Goal: Task Accomplishment & Management: Complete application form

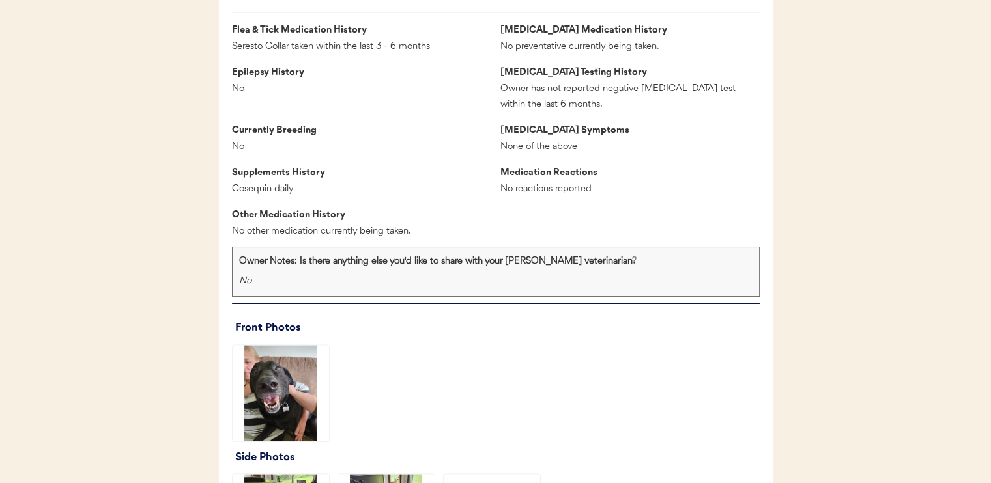
scroll to position [1303, 0]
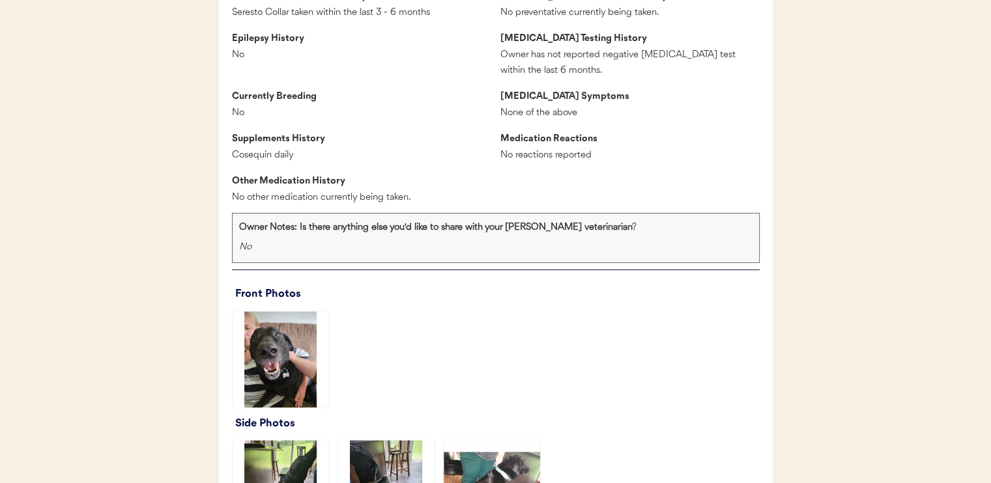
click at [301, 360] on img at bounding box center [281, 359] width 96 height 96
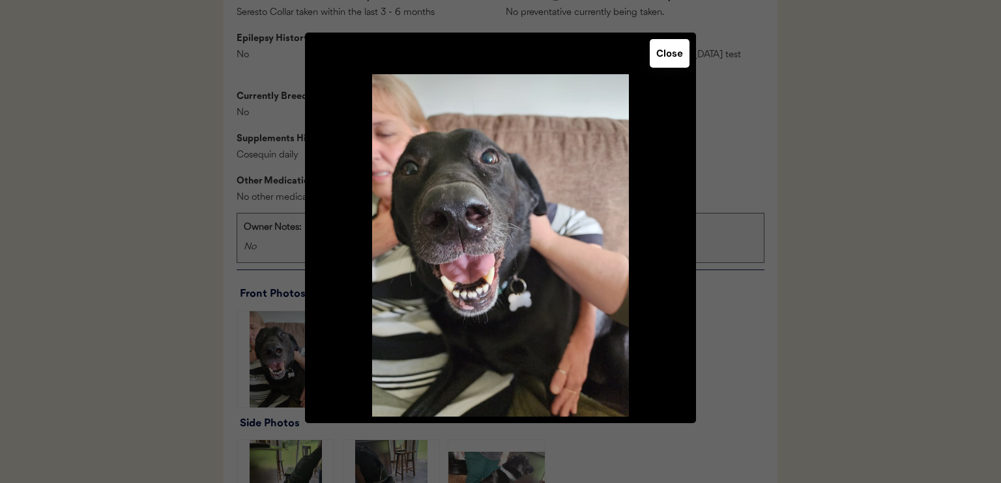
click at [665, 64] on button "Close" at bounding box center [669, 53] width 40 height 29
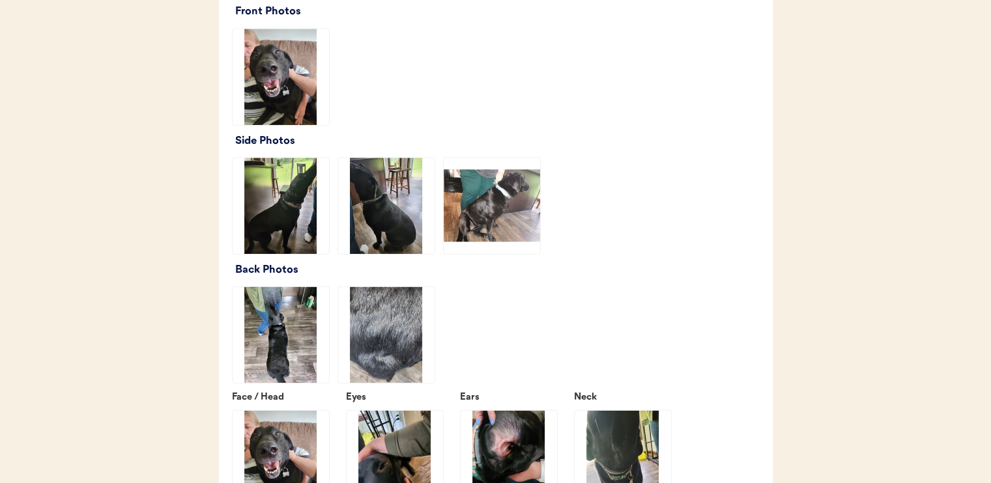
scroll to position [1628, 0]
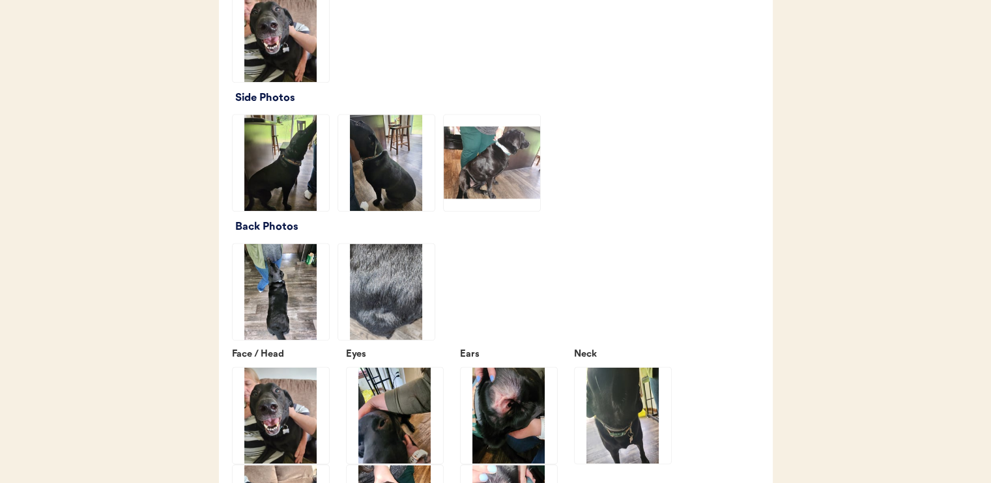
click at [313, 195] on img at bounding box center [281, 163] width 96 height 96
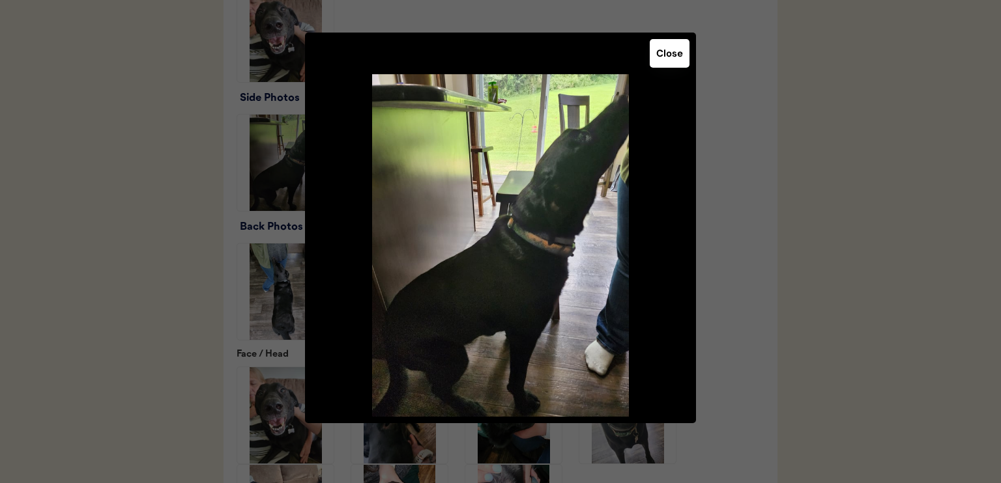
click at [661, 64] on button "Close" at bounding box center [669, 53] width 40 height 29
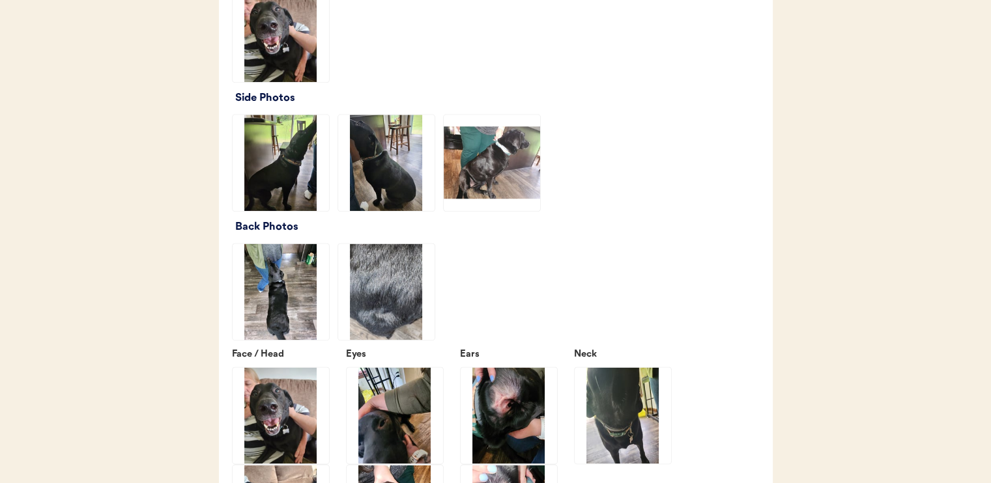
click at [395, 184] on img at bounding box center [386, 163] width 96 height 96
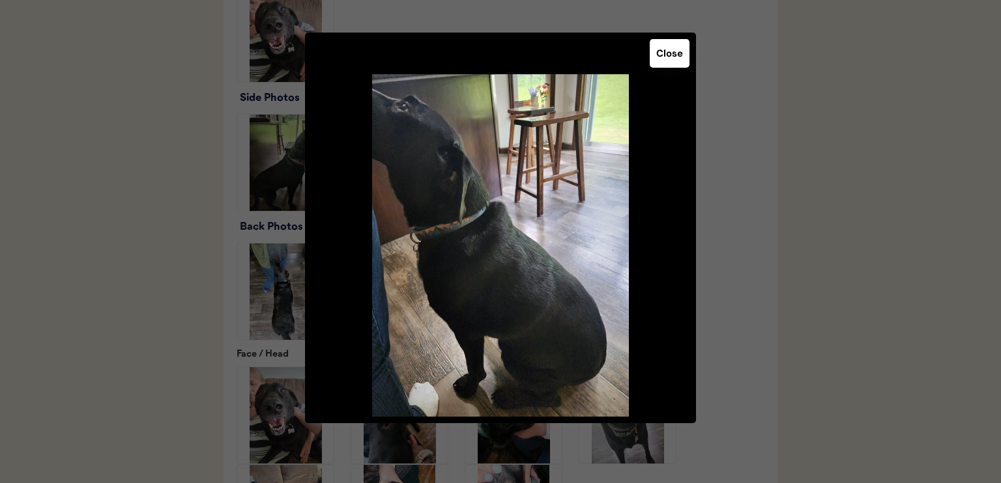
click at [657, 63] on button "Close" at bounding box center [669, 53] width 40 height 29
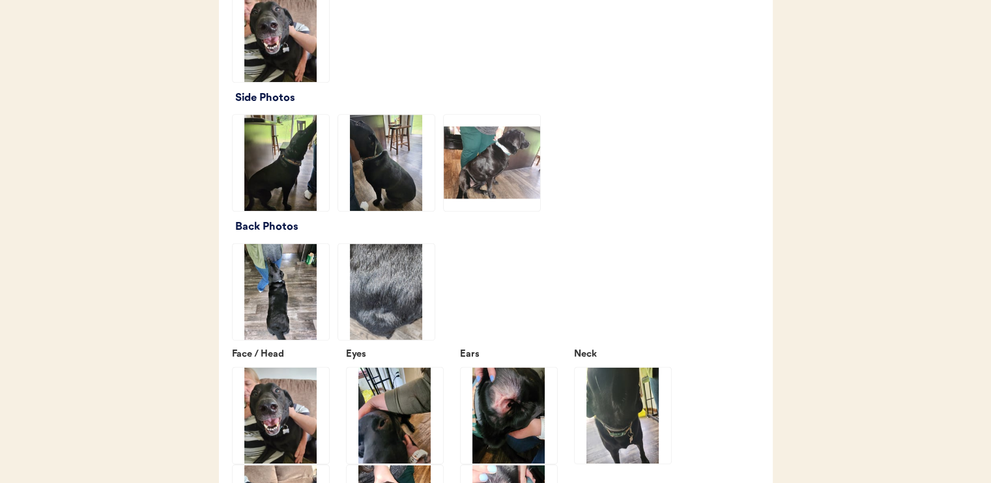
click at [501, 184] on img at bounding box center [492, 163] width 96 height 96
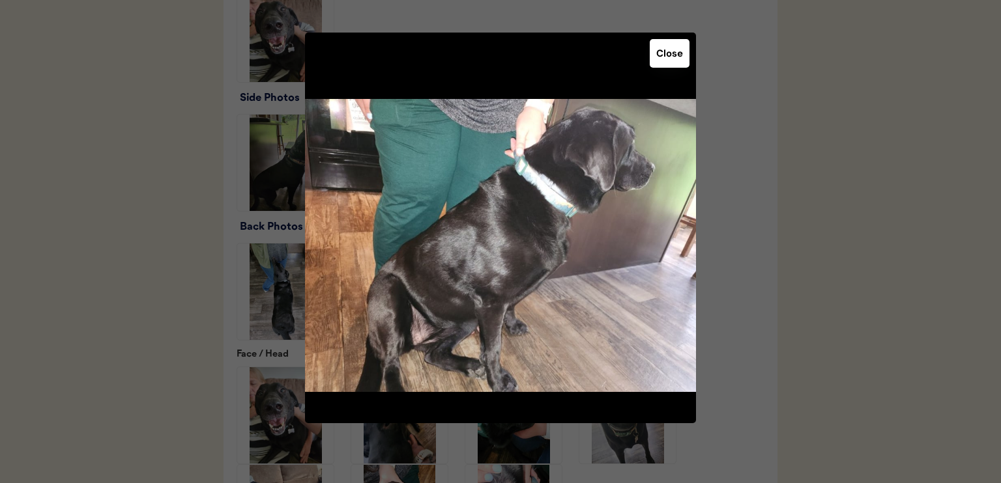
click at [672, 50] on button "Close" at bounding box center [669, 53] width 40 height 29
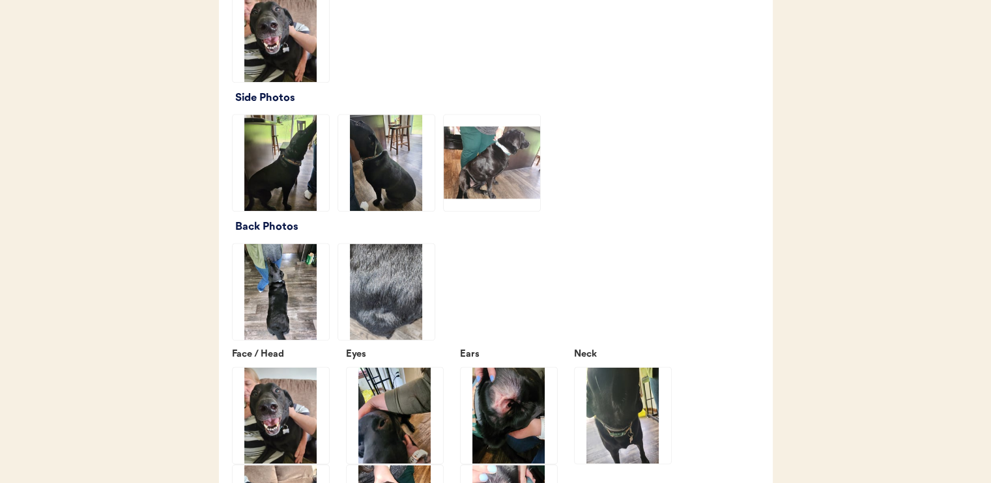
click at [280, 335] on img at bounding box center [281, 292] width 96 height 96
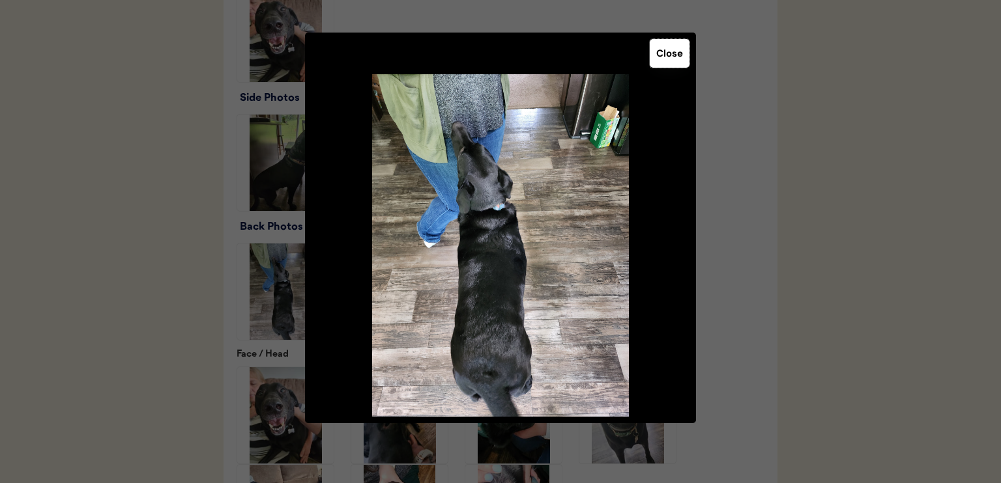
click at [683, 55] on button "Close" at bounding box center [669, 53] width 40 height 29
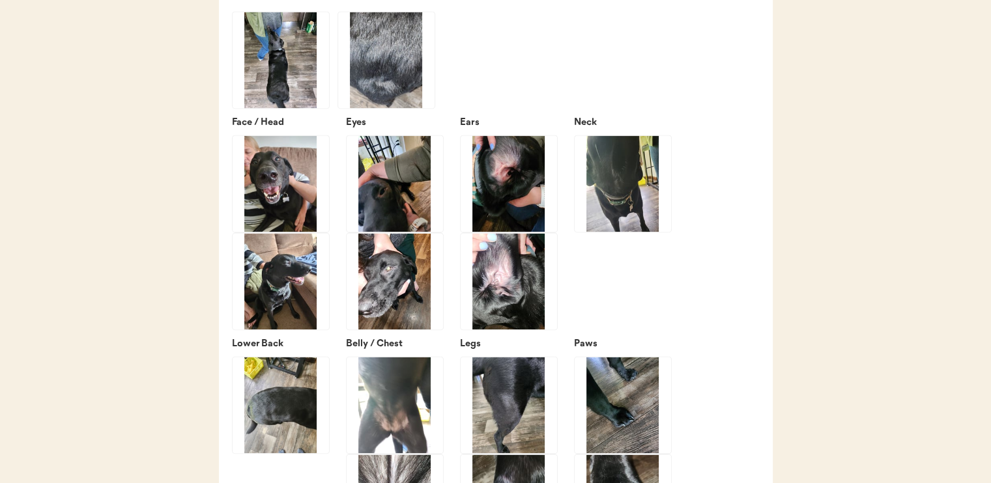
scroll to position [1889, 0]
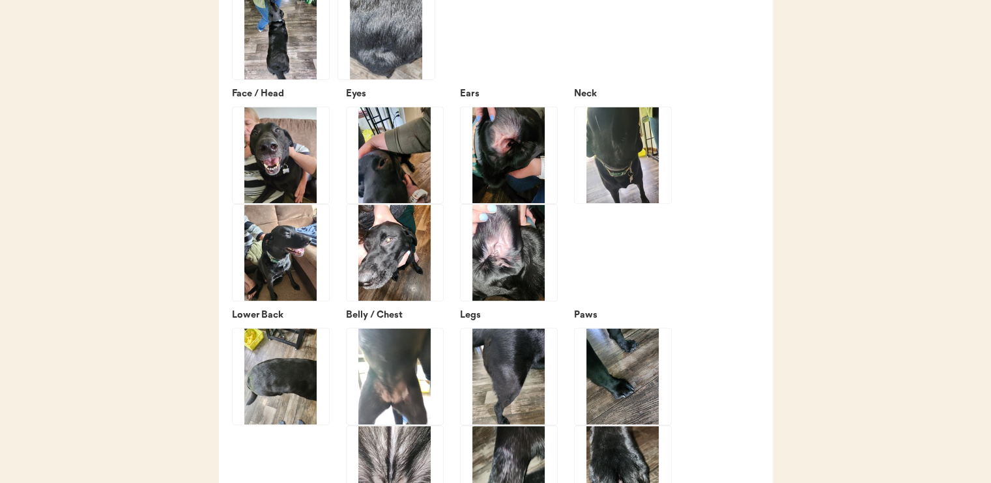
click at [418, 175] on img at bounding box center [395, 155] width 96 height 96
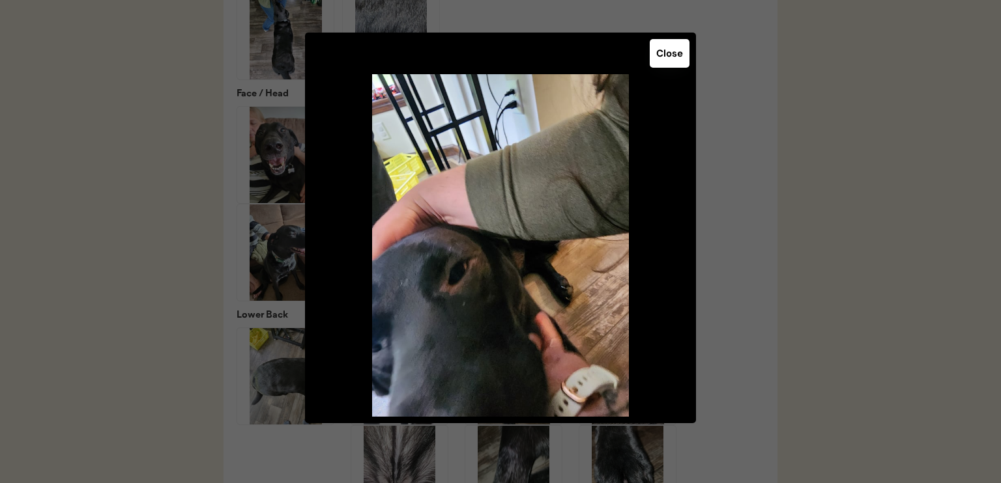
click at [677, 58] on button "Close" at bounding box center [669, 53] width 40 height 29
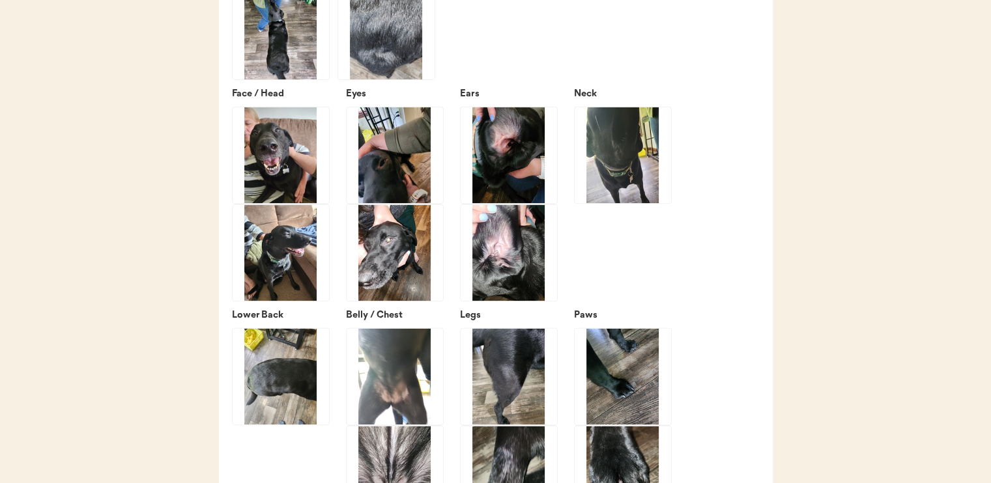
click at [524, 168] on img at bounding box center [509, 155] width 96 height 96
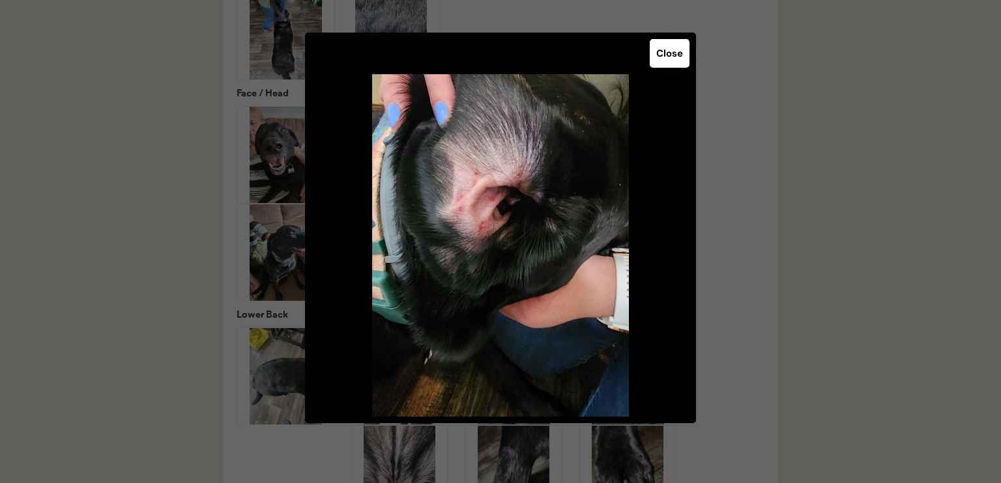
click at [667, 57] on button "Close" at bounding box center [669, 53] width 40 height 29
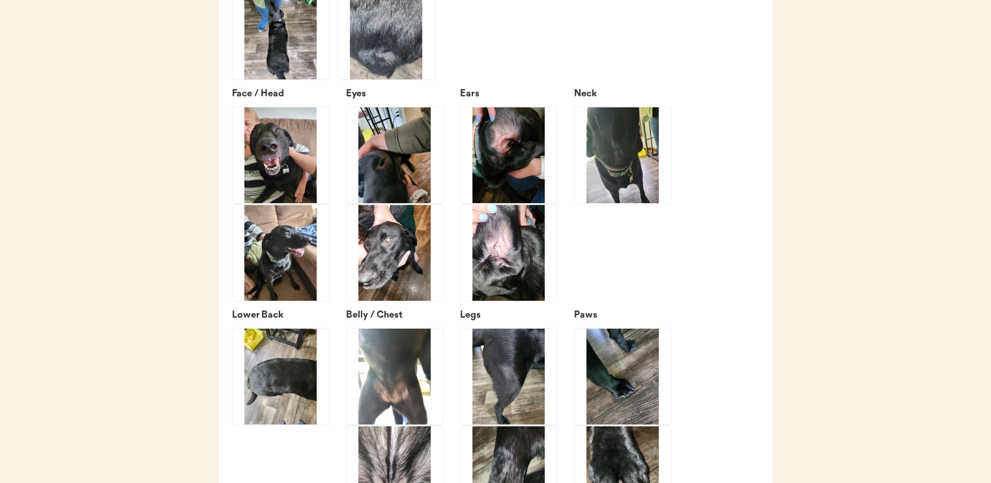
click at [505, 259] on img at bounding box center [509, 253] width 96 height 96
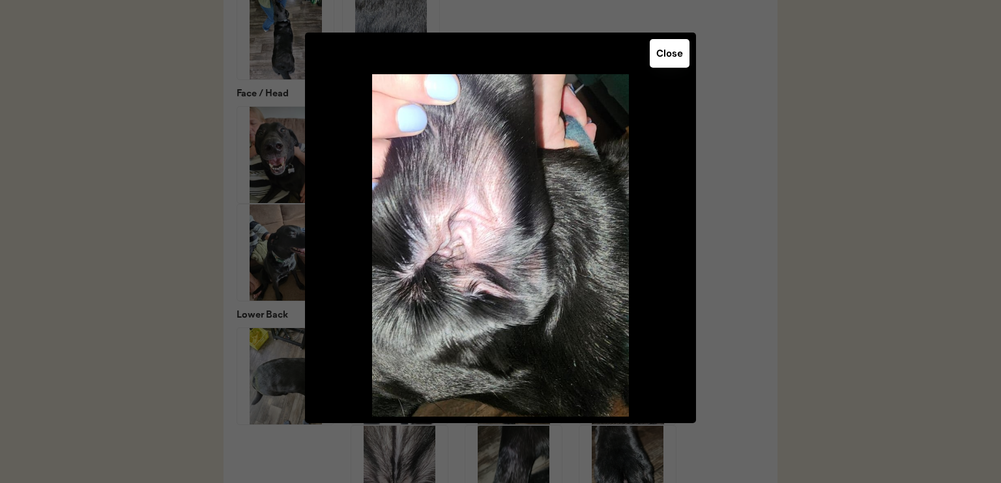
click at [657, 59] on button "Close" at bounding box center [669, 53] width 40 height 29
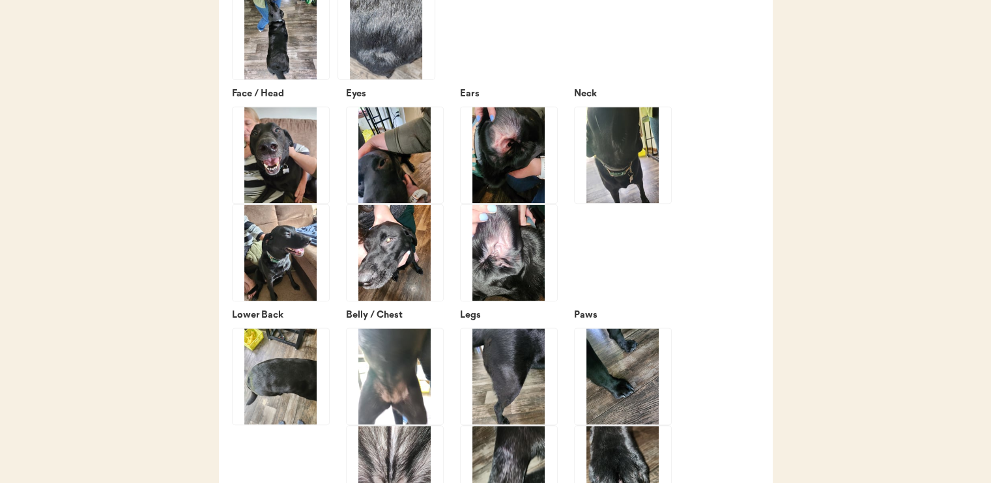
click at [623, 184] on img at bounding box center [623, 155] width 96 height 96
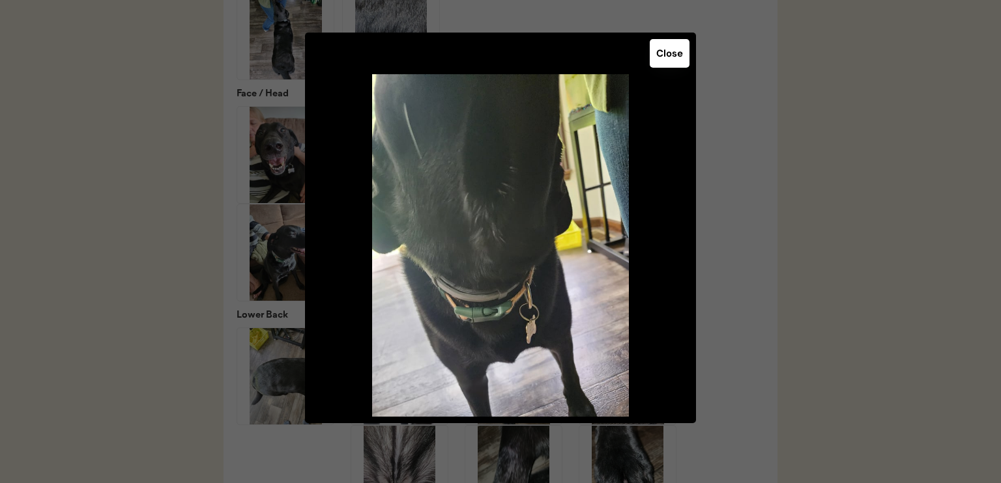
click at [676, 55] on button "Close" at bounding box center [669, 53] width 40 height 29
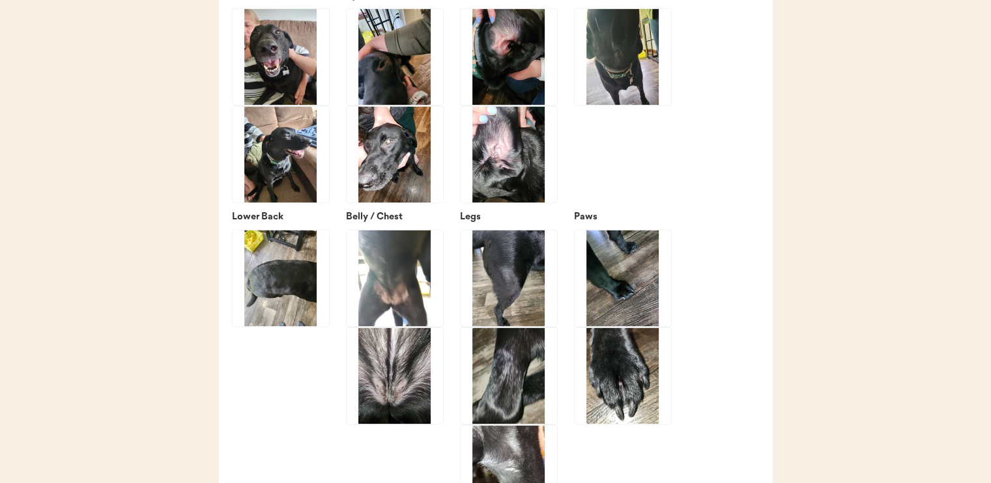
scroll to position [2019, 0]
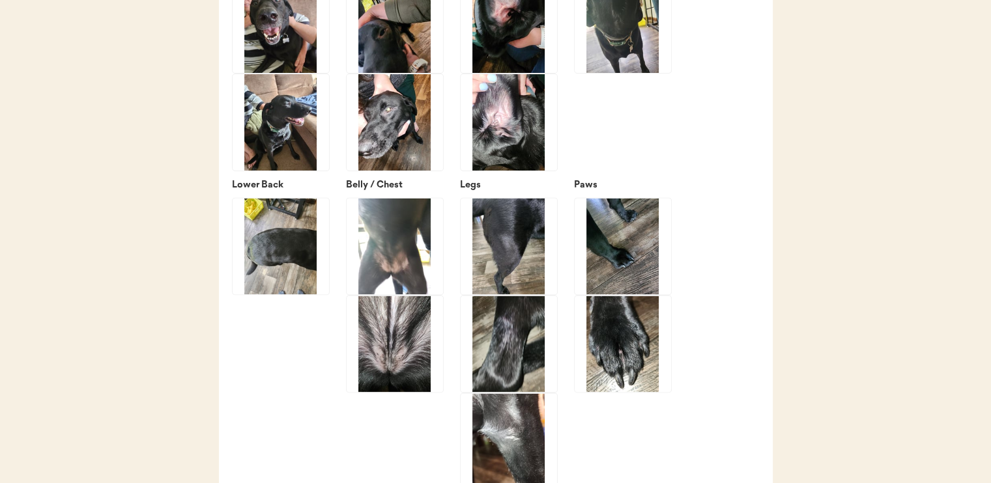
click at [294, 246] on img at bounding box center [281, 246] width 96 height 96
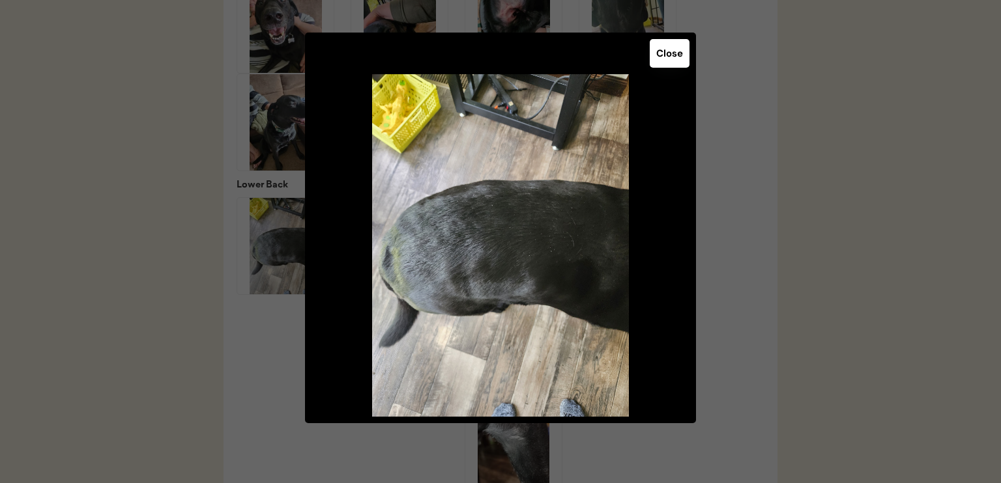
click at [664, 64] on button "Close" at bounding box center [669, 53] width 40 height 29
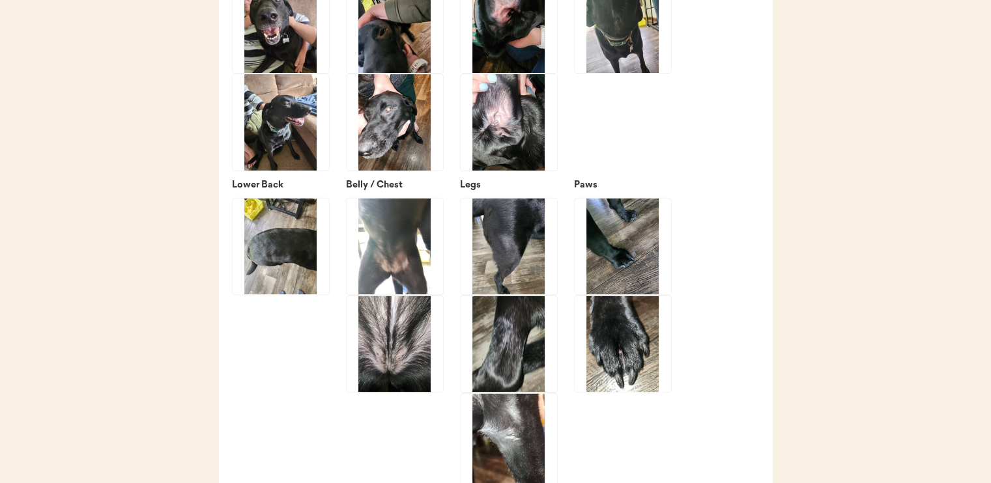
click at [412, 283] on img at bounding box center [395, 246] width 96 height 96
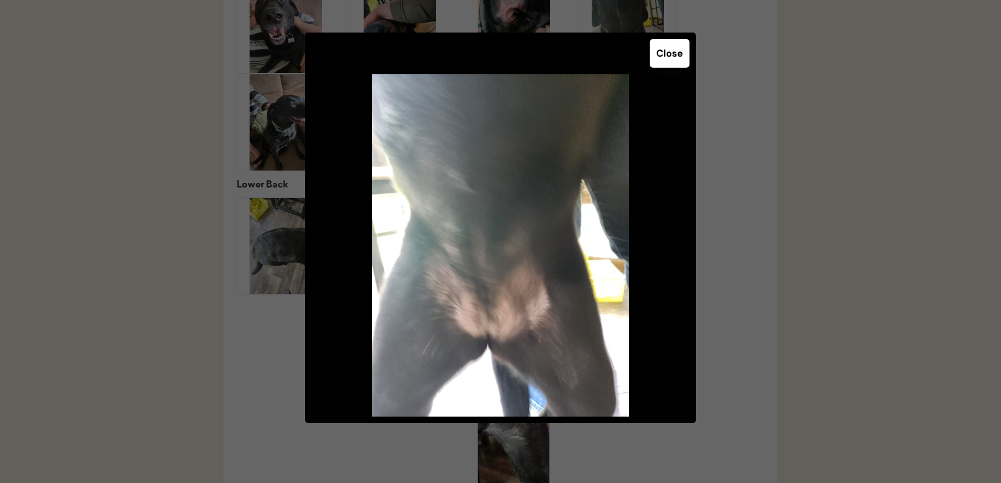
click at [672, 59] on button "Close" at bounding box center [669, 53] width 40 height 29
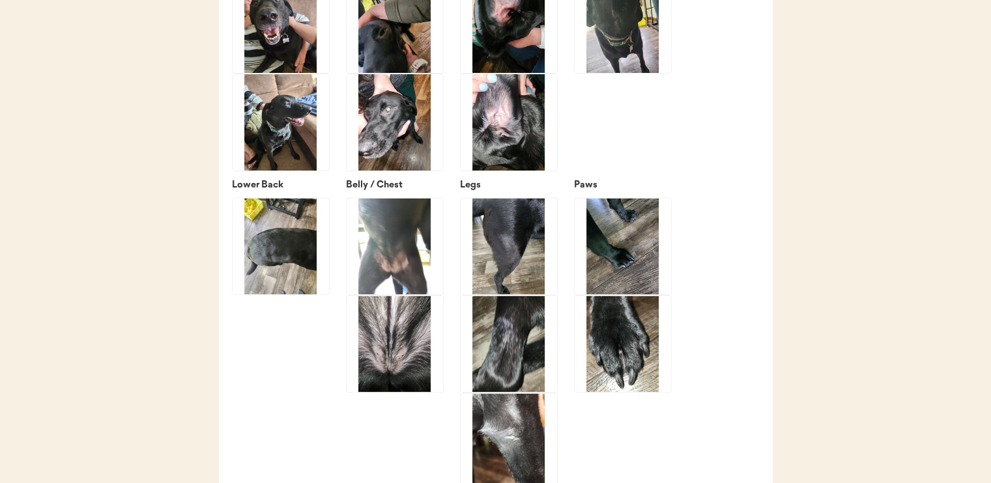
click at [391, 343] on img at bounding box center [395, 344] width 96 height 96
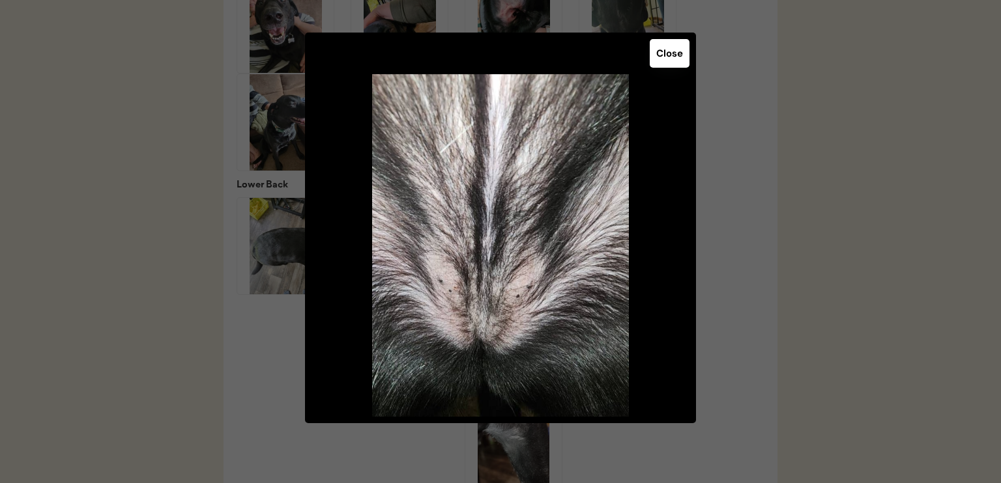
click at [681, 56] on button "Close" at bounding box center [669, 53] width 40 height 29
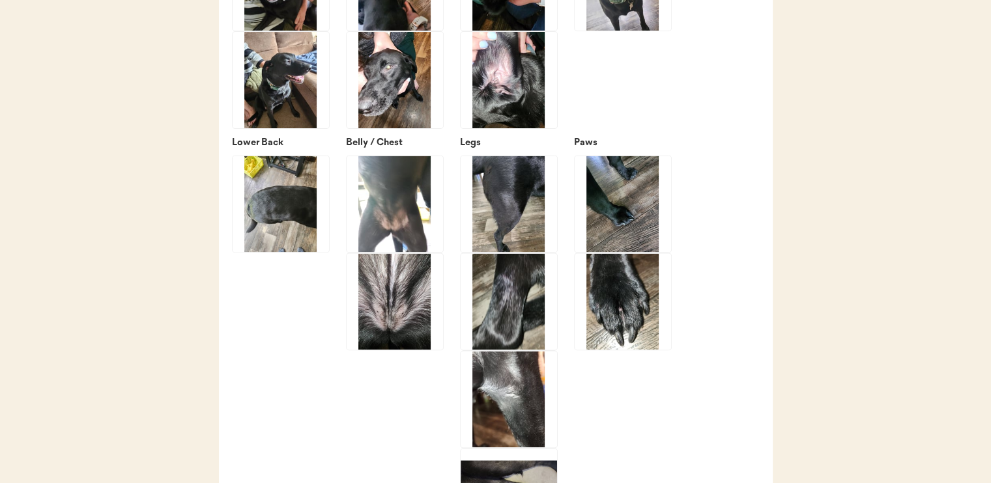
scroll to position [2084, 0]
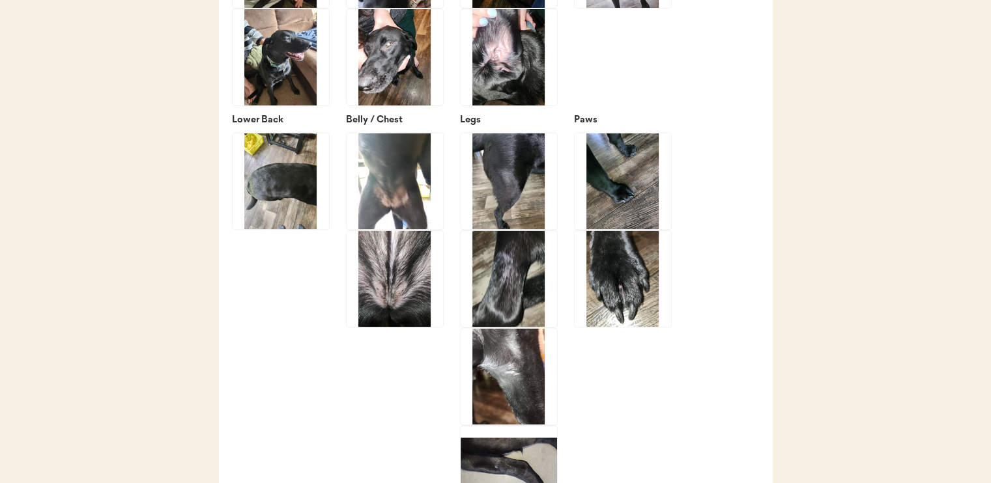
click at [509, 296] on img at bounding box center [509, 279] width 96 height 96
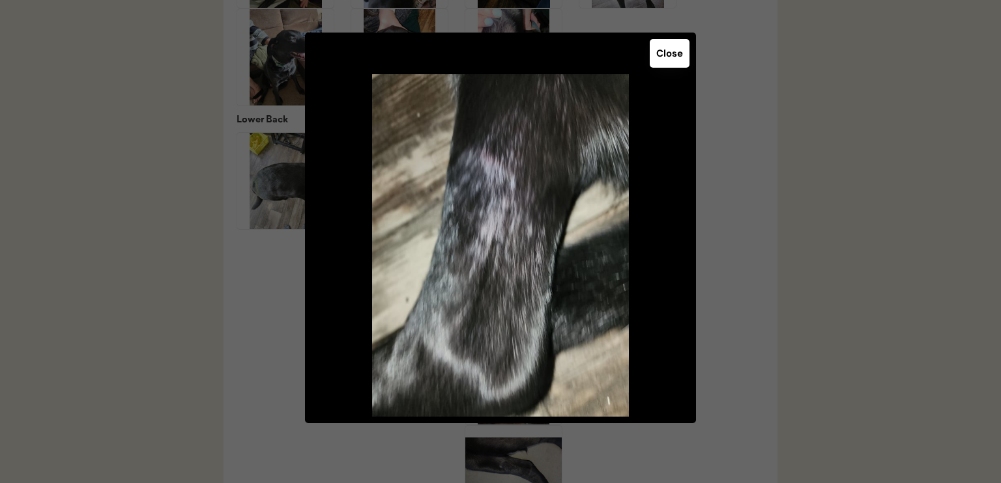
click at [672, 61] on button "Close" at bounding box center [669, 53] width 40 height 29
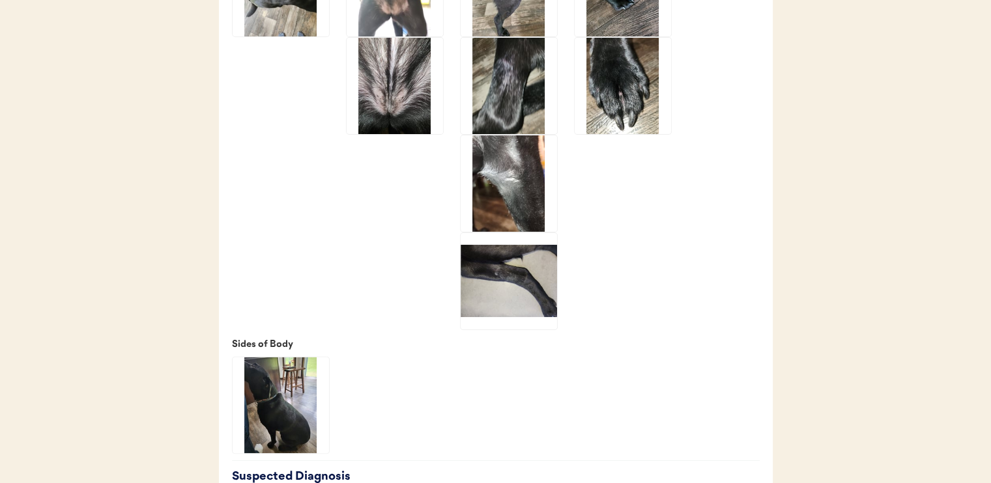
scroll to position [2280, 0]
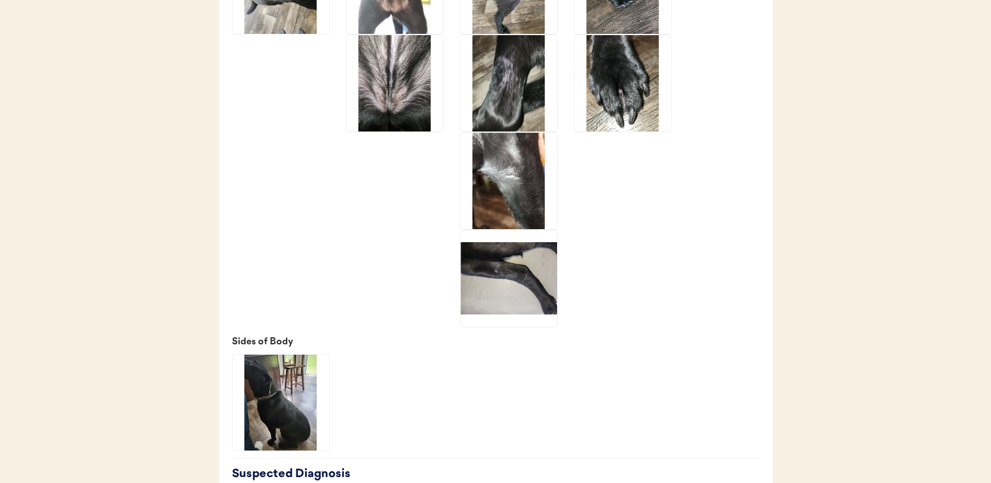
click at [516, 208] on img at bounding box center [509, 181] width 96 height 96
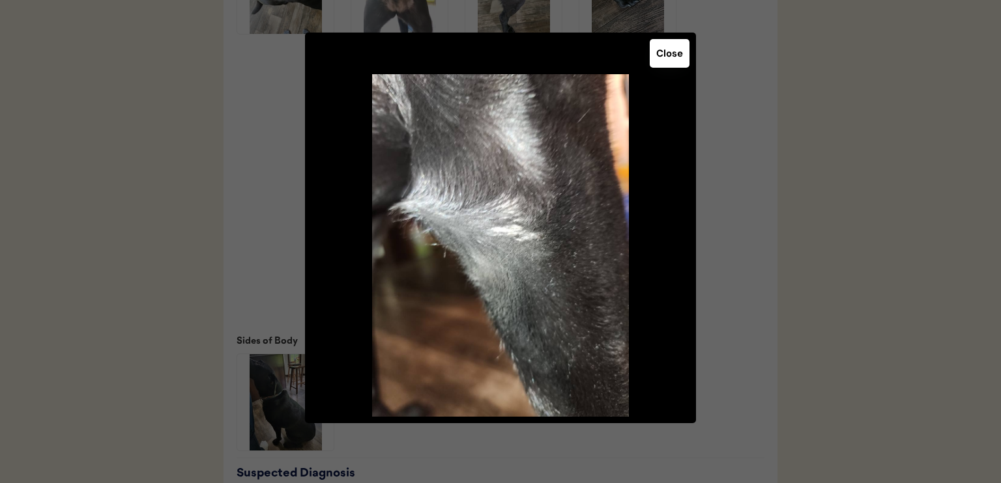
drag, startPoint x: 673, startPoint y: 63, endPoint x: 667, endPoint y: 79, distance: 16.7
click at [673, 63] on button "Close" at bounding box center [669, 53] width 40 height 29
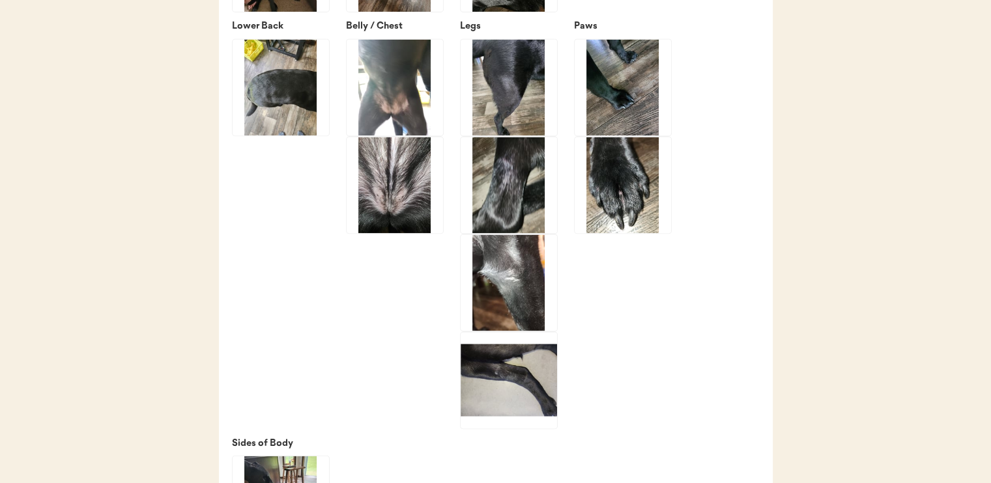
scroll to position [2084, 0]
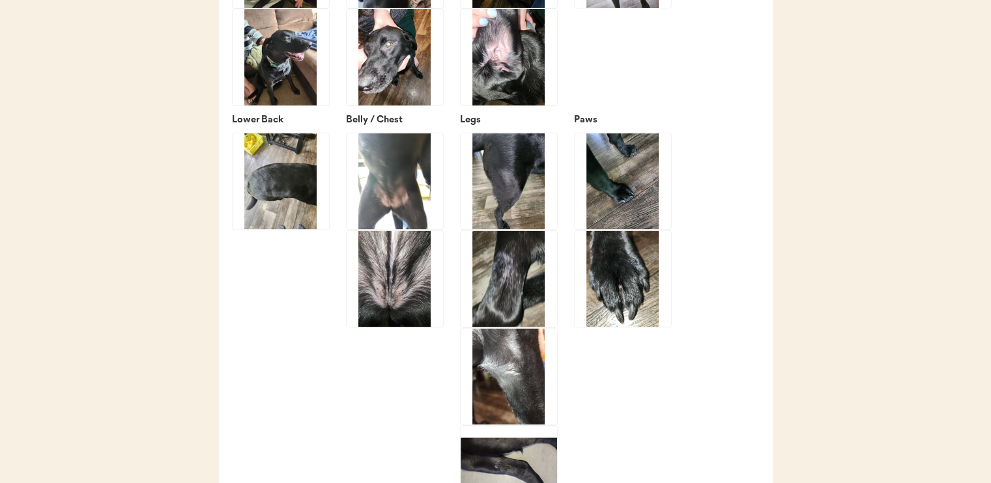
click at [626, 206] on img at bounding box center [623, 181] width 96 height 96
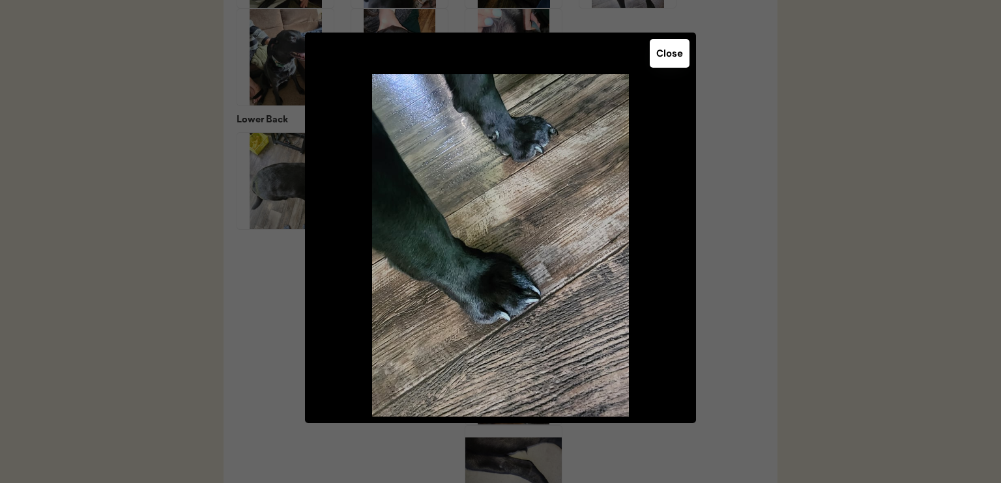
click at [667, 57] on button "Close" at bounding box center [669, 53] width 40 height 29
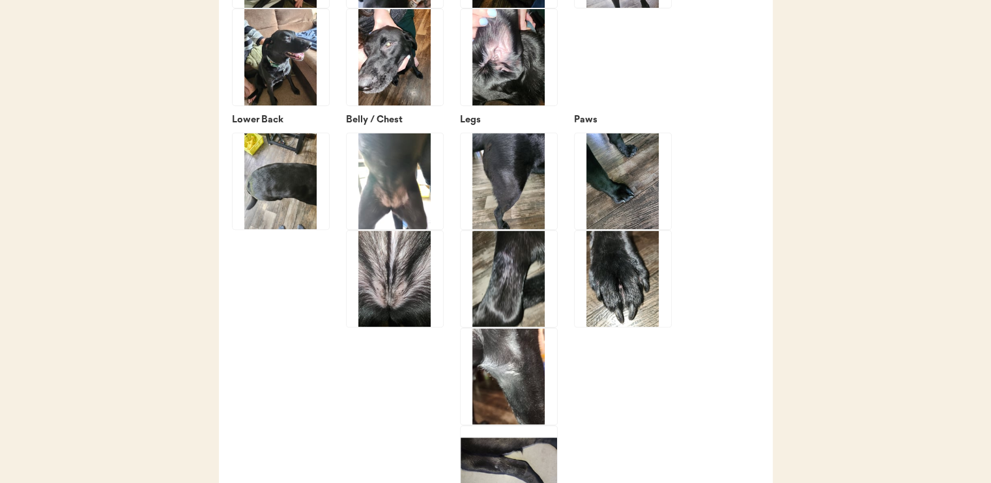
click at [631, 290] on img at bounding box center [623, 279] width 96 height 96
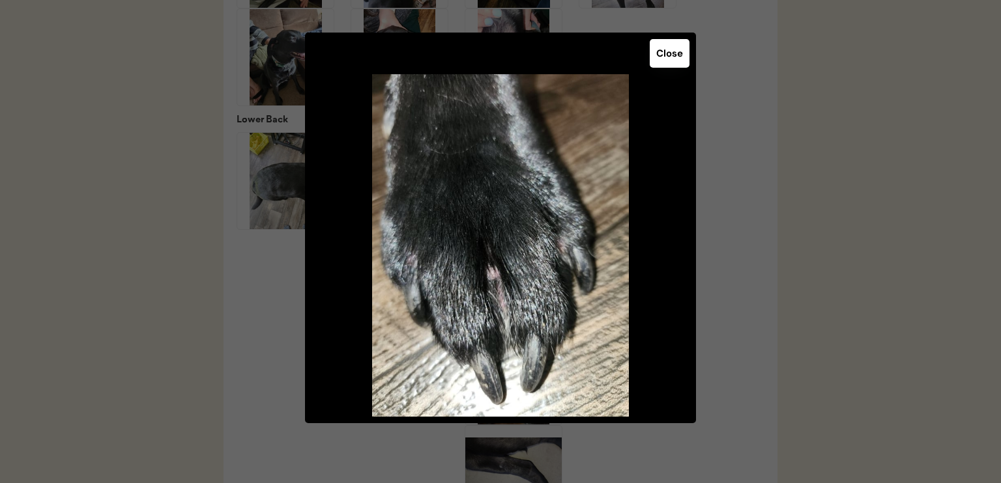
click at [677, 49] on button "Close" at bounding box center [669, 53] width 40 height 29
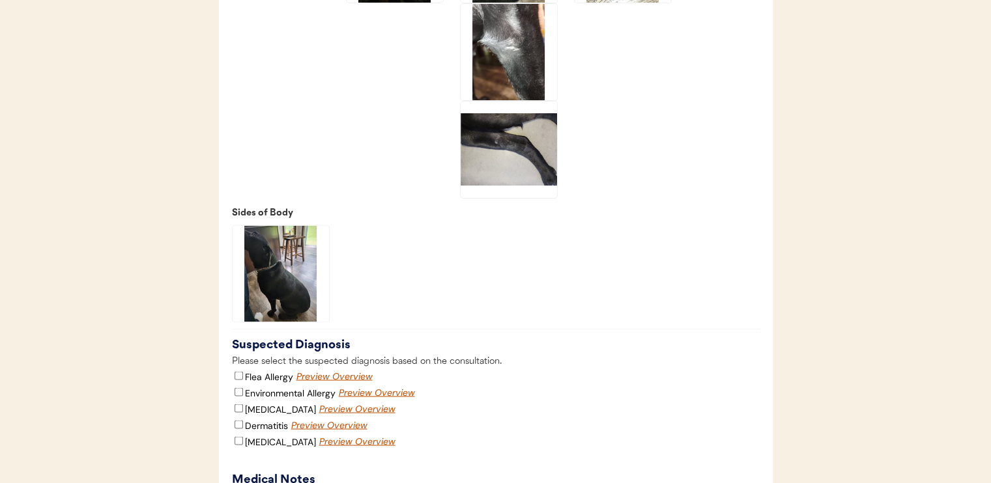
scroll to position [2410, 0]
click at [279, 288] on img at bounding box center [281, 272] width 96 height 96
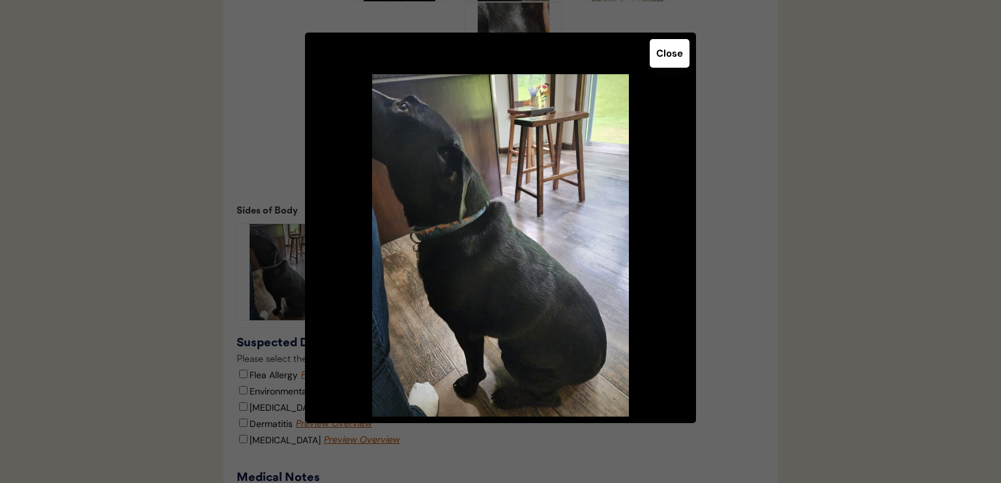
click at [674, 57] on button "Close" at bounding box center [669, 53] width 40 height 29
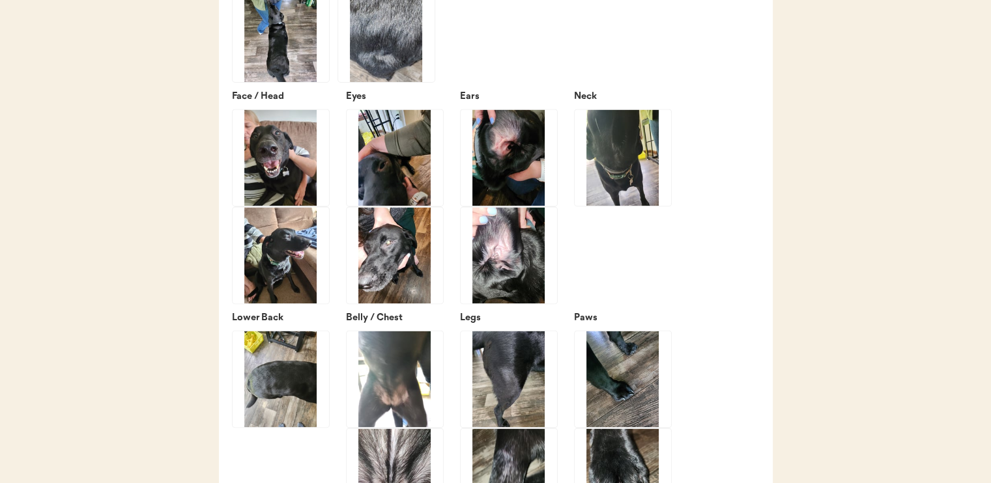
scroll to position [1889, 0]
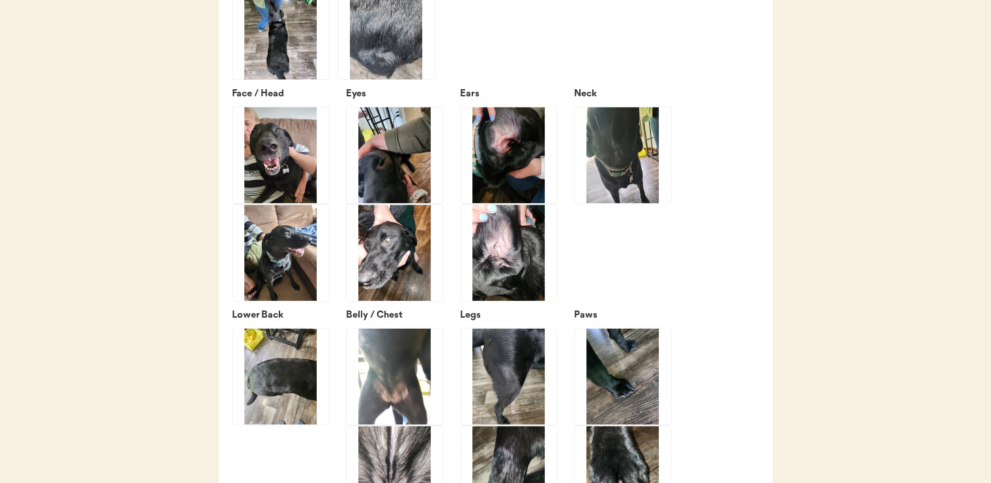
click at [515, 296] on img at bounding box center [509, 253] width 96 height 96
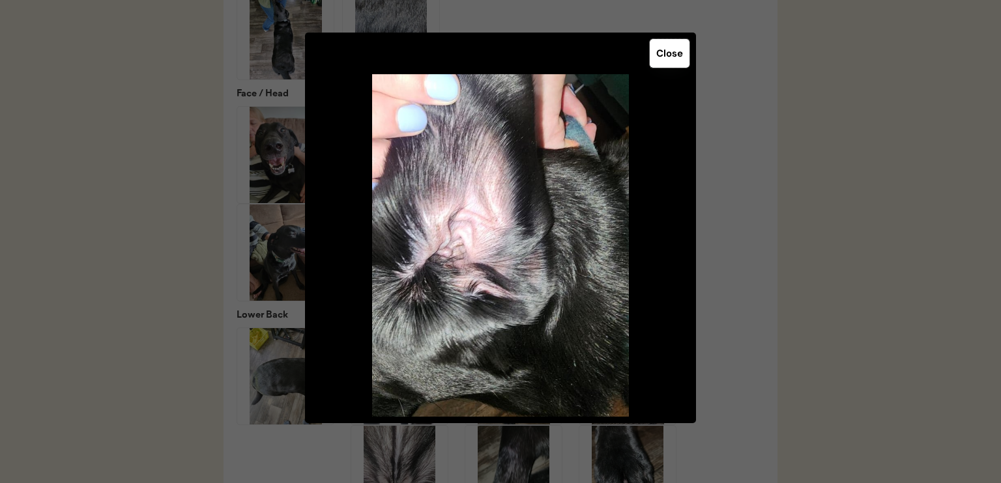
click at [680, 50] on button "Close" at bounding box center [669, 53] width 40 height 29
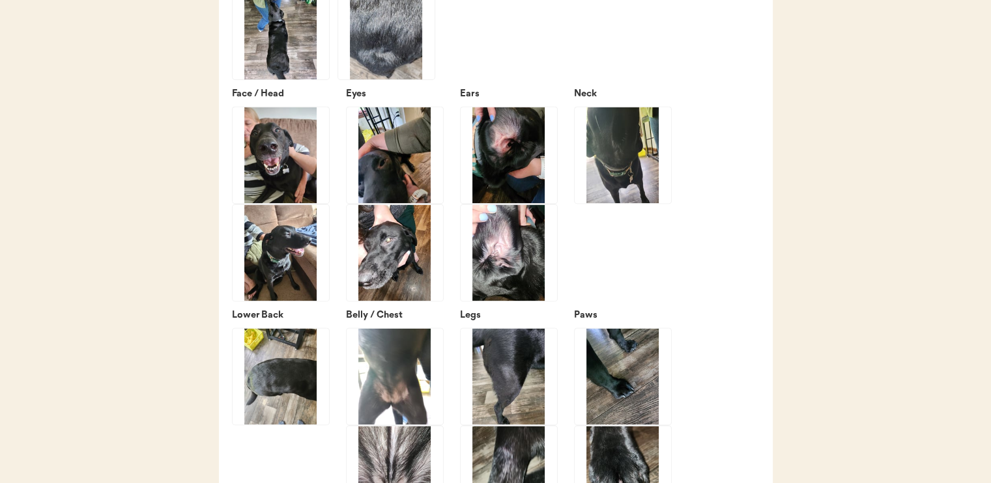
click at [523, 171] on img at bounding box center [509, 155] width 96 height 96
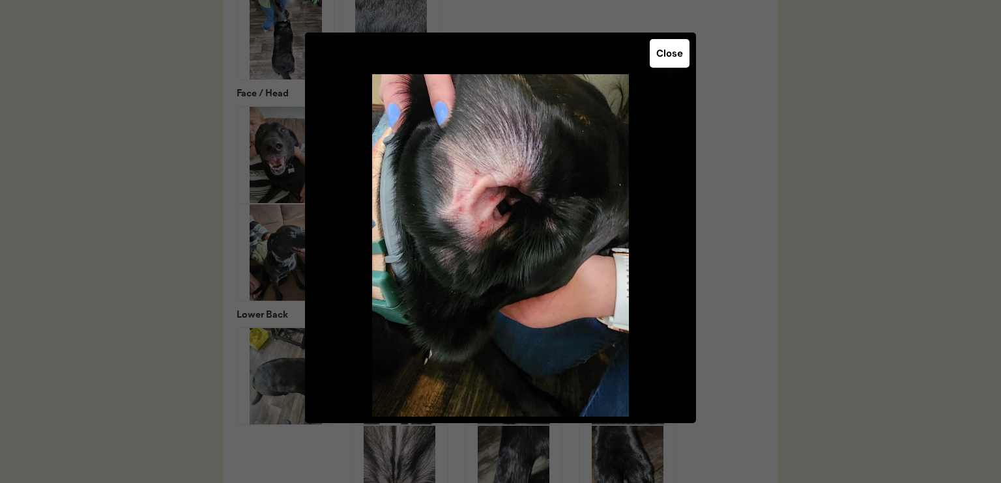
click at [664, 61] on button "Close" at bounding box center [669, 53] width 40 height 29
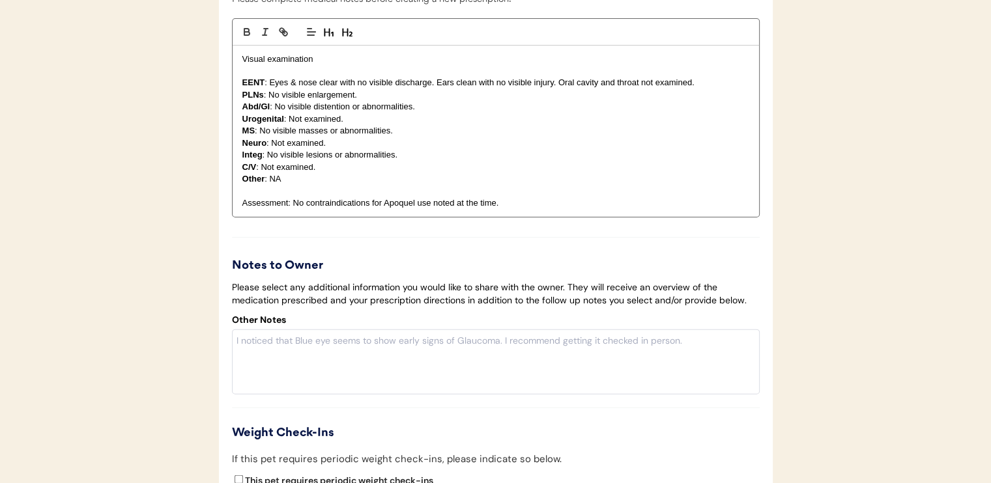
scroll to position [2931, 0]
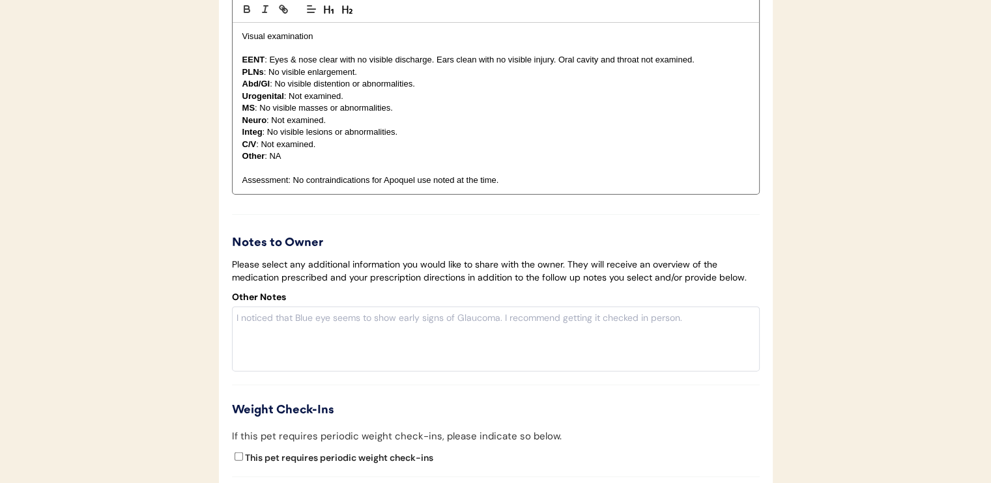
click at [394, 347] on textarea at bounding box center [496, 339] width 528 height 65
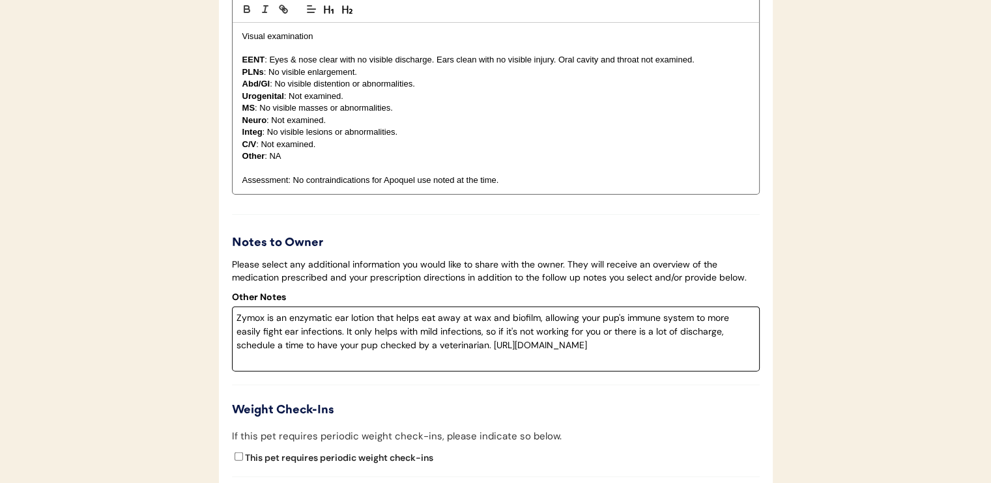
type textarea "Zymox is an enzymatic ear lotion that helps eat away at wax and biofilm, allowi…"
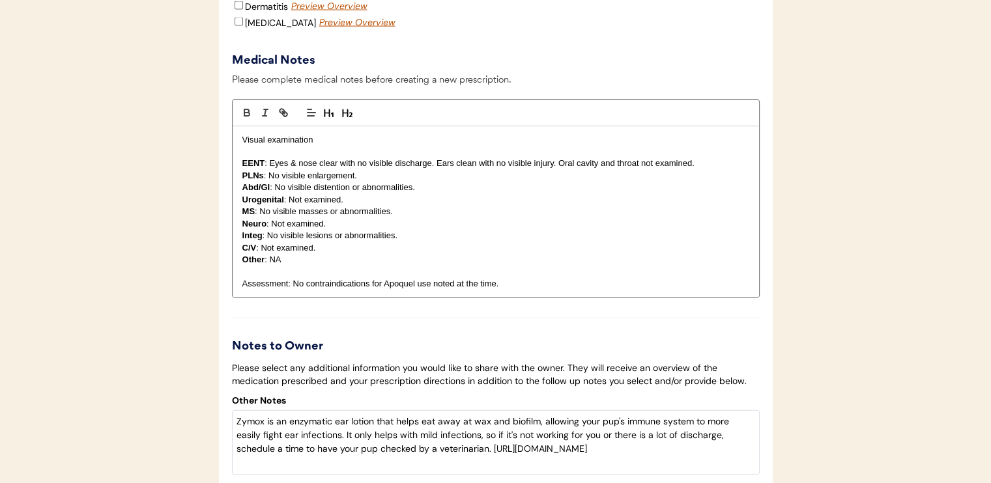
scroll to position [2801, 0]
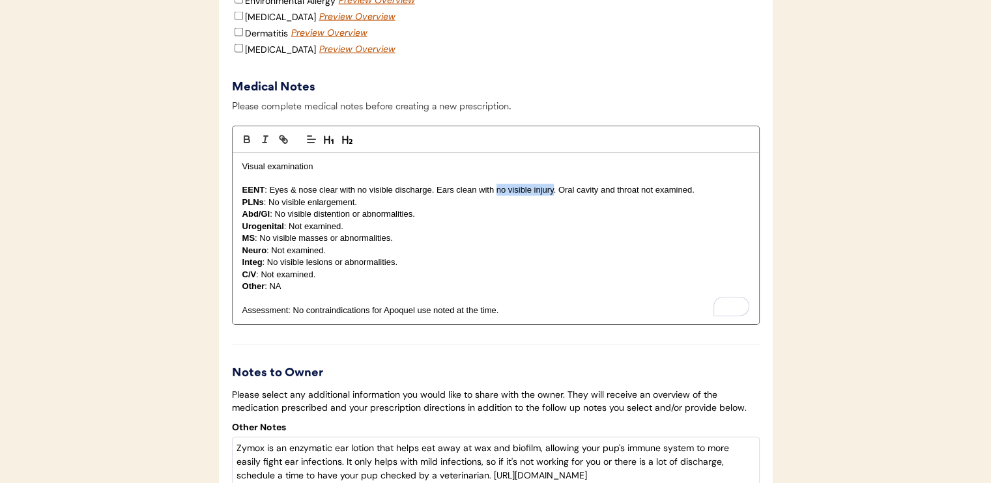
drag, startPoint x: 497, startPoint y: 206, endPoint x: 552, endPoint y: 205, distance: 55.4
click at [552, 196] on p "EENT : Eyes & nose clear with no visible discharge. Ears clean with no visible …" at bounding box center [495, 190] width 507 height 12
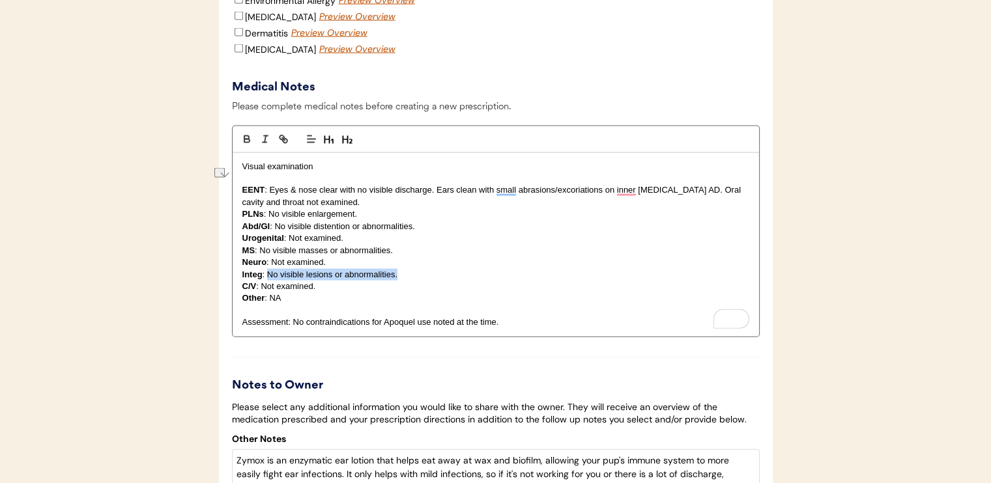
drag, startPoint x: 267, startPoint y: 287, endPoint x: 397, endPoint y: 286, distance: 129.6
click at [397, 281] on p "Integ : No visible lesions or abnormalities." at bounding box center [495, 275] width 507 height 12
drag, startPoint x: 266, startPoint y: 287, endPoint x: 396, endPoint y: 285, distance: 129.6
click at [396, 281] on p "Integ : No visible lesions or abnormalities." at bounding box center [495, 275] width 507 height 12
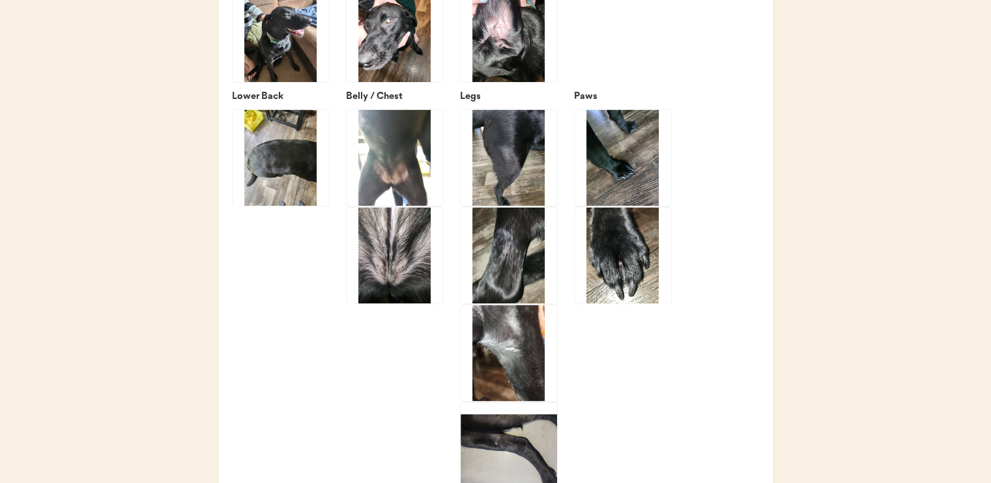
scroll to position [2084, 0]
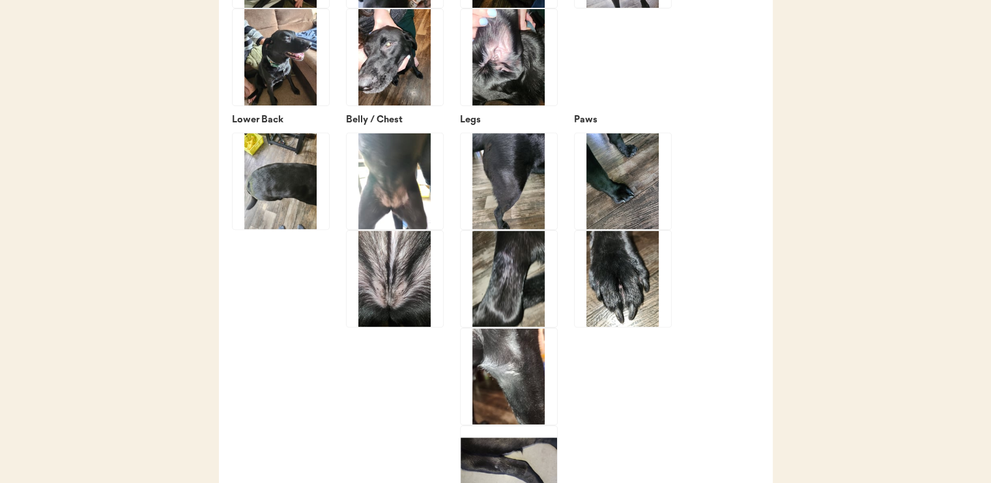
click at [509, 278] on img at bounding box center [509, 279] width 96 height 96
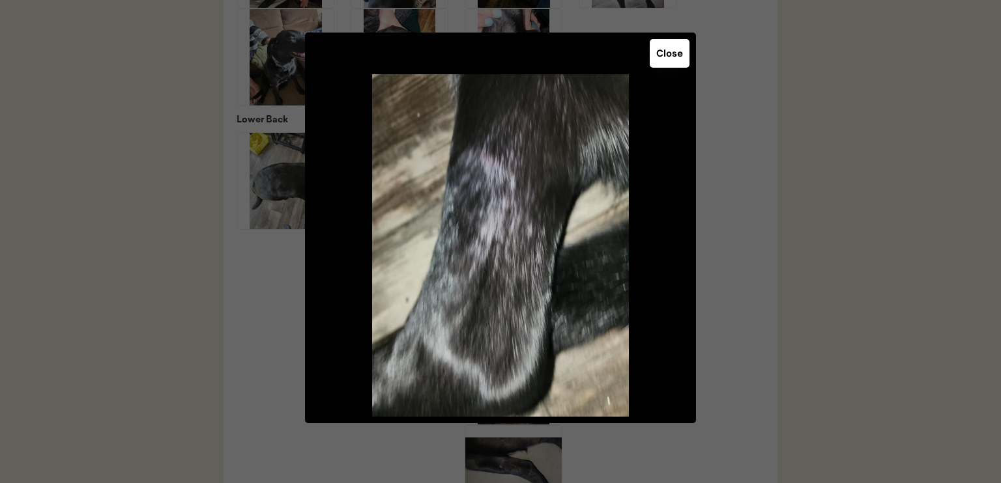
click at [680, 62] on button "Close" at bounding box center [669, 53] width 40 height 29
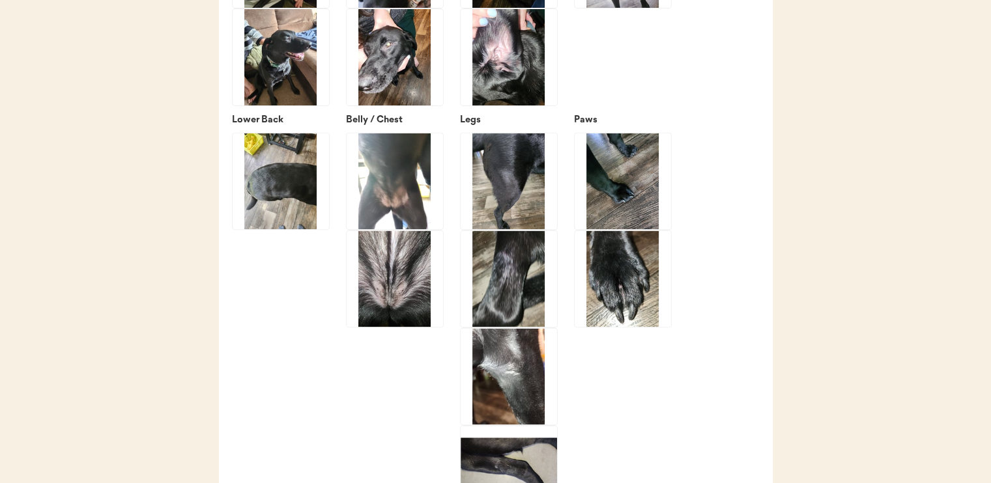
click at [539, 212] on img at bounding box center [509, 181] width 96 height 96
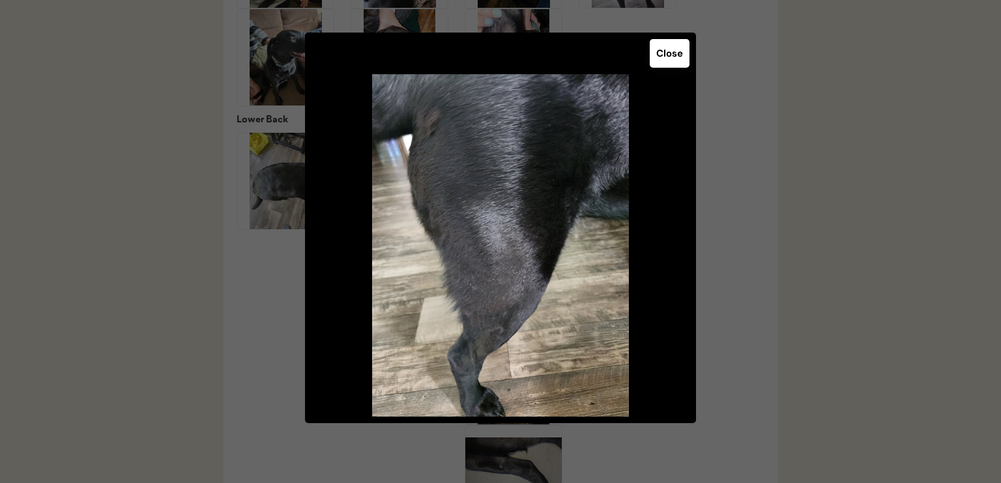
click at [666, 67] on div "Close" at bounding box center [500, 228] width 391 height 391
click at [662, 46] on button "Close" at bounding box center [669, 53] width 40 height 29
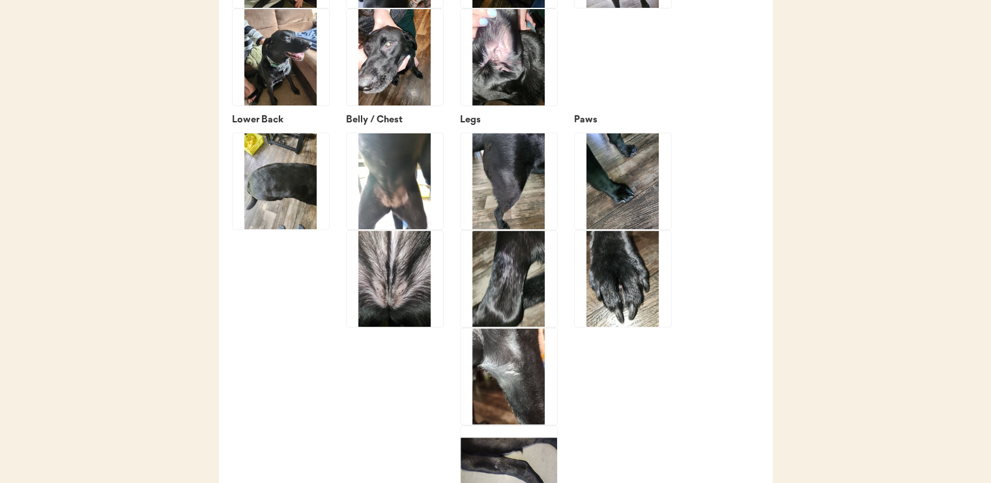
click at [518, 276] on img at bounding box center [509, 279] width 96 height 96
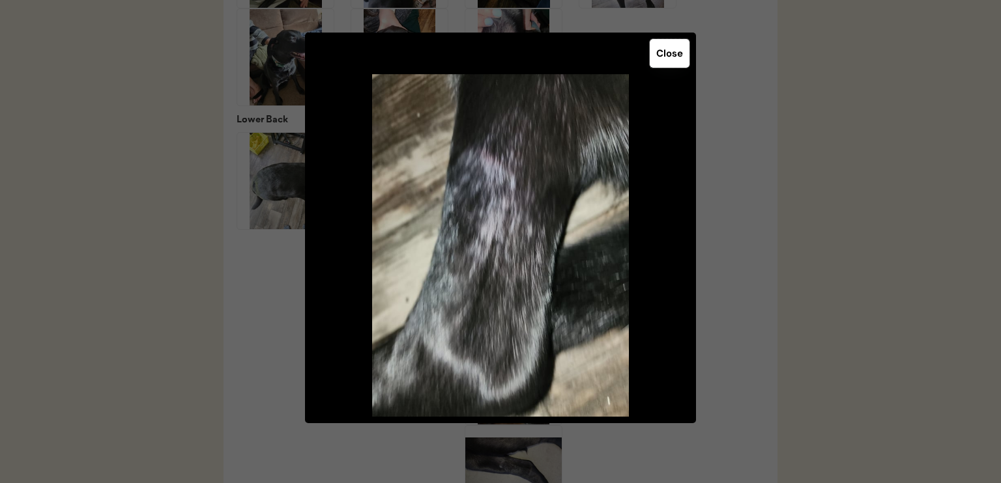
click at [676, 57] on button "Close" at bounding box center [669, 53] width 40 height 29
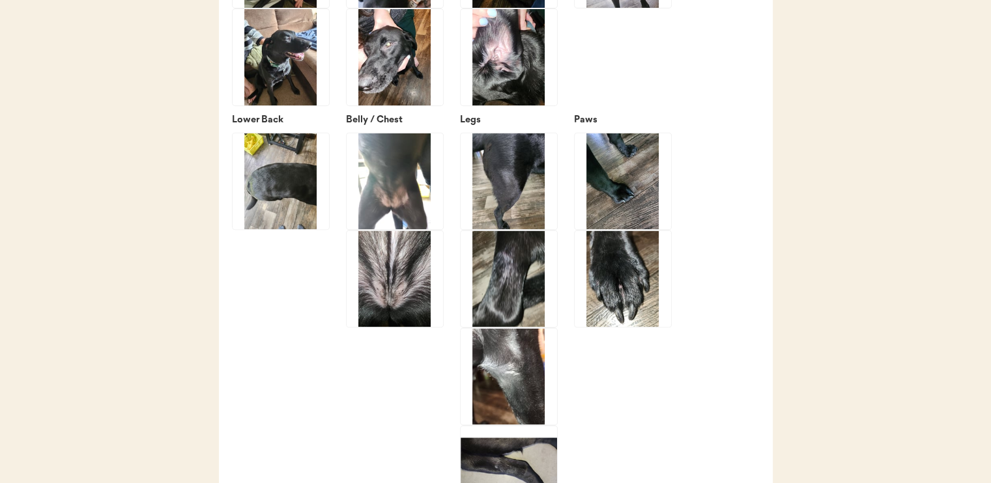
click at [513, 208] on img at bounding box center [509, 181] width 96 height 96
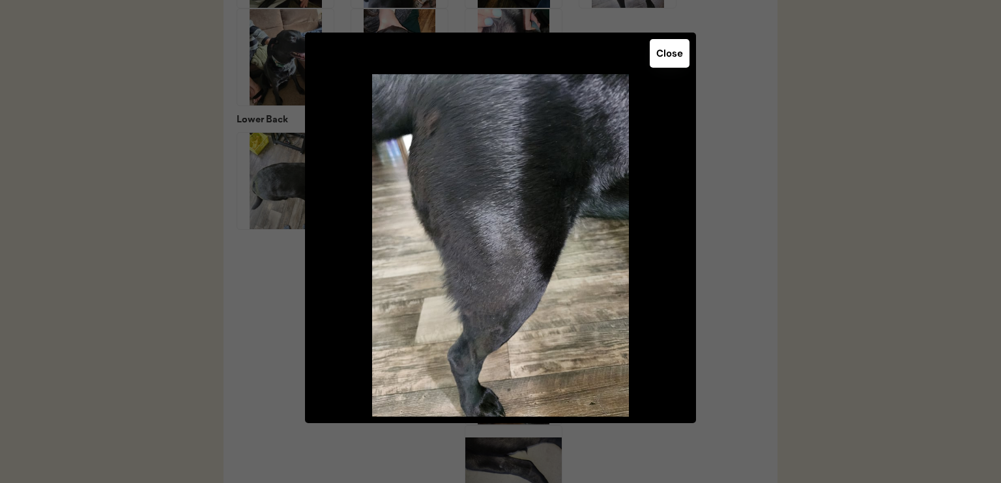
click at [661, 59] on button "Close" at bounding box center [669, 53] width 40 height 29
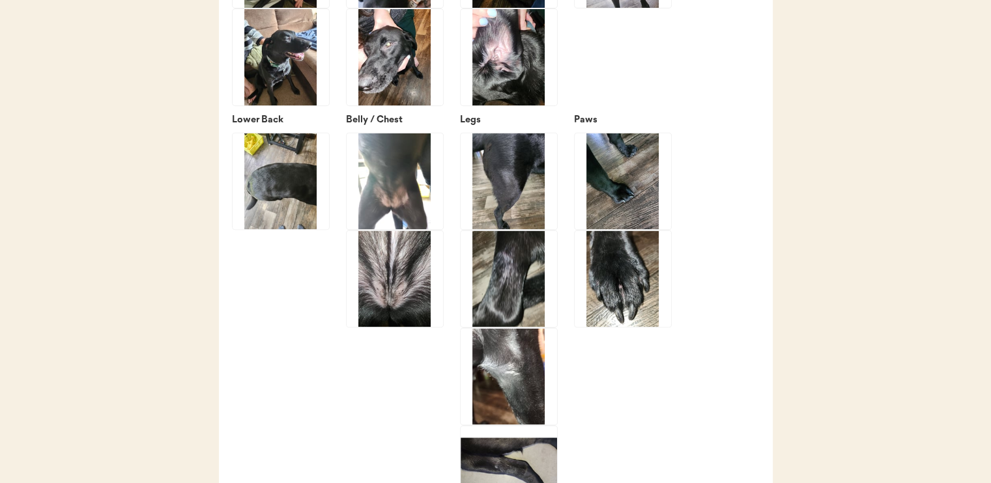
click at [509, 306] on img at bounding box center [509, 279] width 96 height 96
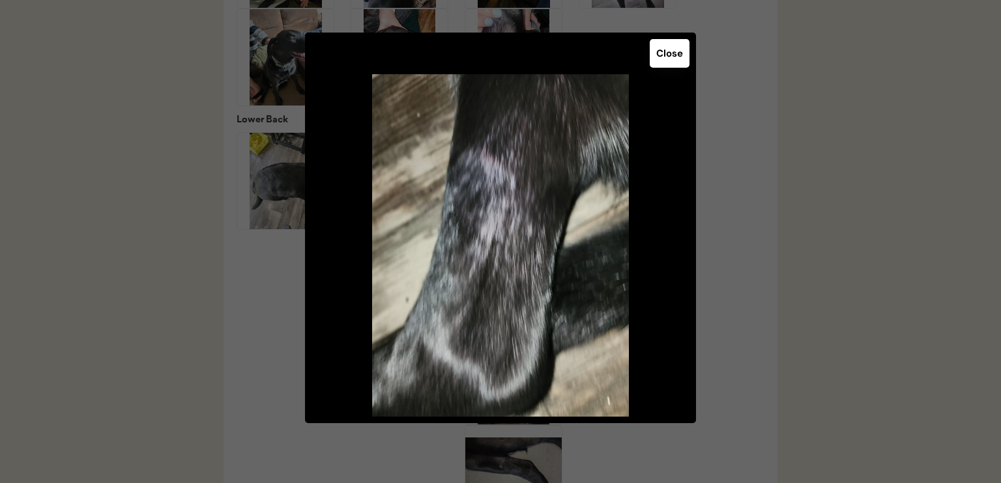
click at [664, 52] on button "Close" at bounding box center [669, 53] width 40 height 29
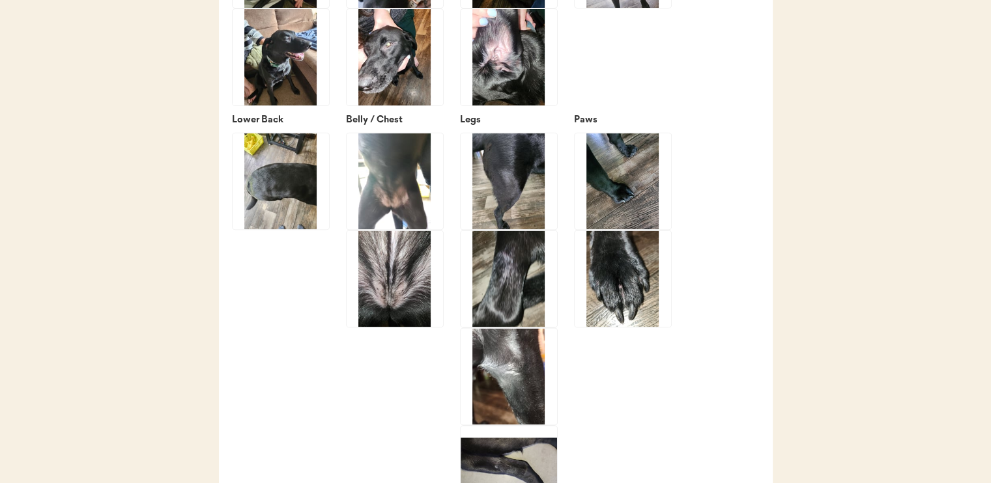
click at [498, 214] on img at bounding box center [509, 181] width 96 height 96
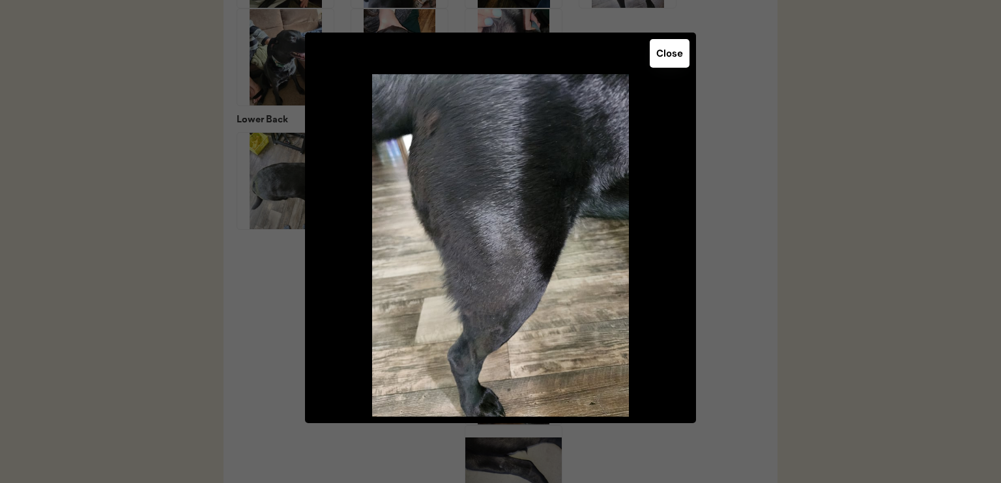
click at [667, 56] on button "Close" at bounding box center [669, 53] width 40 height 29
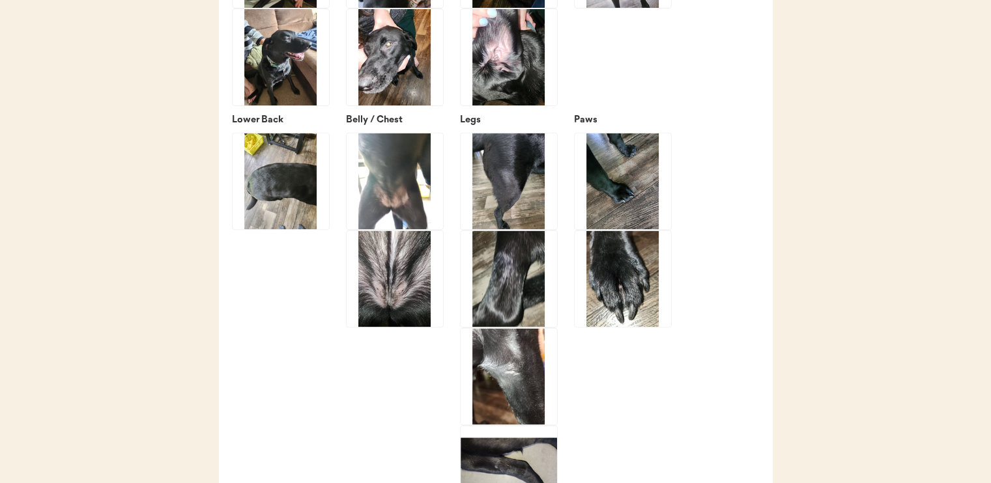
click at [524, 312] on img at bounding box center [509, 279] width 96 height 96
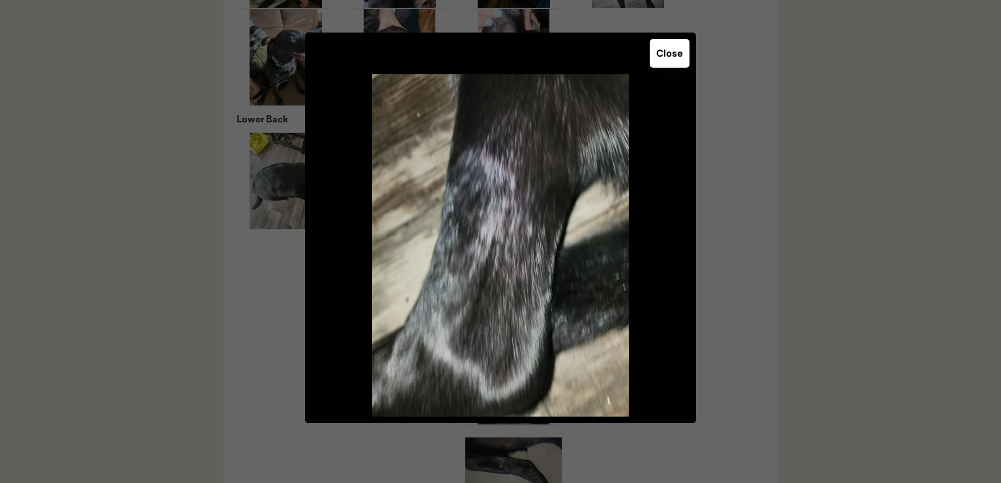
click at [670, 50] on button "Close" at bounding box center [669, 53] width 40 height 29
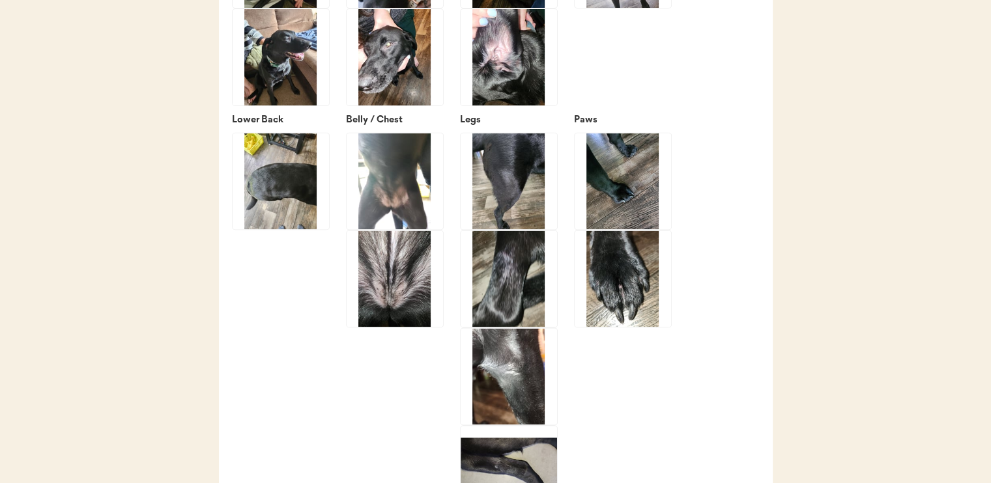
click at [537, 396] on img at bounding box center [509, 376] width 96 height 96
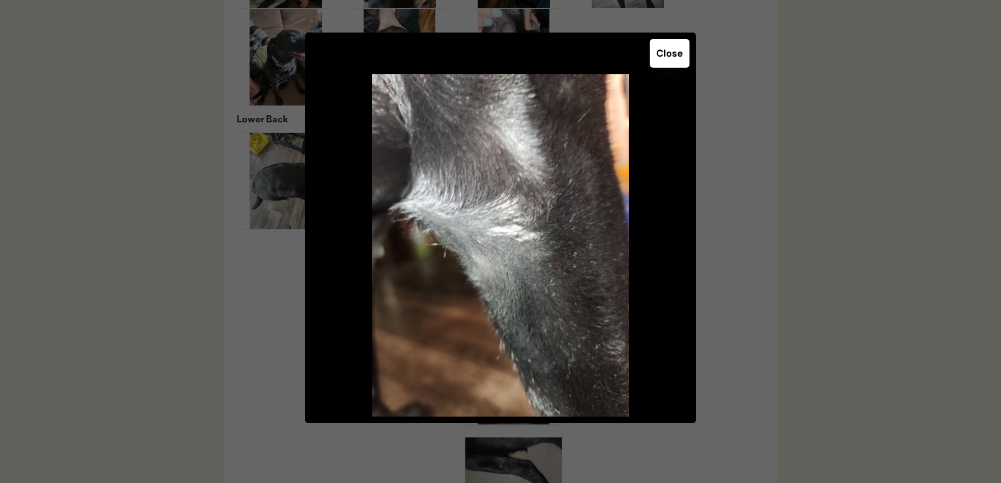
click at [675, 49] on button "Close" at bounding box center [669, 53] width 40 height 29
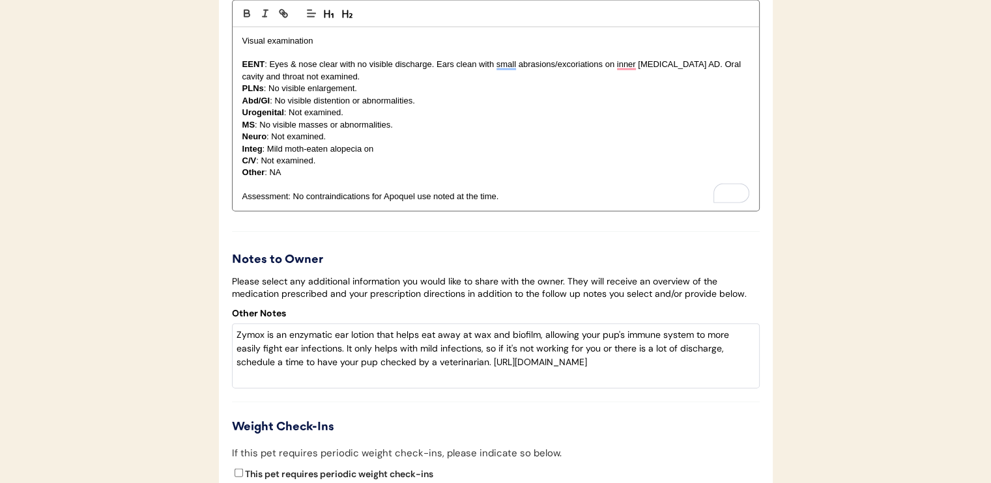
scroll to position [2801, 0]
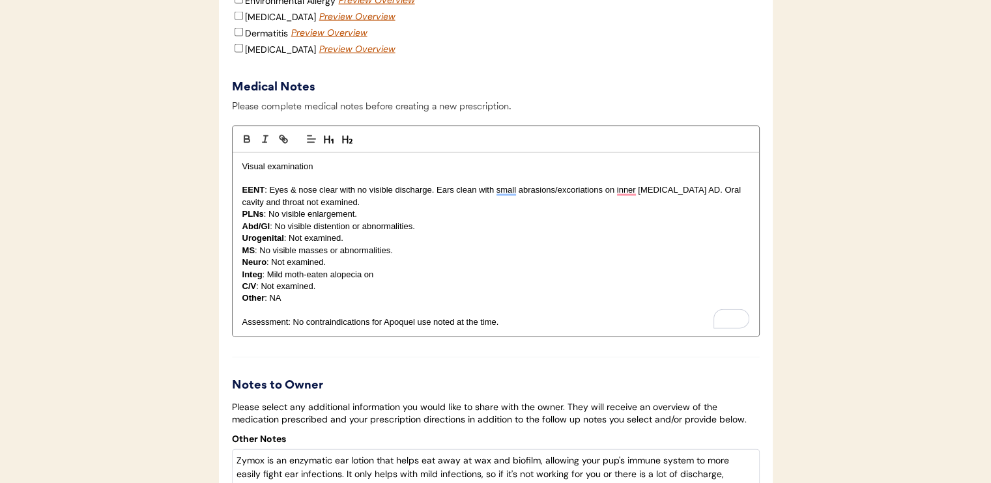
click at [412, 281] on p "Integ : Mild moth-eaten alopecia on" at bounding box center [495, 275] width 507 height 12
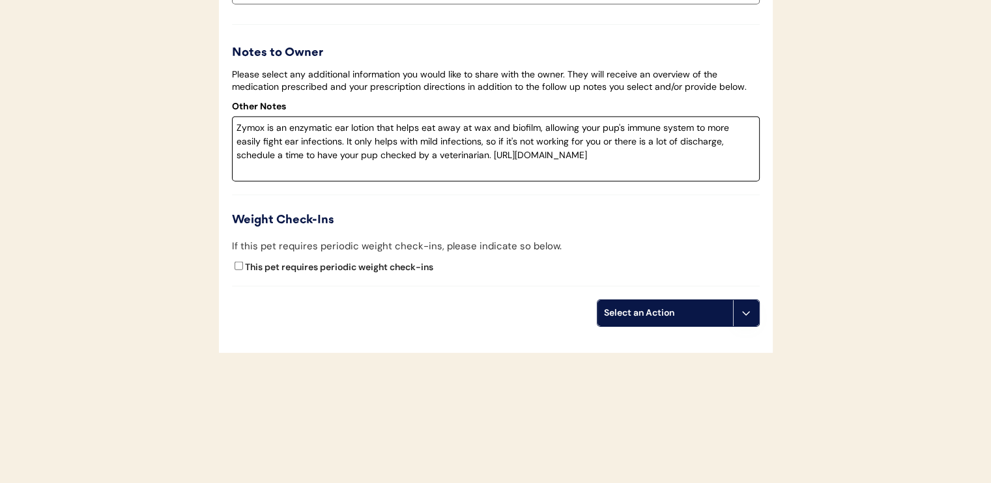
scroll to position [3148, 0]
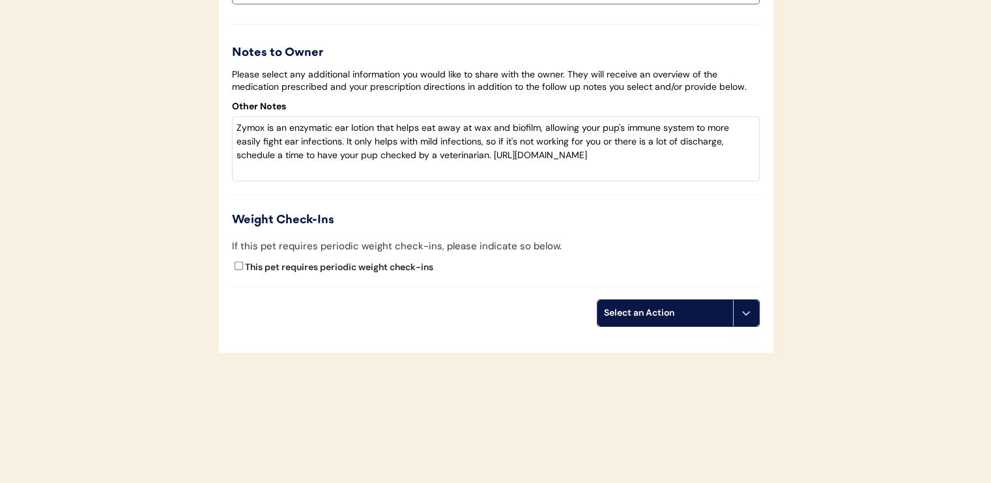
click at [636, 310] on div "Select an Action" at bounding box center [665, 313] width 122 height 13
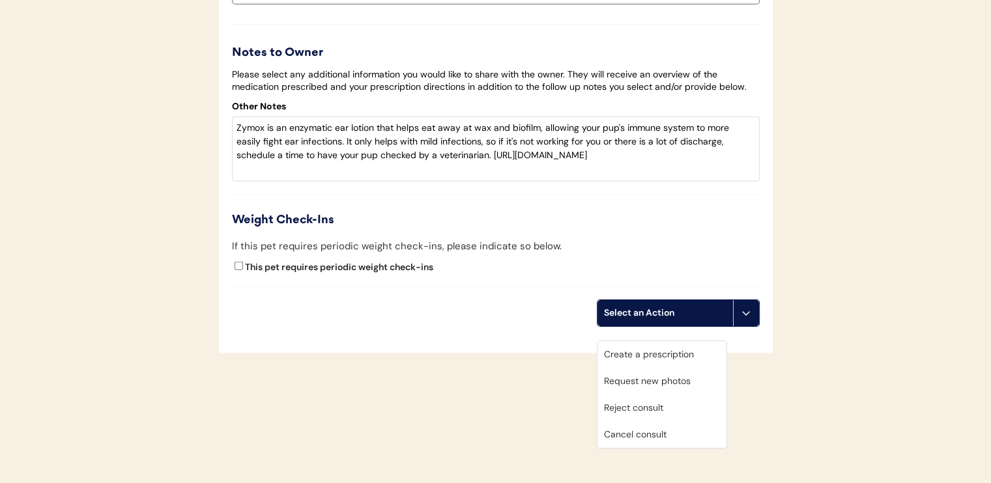
click at [628, 341] on div "Create a prescription" at bounding box center [661, 354] width 129 height 27
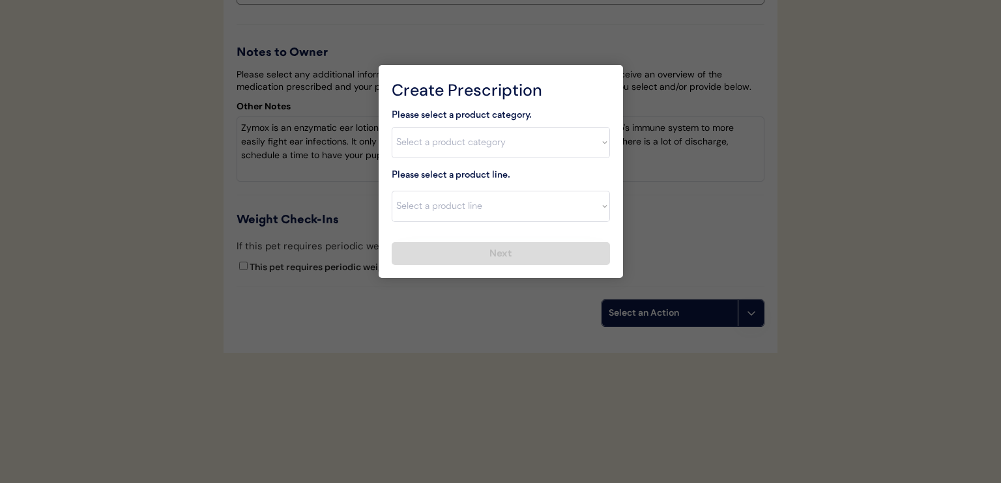
click at [442, 148] on select "Select a product category [MEDICAL_DATA] Antibiotics Anxiety Combo [MEDICAL_DAT…" at bounding box center [500, 142] width 218 height 31
select select ""[MEDICAL_DATA]""
click at [391, 127] on select "Select a product category [MEDICAL_DATA] Antibiotics Anxiety Combo [MEDICAL_DAT…" at bounding box center [500, 142] width 218 height 31
click at [457, 221] on select "Select a product line" at bounding box center [500, 206] width 218 height 31
click at [457, 206] on select "Select a product line" at bounding box center [500, 206] width 218 height 31
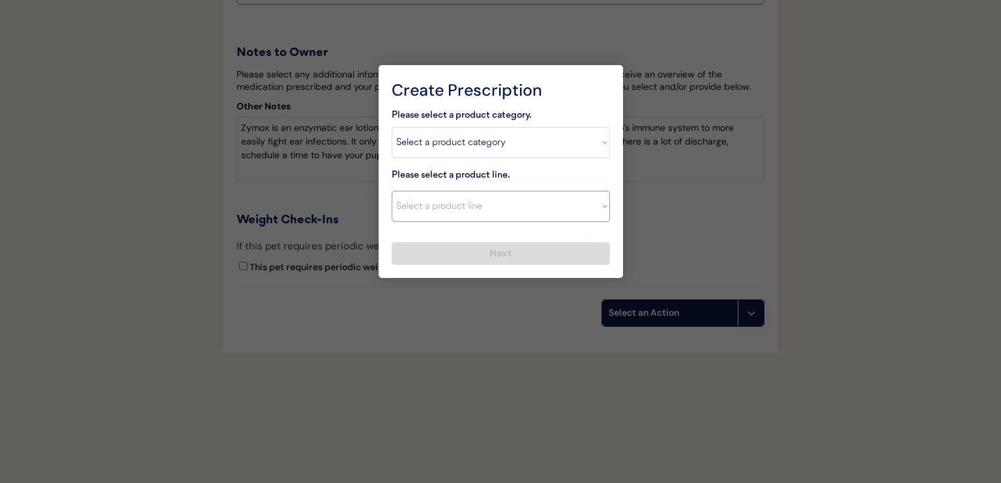
click at [475, 200] on select "Select a product line" at bounding box center [500, 206] width 218 height 31
click at [464, 148] on select "Select a product category [MEDICAL_DATA] Antibiotics Anxiety Combo [MEDICAL_DAT…" at bounding box center [500, 142] width 218 height 31
click at [391, 127] on select "Select a product category [MEDICAL_DATA] Antibiotics Anxiety Combo [MEDICAL_DAT…" at bounding box center [500, 142] width 218 height 31
click at [464, 207] on select "Select a product line Apoquel Chewable Tablet Apoquel Tablet [MEDICAL_DATA] Der…" at bounding box center [500, 206] width 218 height 31
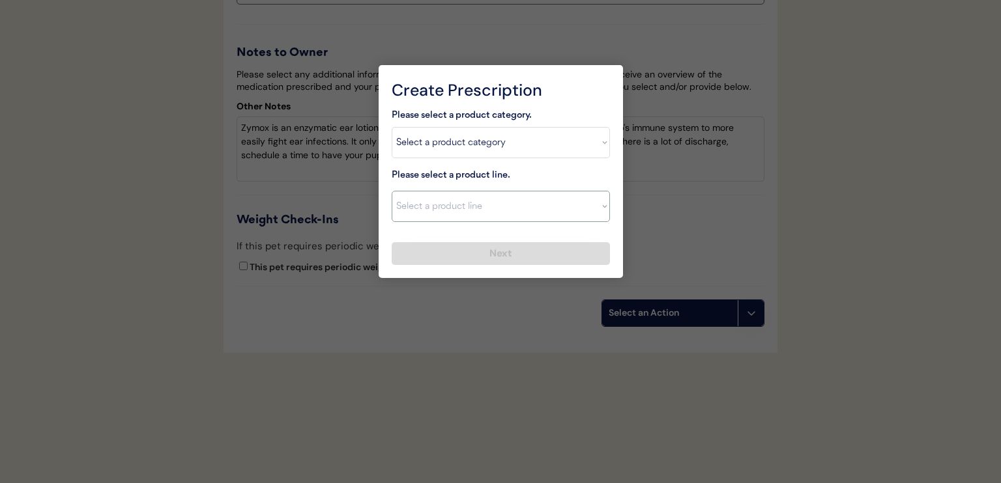
select select ""Apoquel Tablet""
click at [391, 191] on select "Select a product line Apoquel Chewable Tablet Apoquel Tablet [MEDICAL_DATA] Der…" at bounding box center [500, 206] width 218 height 31
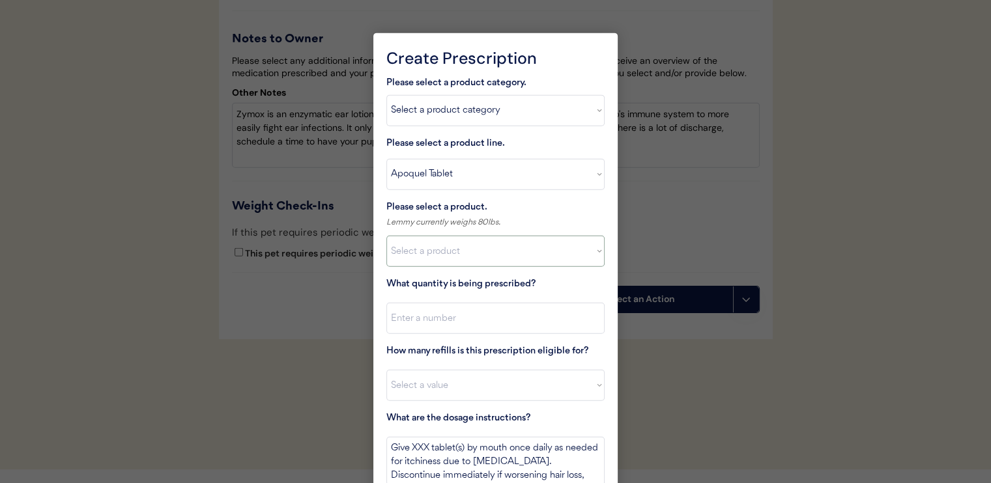
click at [500, 247] on select "Select a product Apoquel Tablet (16 mg) Apoquel Tablet (3.6 mg) Apoquel Tablet …" at bounding box center [495, 251] width 218 height 31
select select ""1348695171700984260__LOOKUP__1720647054590x322599372364987400""
click at [386, 236] on select "Select a product Apoquel Tablet (16 mg) Apoquel Tablet (3.6 mg) Apoquel Tablet …" at bounding box center [495, 251] width 218 height 31
click at [495, 313] on input "input" at bounding box center [495, 318] width 218 height 31
type input "30"
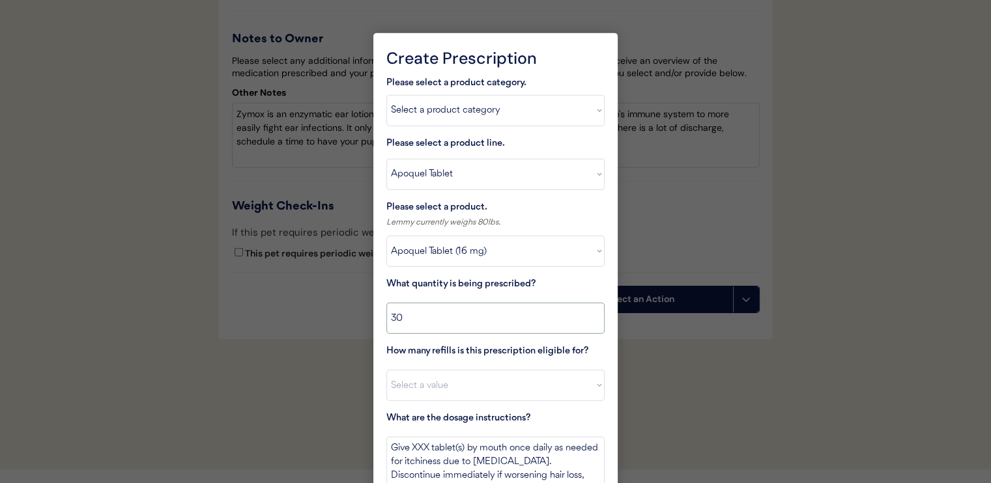
click at [506, 387] on select "Select a value 0 1 2 3 4 5 6 7 8 10 11" at bounding box center [495, 385] width 218 height 31
select select "11"
click at [386, 370] on select "Select a value 0 1 2 3 4 5 6 7 8 10 11" at bounding box center [495, 385] width 218 height 31
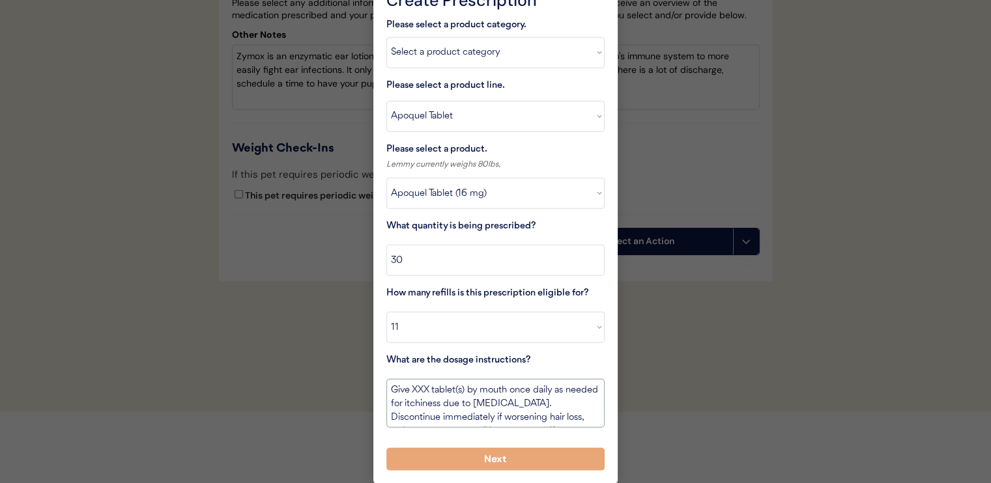
click at [427, 386] on textarea "Give XXX tablet(s) by mouth once daily as needed for itchiness due to [MEDICAL_…" at bounding box center [495, 403] width 218 height 49
click at [426, 386] on textarea "Give XXX tablet(s) by mouth once daily as needed for itchiness due to [MEDICAL_…" at bounding box center [495, 403] width 218 height 49
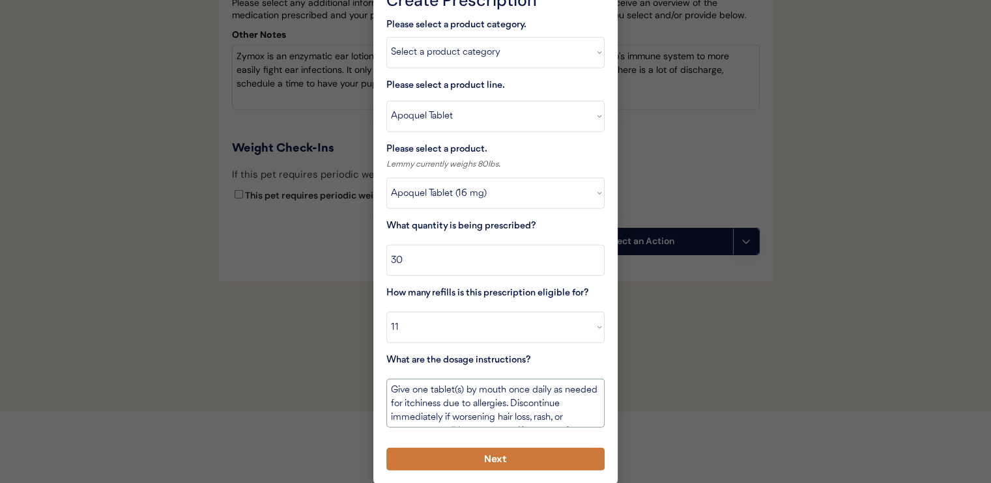
type textarea "Give one tablet(s) by mouth once daily as needed for itchiness due to allergies…"
click at [507, 456] on button "Next" at bounding box center [495, 459] width 218 height 23
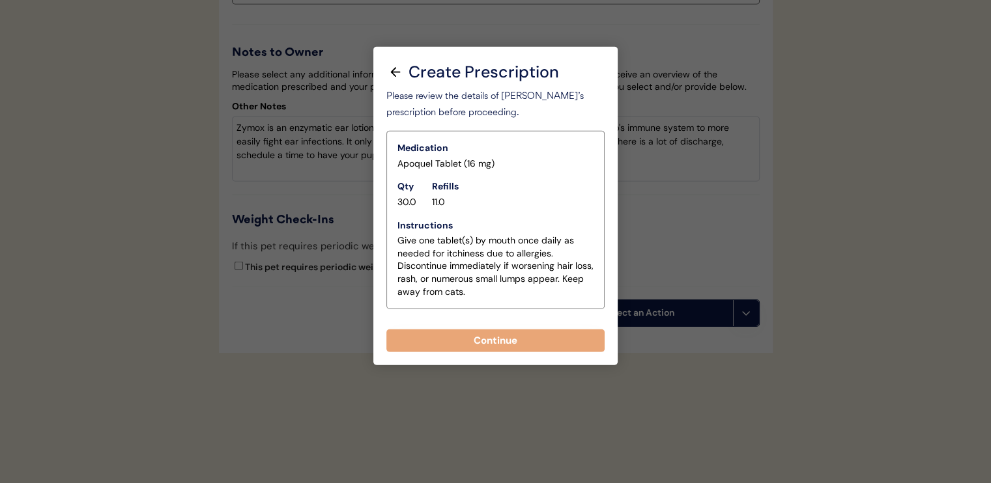
scroll to position [3148, 0]
click at [503, 330] on button "Continue" at bounding box center [495, 341] width 218 height 23
select select ""PLACEHOLDER_1427118222253""
type textarea "Give XXX tablet(s) by mouth once daily as needed for itchiness due to [MEDICAL_…"
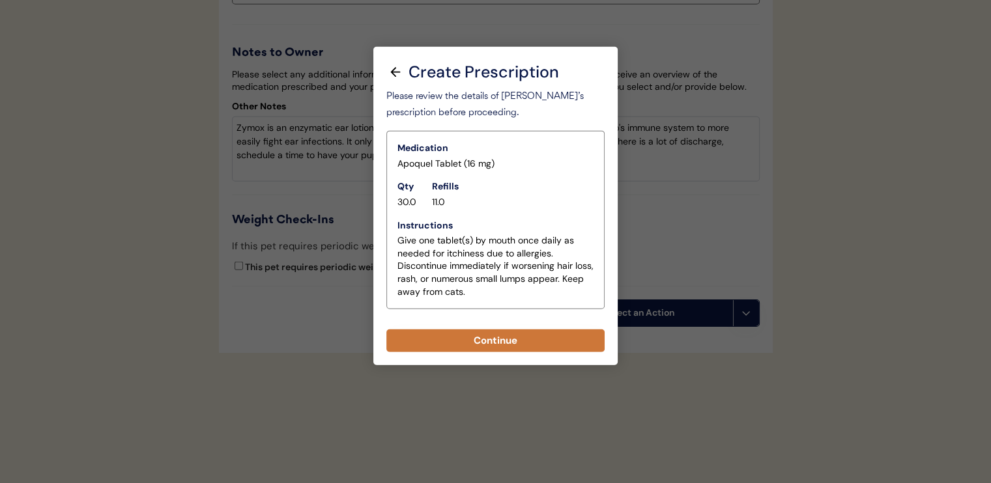
scroll to position [3176, 0]
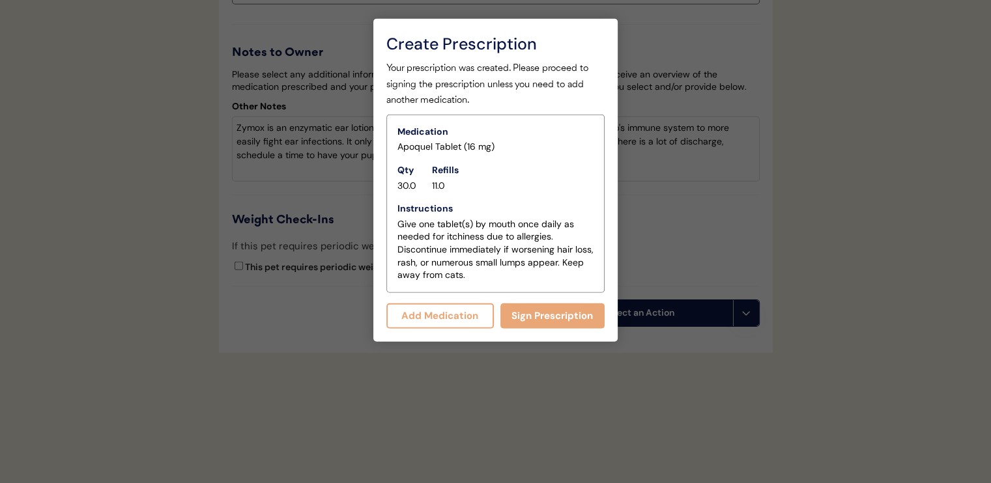
click at [457, 304] on button "Add Medication" at bounding box center [439, 316] width 107 height 25
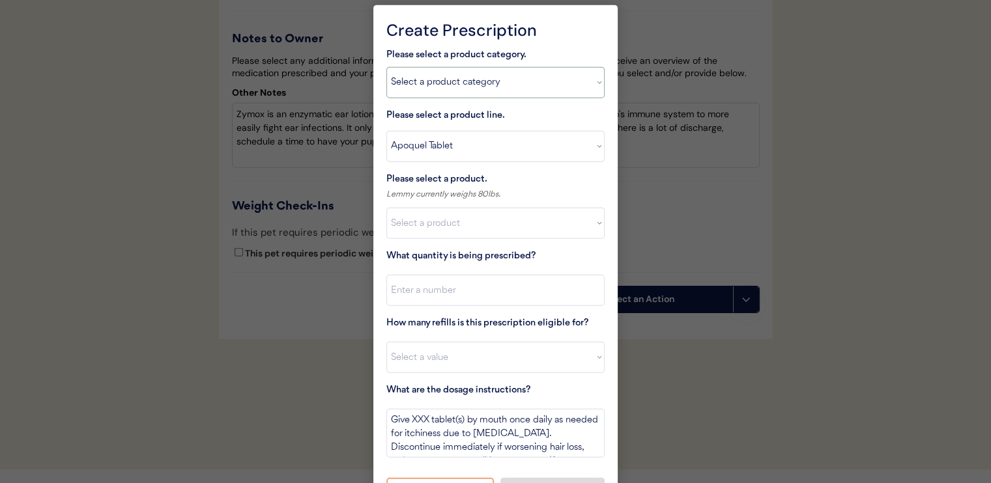
click at [472, 81] on select "Select a product category [MEDICAL_DATA] Antibiotics Anxiety Combo [MEDICAL_DAT…" at bounding box center [495, 82] width 218 height 31
select select ""combo_parasite_prevention""
click at [386, 67] on select "Select a product category [MEDICAL_DATA] Antibiotics Anxiety Combo [MEDICAL_DAT…" at bounding box center [495, 82] width 218 height 31
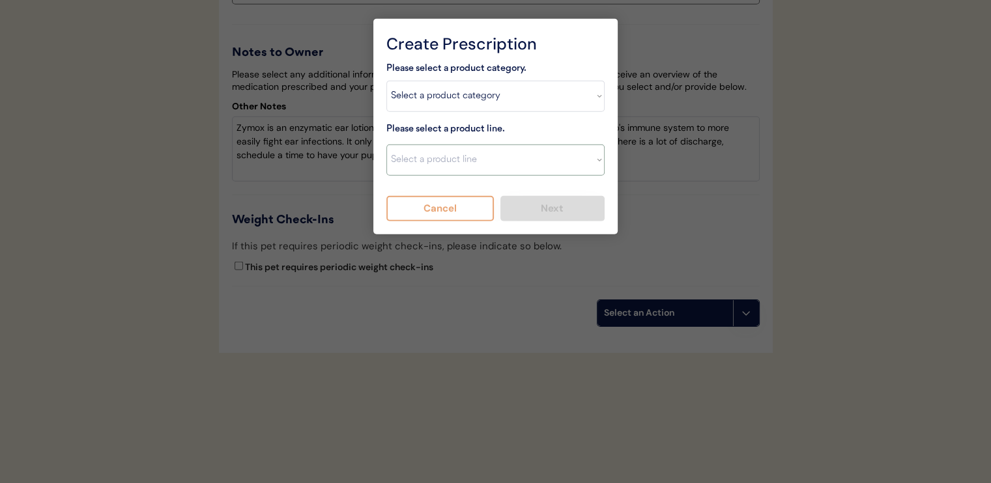
click at [457, 147] on select "Select a product line Advantage Multi for Dogs Credelio Quattro NexGard Plus Ne…" at bounding box center [495, 160] width 218 height 31
select select ""Simparica Trio""
click at [386, 145] on select "Select a product line Advantage Multi for Dogs Credelio Quattro NexGard Plus Ne…" at bounding box center [495, 160] width 218 height 31
type textarea "Give one chew by mouth every 30 days year round to control internal and externa…"
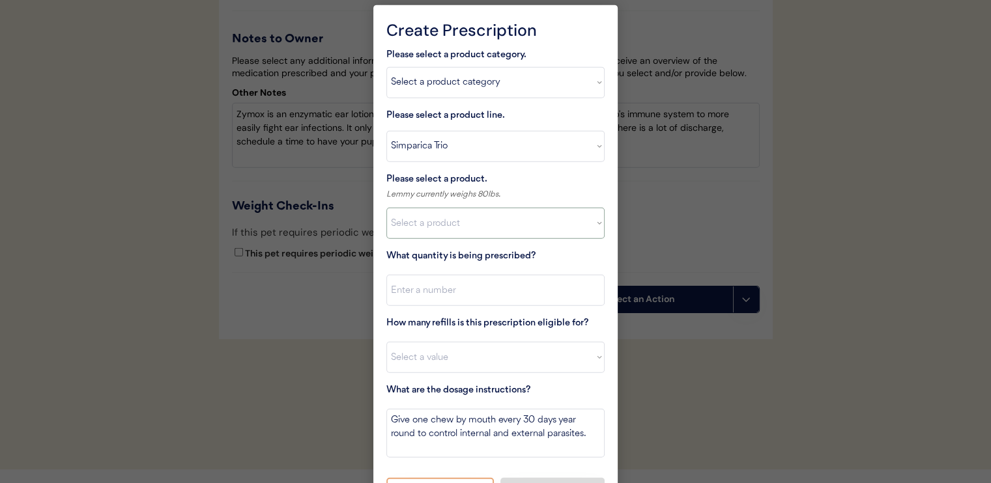
click at [459, 221] on select "Select a product Simparica Trio, 2.8 - 5.5lbs Simparica Trio, 5.6 - 11lbs Simpa…" at bounding box center [495, 223] width 218 height 31
select select ""1348695171700984260__LOOKUP__1704773707524x987977572973748600""
click at [386, 208] on select "Select a product Simparica Trio, 2.8 - 5.5lbs Simparica Trio, 5.6 - 11lbs Simpa…" at bounding box center [495, 223] width 218 height 31
click at [487, 283] on input "input" at bounding box center [495, 290] width 218 height 31
type input "1"
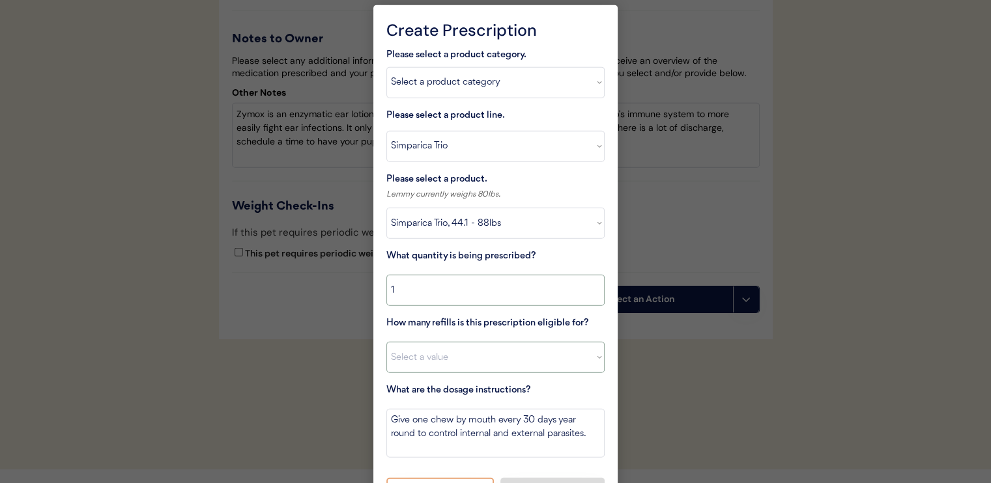
click at [507, 356] on select "Select a value 0 1 2 3 4 5 6 7 8 10 11" at bounding box center [495, 357] width 218 height 31
select select "11"
click at [386, 342] on select "Select a value 0 1 2 3 4 5 6 7 8 10 11" at bounding box center [495, 357] width 218 height 31
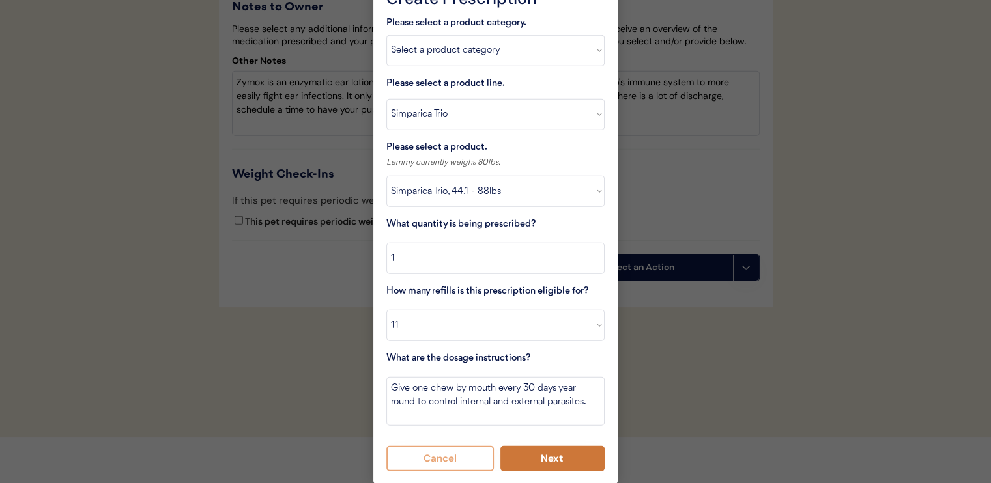
click at [562, 453] on button "Next" at bounding box center [552, 458] width 105 height 25
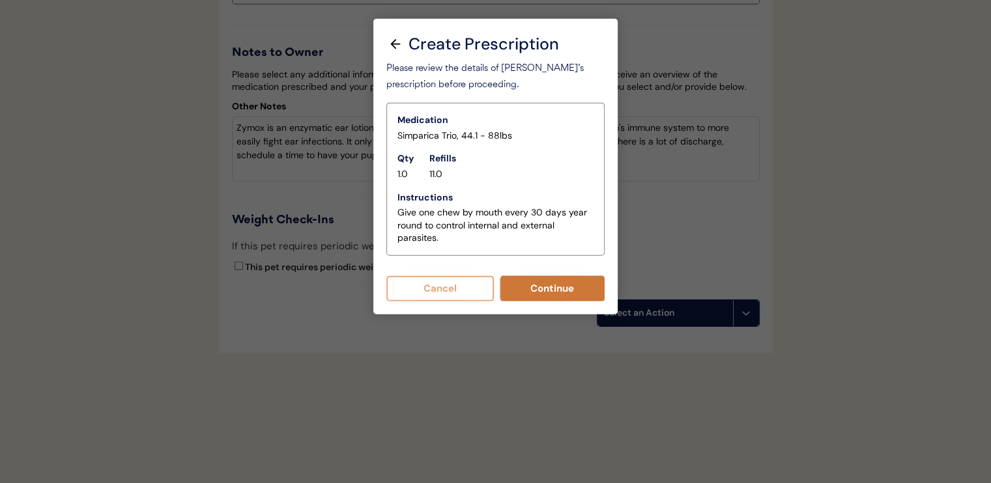
click at [539, 283] on button "Continue" at bounding box center [552, 288] width 105 height 25
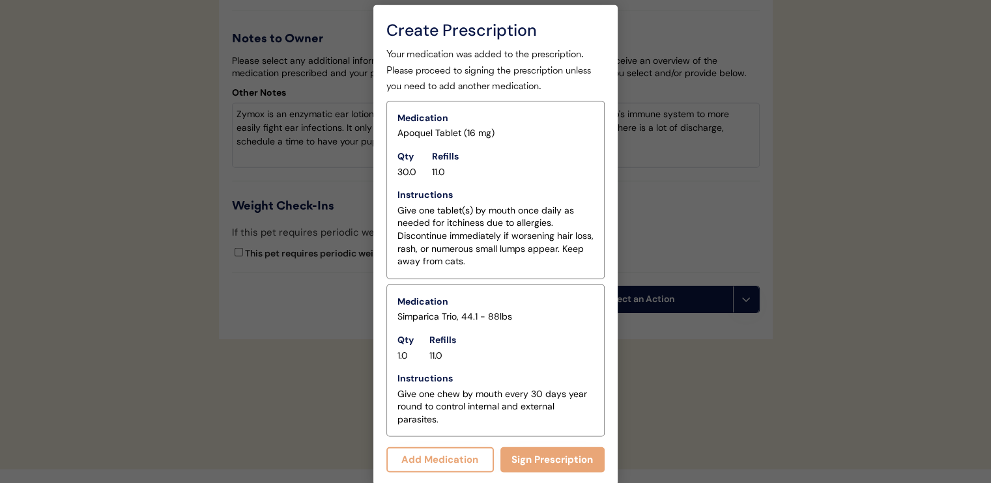
scroll to position [3177, 0]
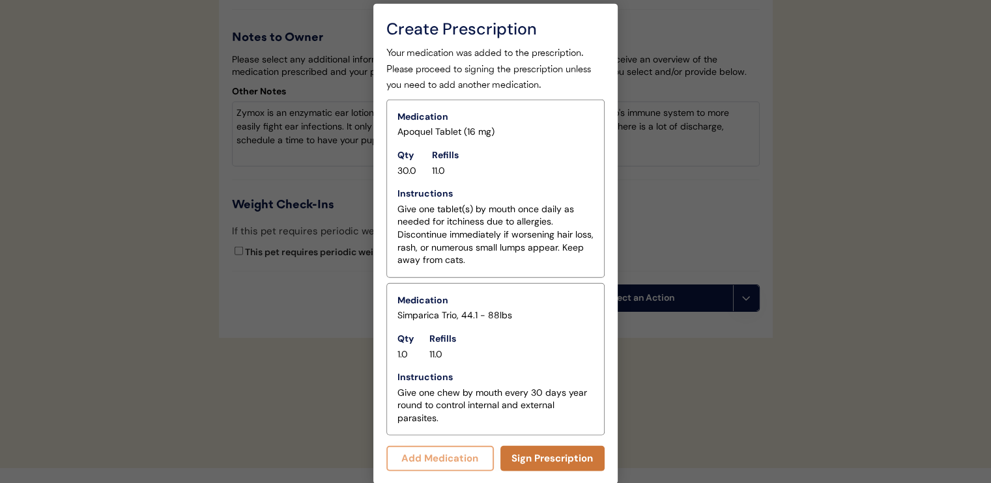
click at [556, 455] on button "Sign Prescription" at bounding box center [552, 458] width 105 height 25
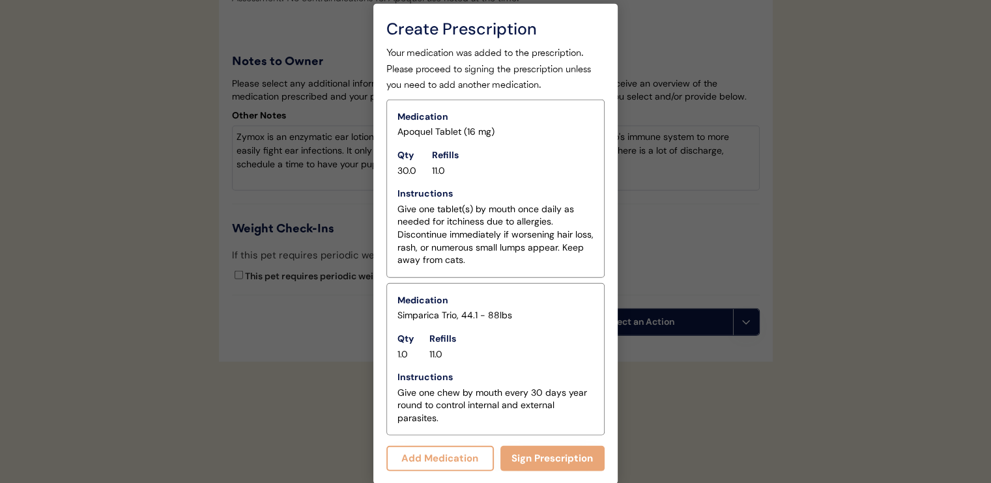
scroll to position [3216, 0]
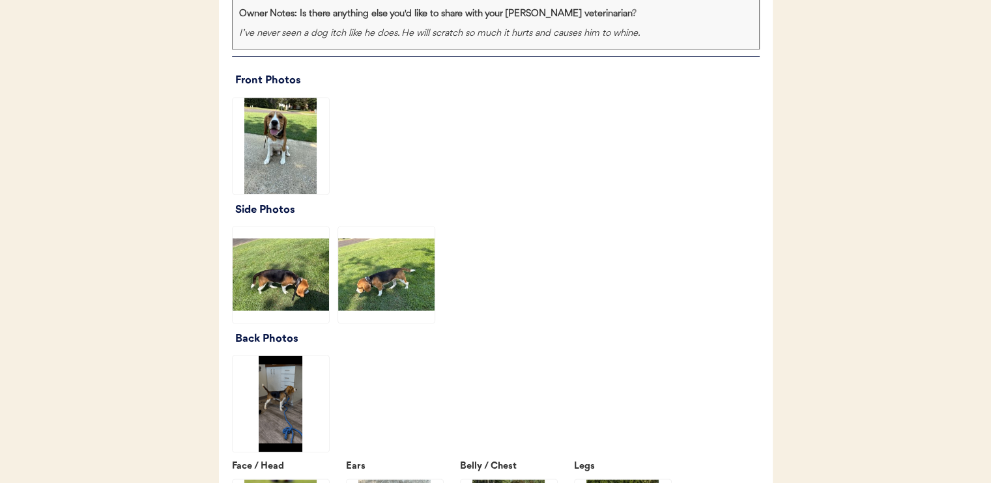
scroll to position [1694, 0]
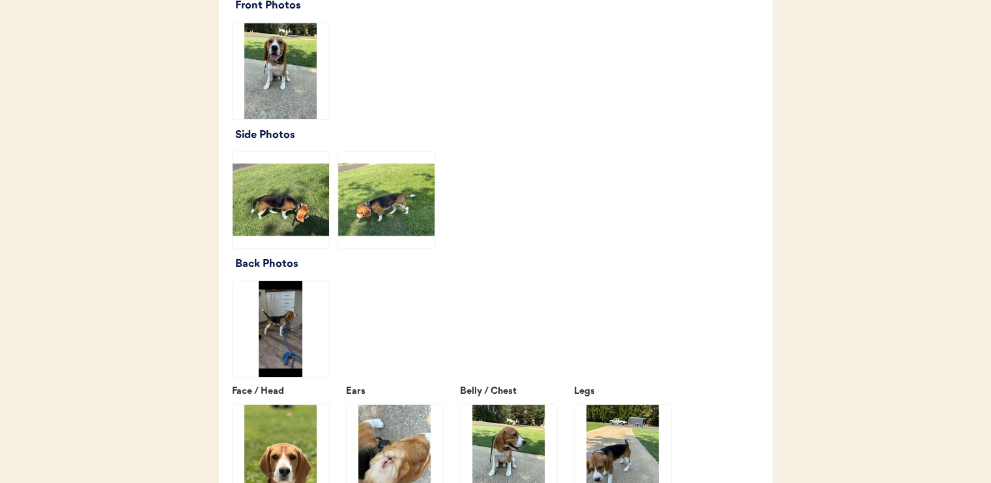
click at [298, 98] on img at bounding box center [281, 71] width 96 height 96
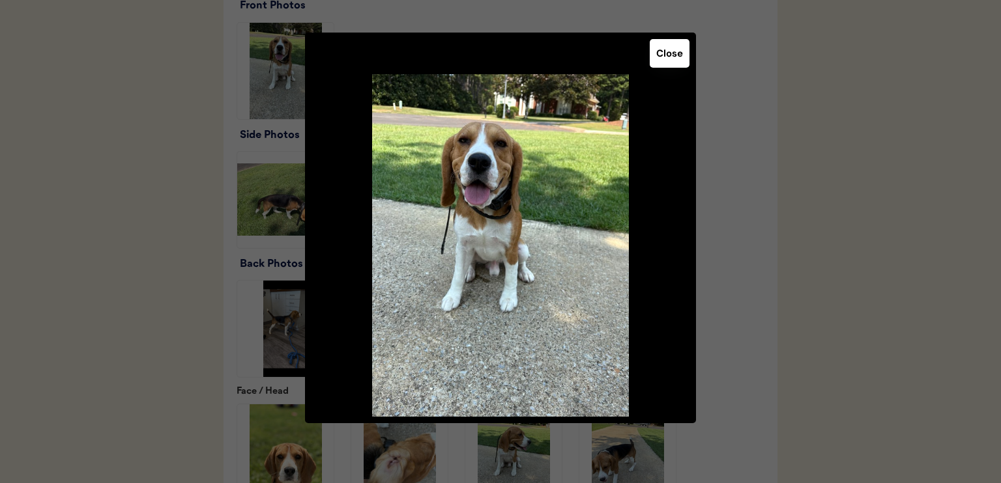
click at [677, 55] on button "Close" at bounding box center [669, 53] width 40 height 29
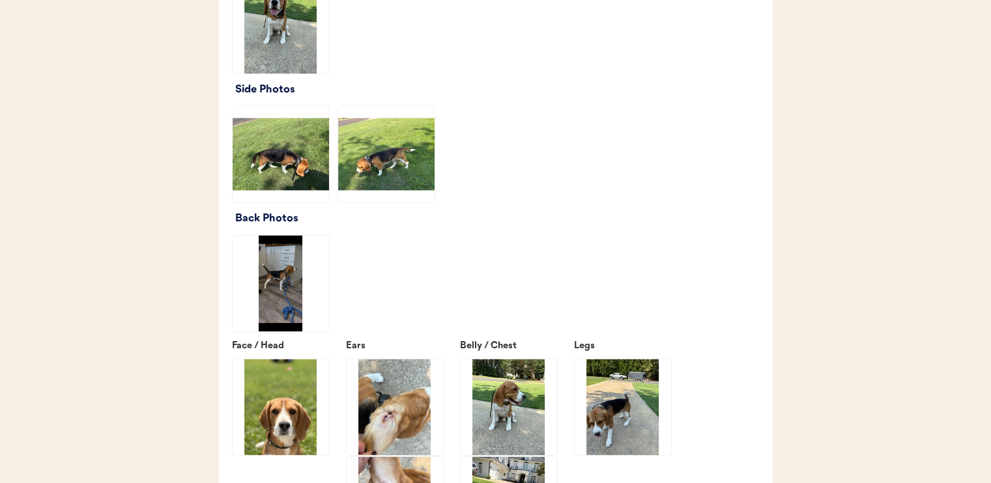
scroll to position [1759, 0]
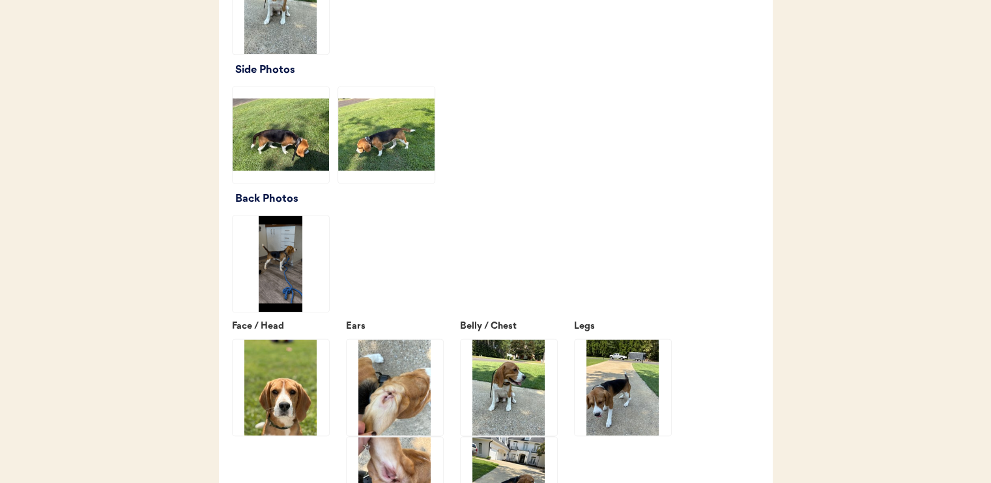
click at [272, 281] on img at bounding box center [281, 264] width 96 height 96
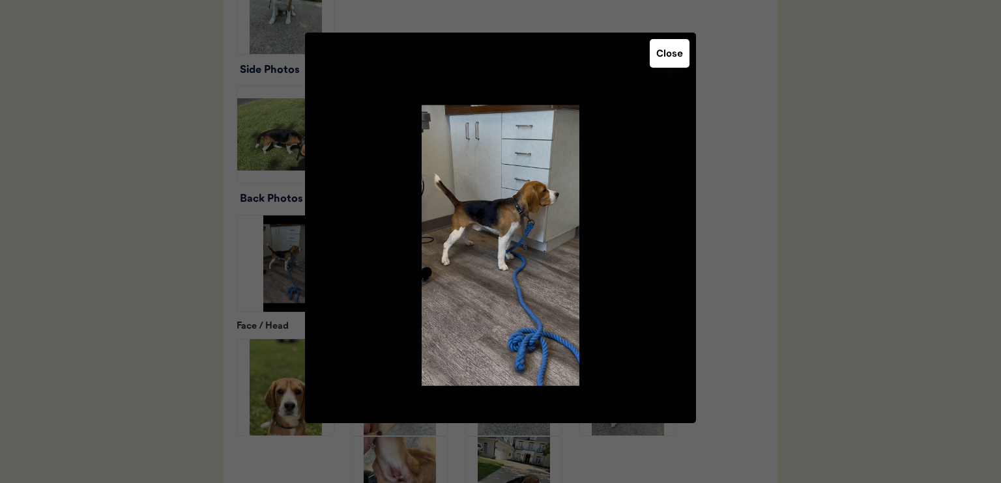
click at [674, 57] on button "Close" at bounding box center [669, 53] width 40 height 29
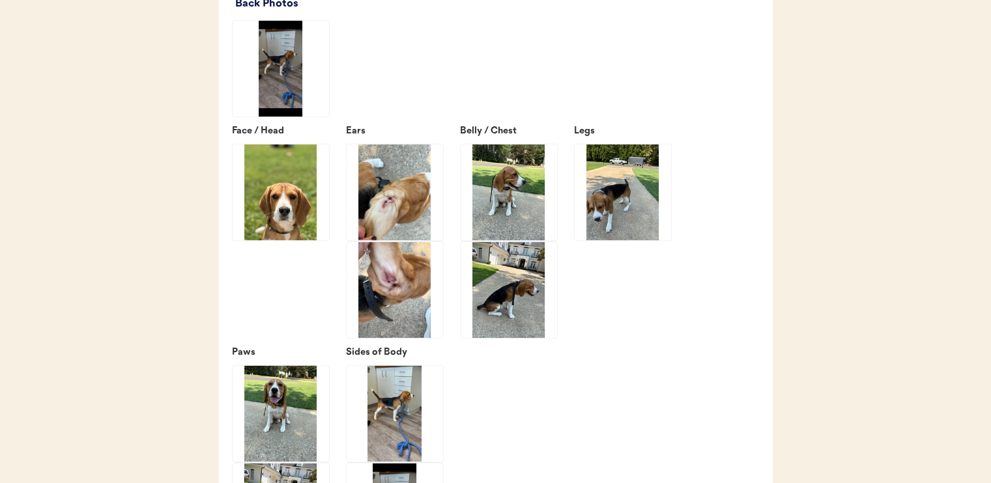
scroll to position [1824, 0]
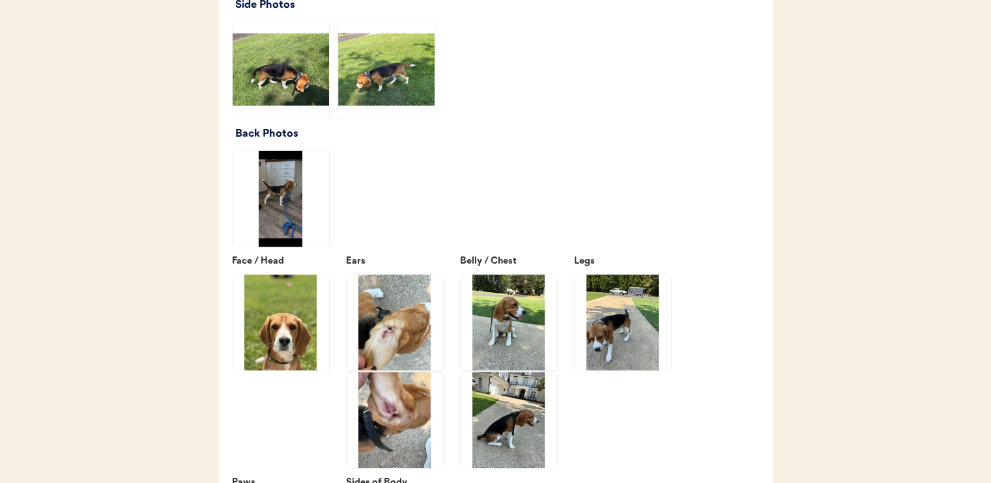
click at [284, 235] on img at bounding box center [281, 198] width 96 height 96
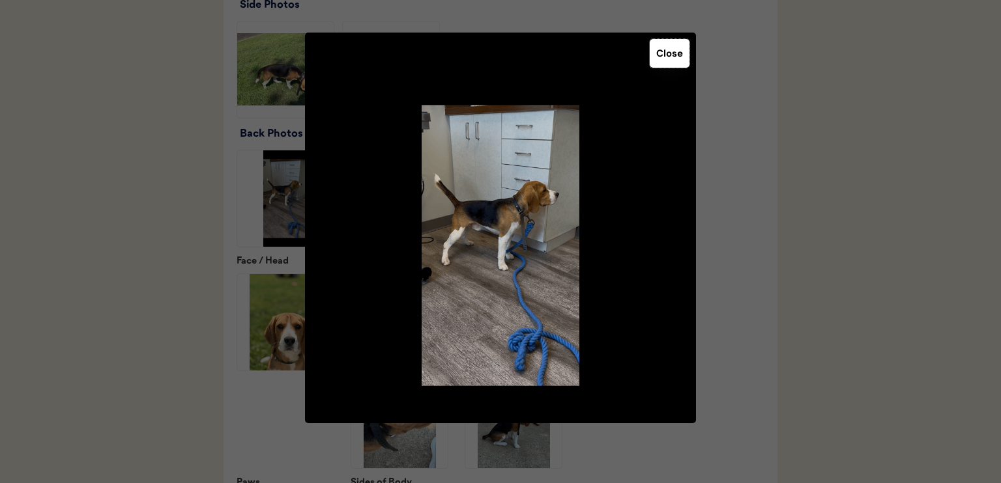
click at [680, 54] on button "Close" at bounding box center [669, 53] width 40 height 29
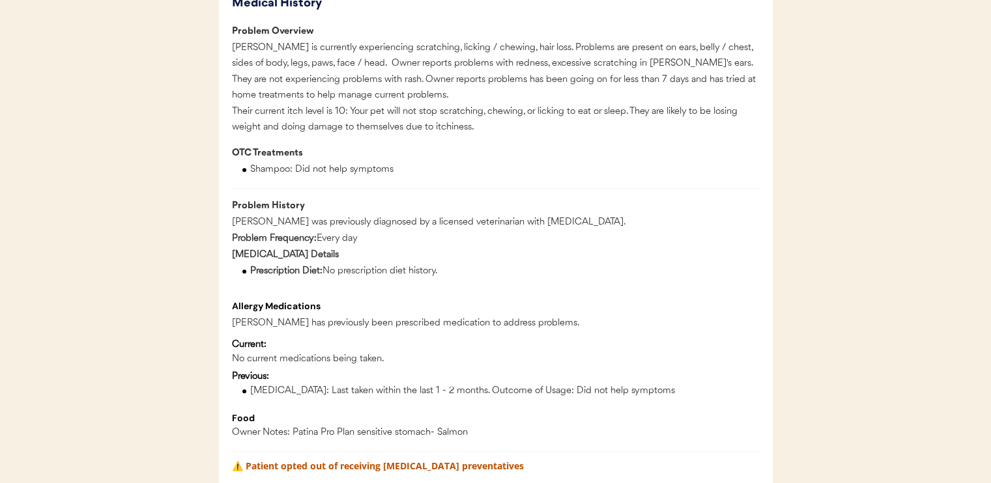
scroll to position [717, 0]
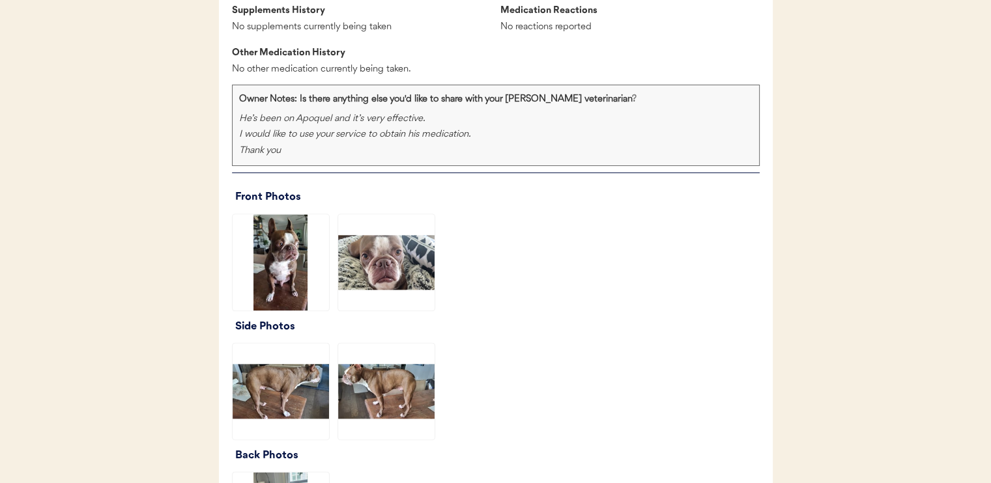
scroll to position [1563, 0]
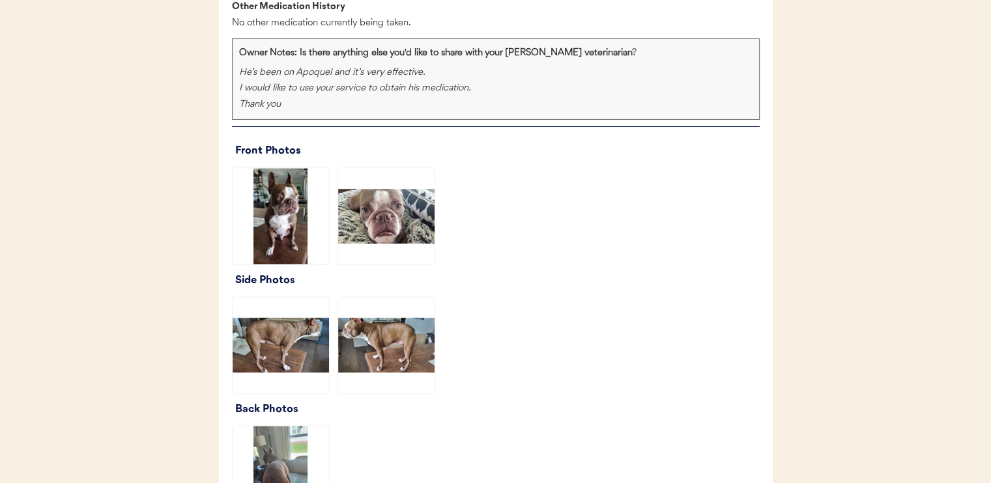
click at [414, 242] on img at bounding box center [386, 216] width 96 height 96
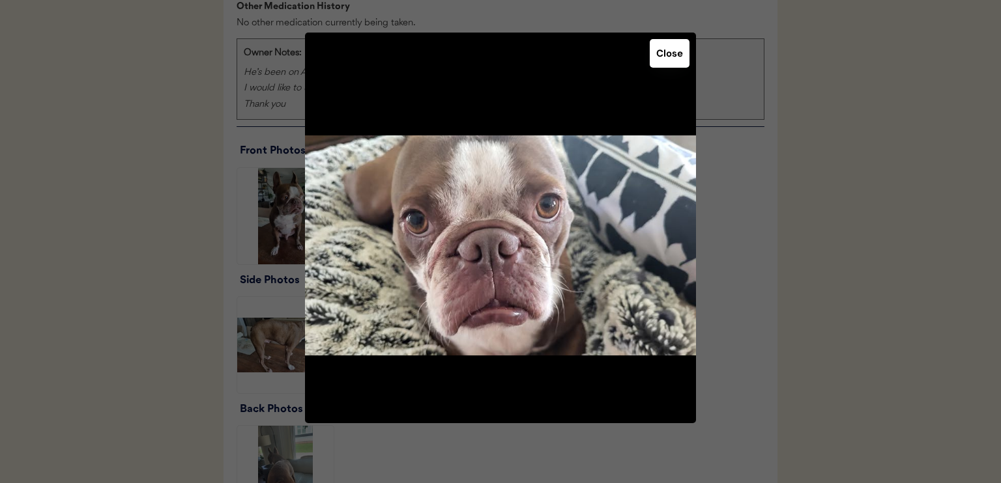
click at [666, 61] on button "Close" at bounding box center [669, 53] width 40 height 29
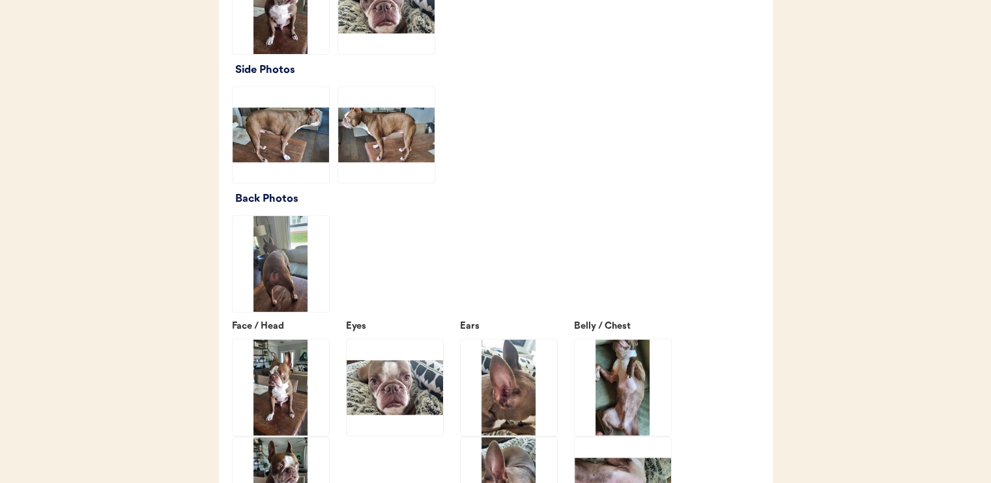
scroll to position [1759, 0]
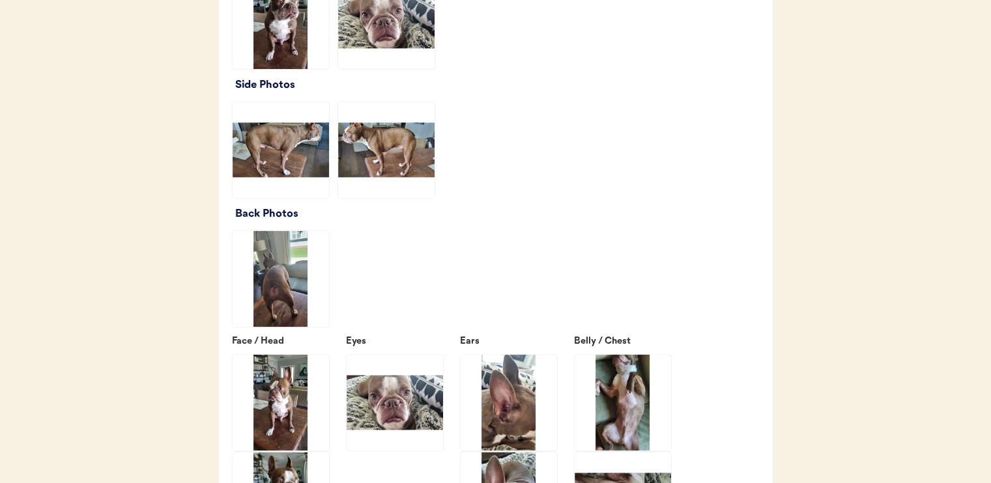
click at [298, 171] on img at bounding box center [281, 150] width 96 height 96
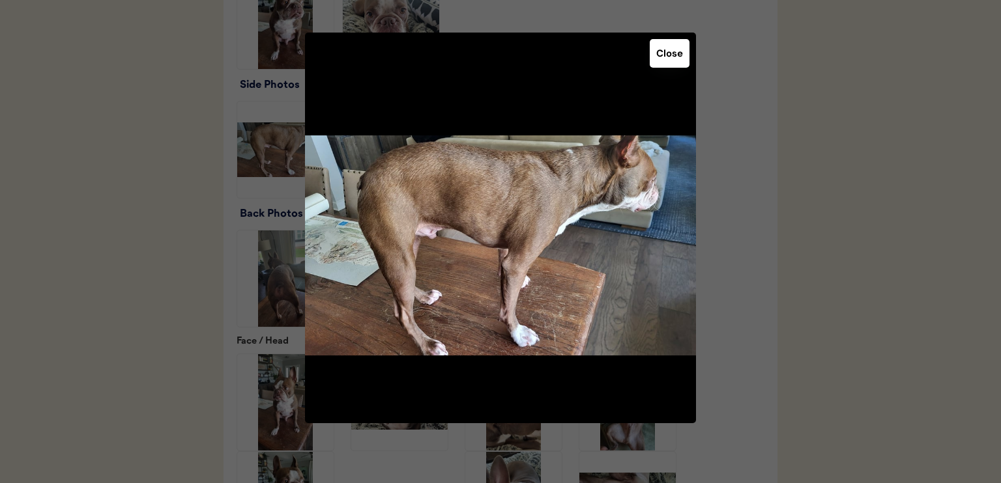
click at [672, 53] on button "Close" at bounding box center [669, 53] width 40 height 29
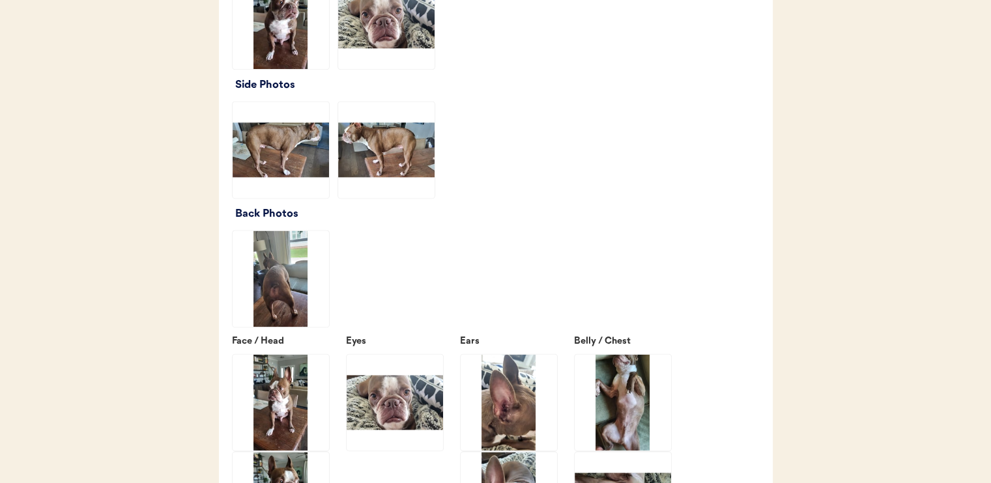
click at [390, 156] on img at bounding box center [386, 150] width 96 height 96
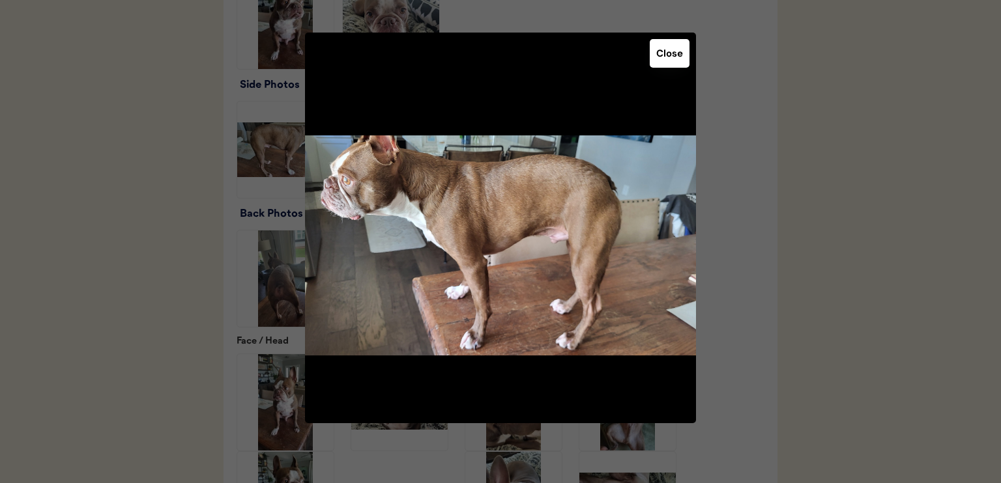
click at [662, 72] on div "Close" at bounding box center [500, 228] width 391 height 391
click at [655, 60] on button "Close" at bounding box center [669, 53] width 40 height 29
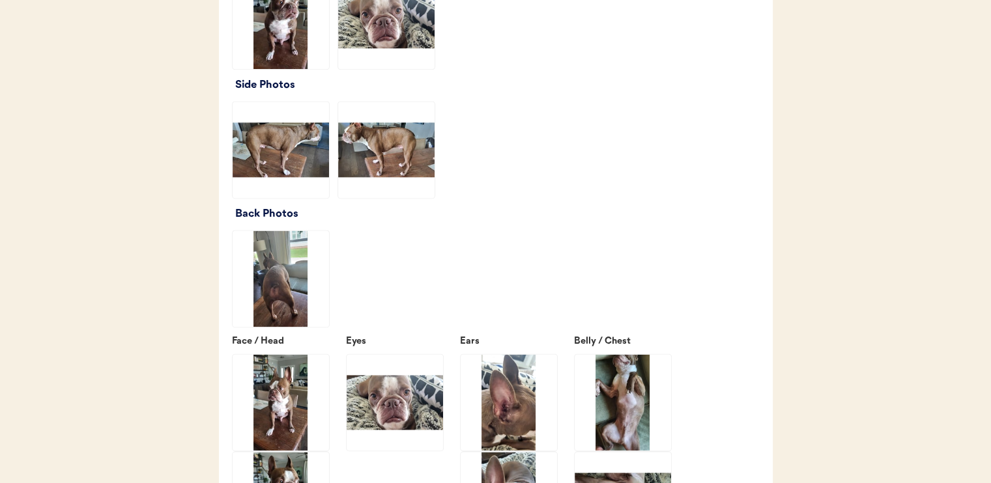
click at [289, 301] on img at bounding box center [281, 279] width 96 height 96
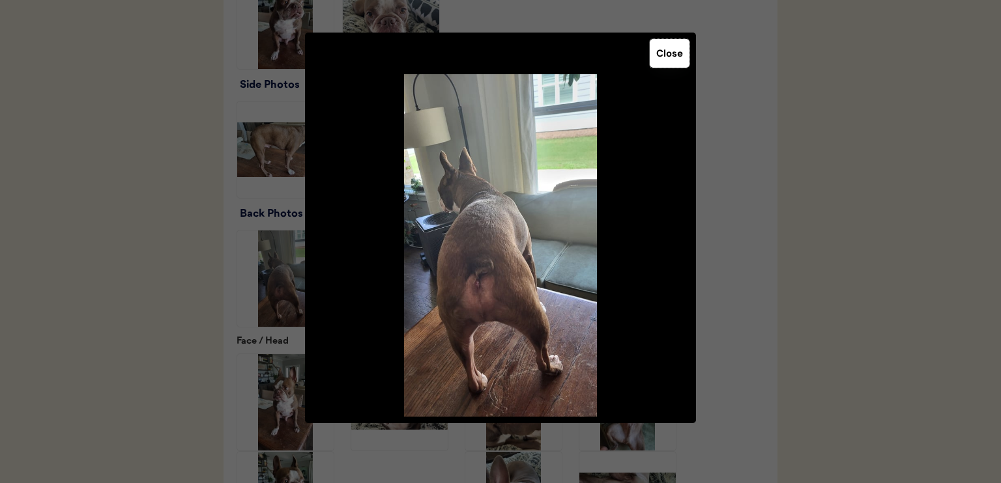
click at [675, 51] on button "Close" at bounding box center [669, 53] width 40 height 29
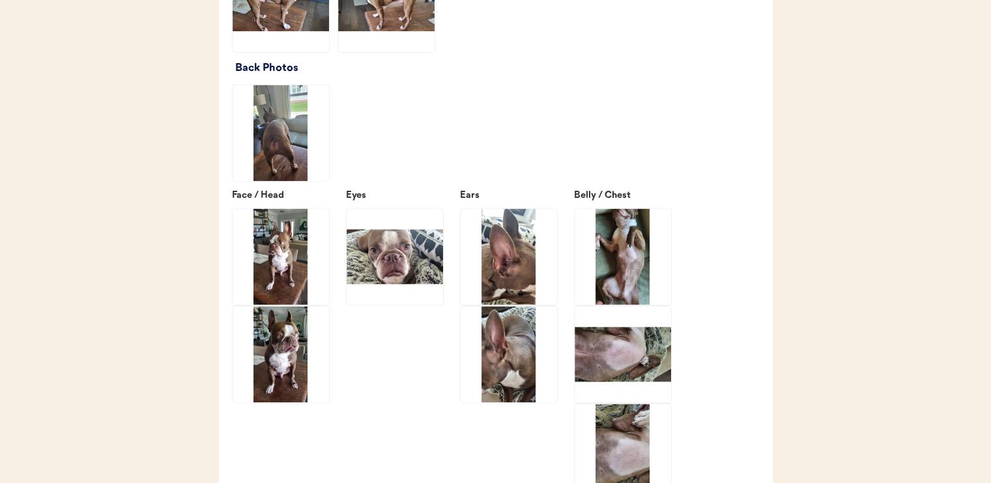
scroll to position [1954, 0]
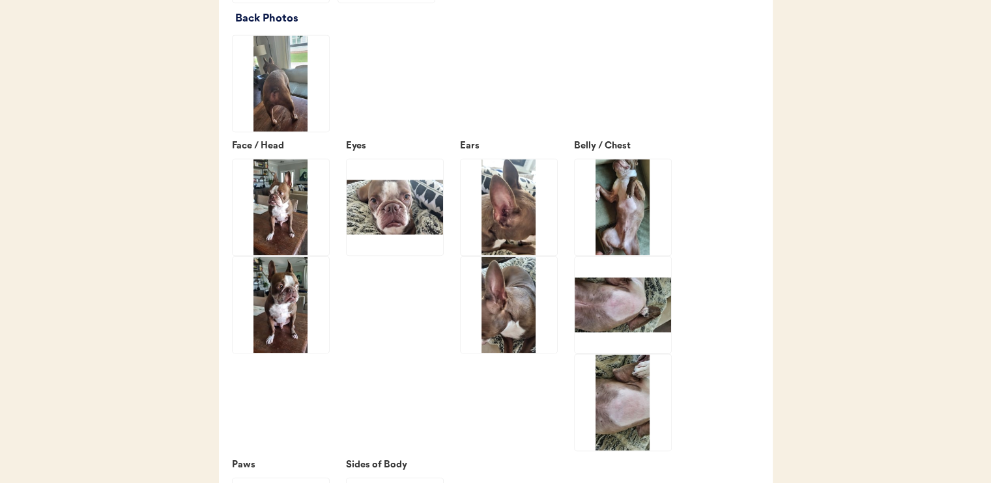
click at [518, 309] on img at bounding box center [509, 305] width 96 height 96
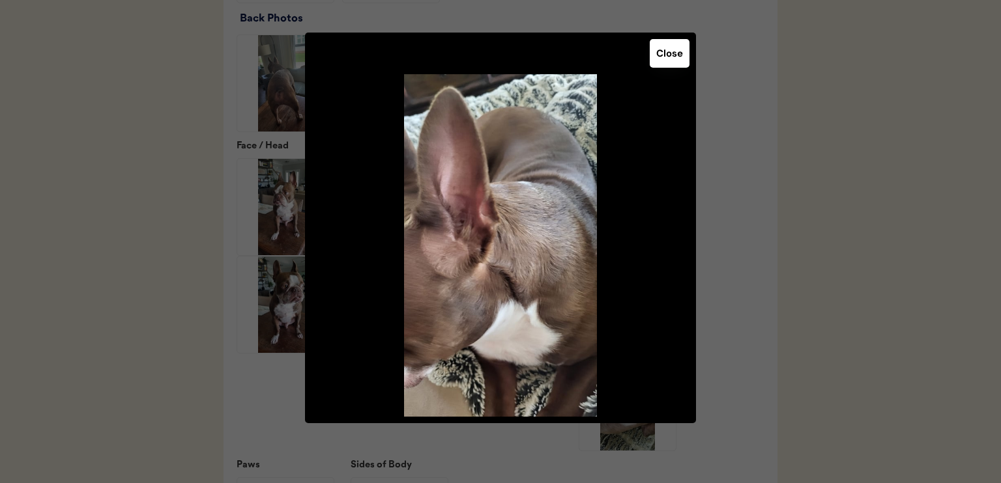
click at [679, 53] on button "Close" at bounding box center [669, 53] width 40 height 29
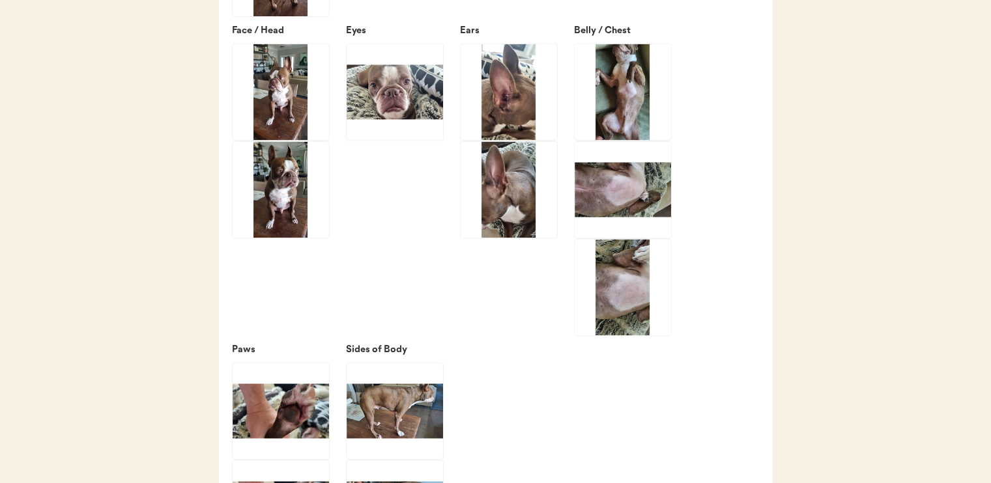
scroll to position [2084, 0]
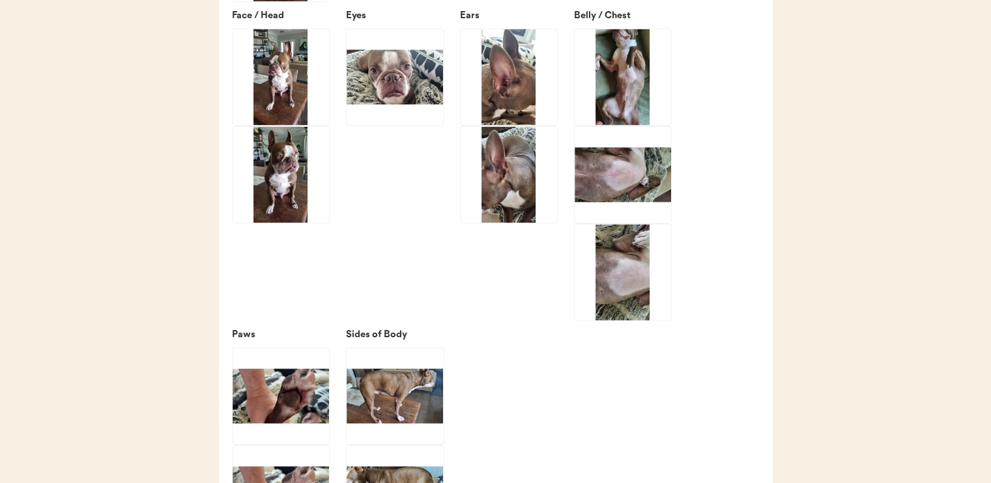
click at [615, 101] on img at bounding box center [623, 77] width 96 height 96
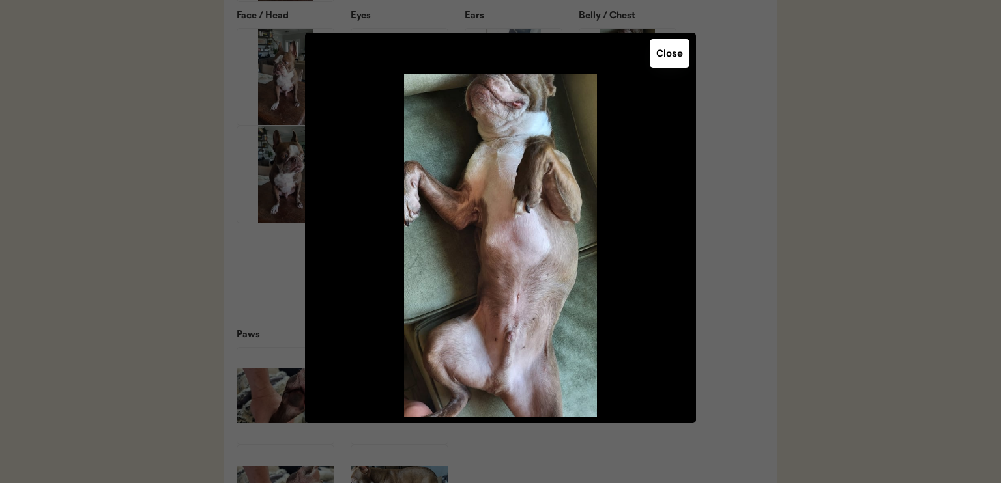
click at [680, 58] on button "Close" at bounding box center [669, 53] width 40 height 29
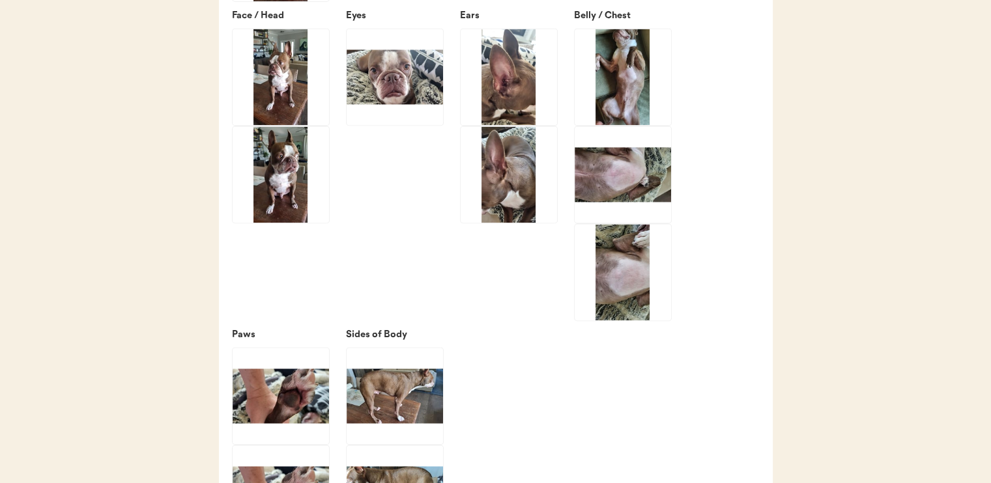
click at [616, 195] on img at bounding box center [623, 174] width 96 height 96
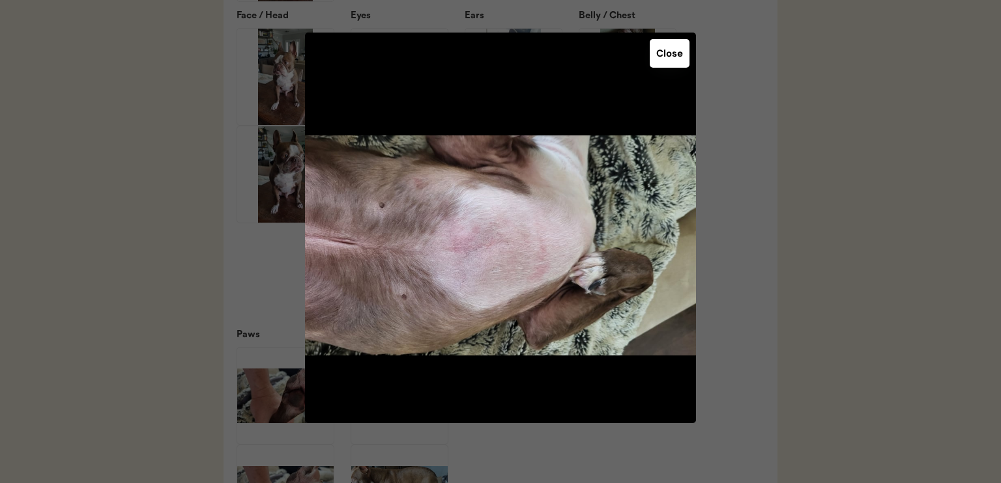
click at [668, 54] on button "Close" at bounding box center [669, 53] width 40 height 29
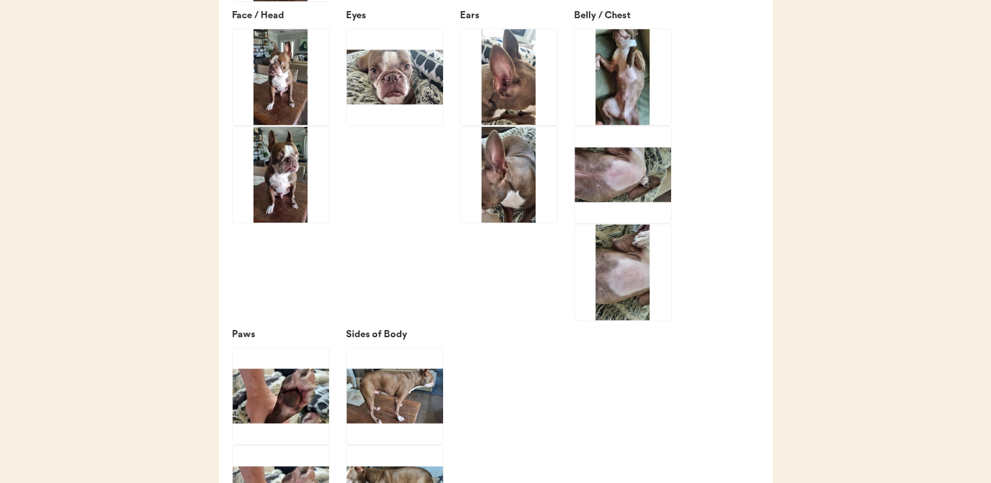
click at [613, 317] on img at bounding box center [623, 272] width 96 height 96
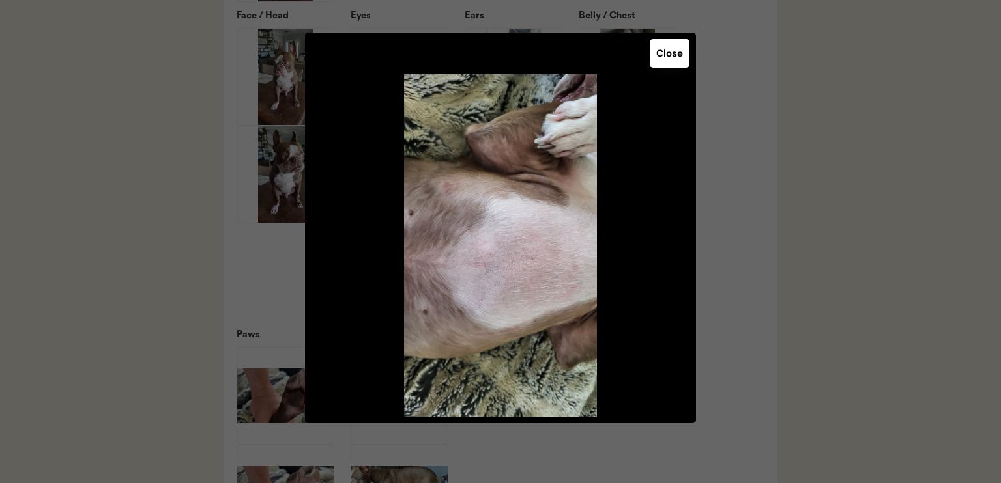
click at [667, 58] on button "Close" at bounding box center [669, 53] width 40 height 29
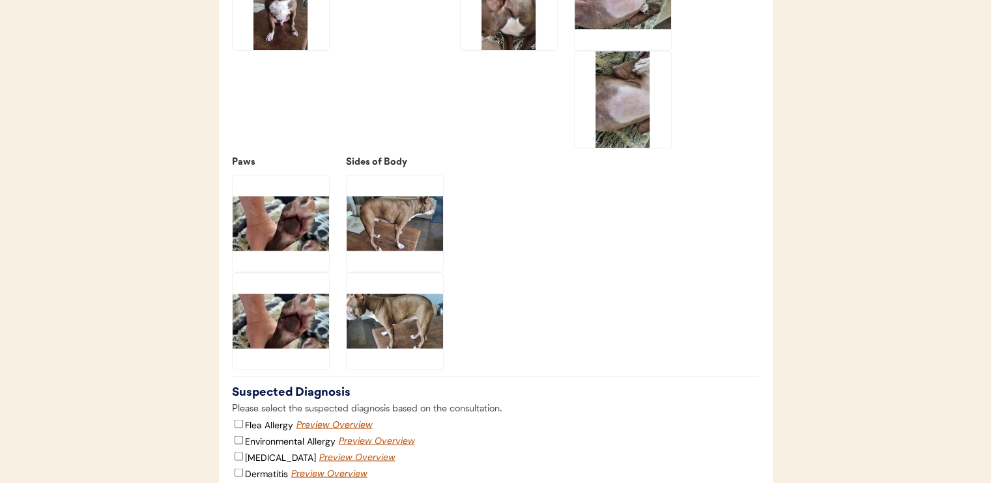
scroll to position [2280, 0]
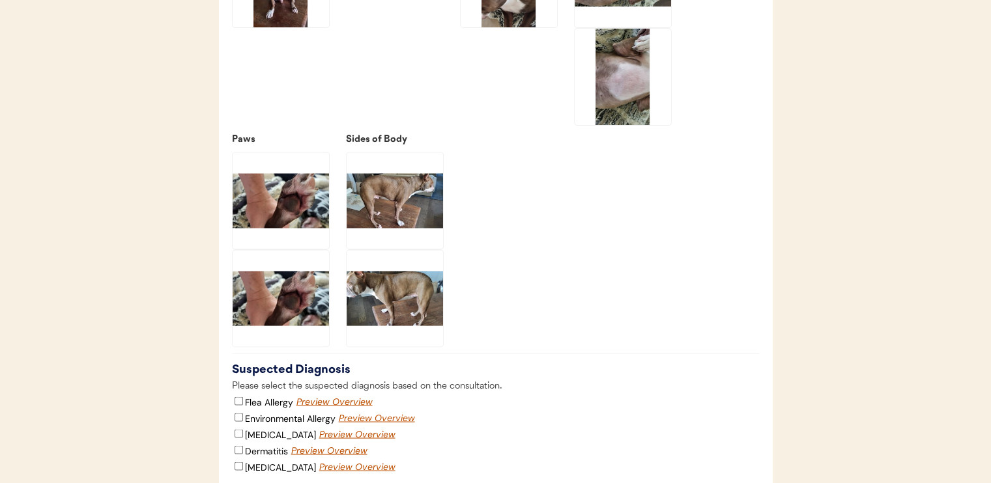
click at [281, 216] on img at bounding box center [281, 200] width 96 height 96
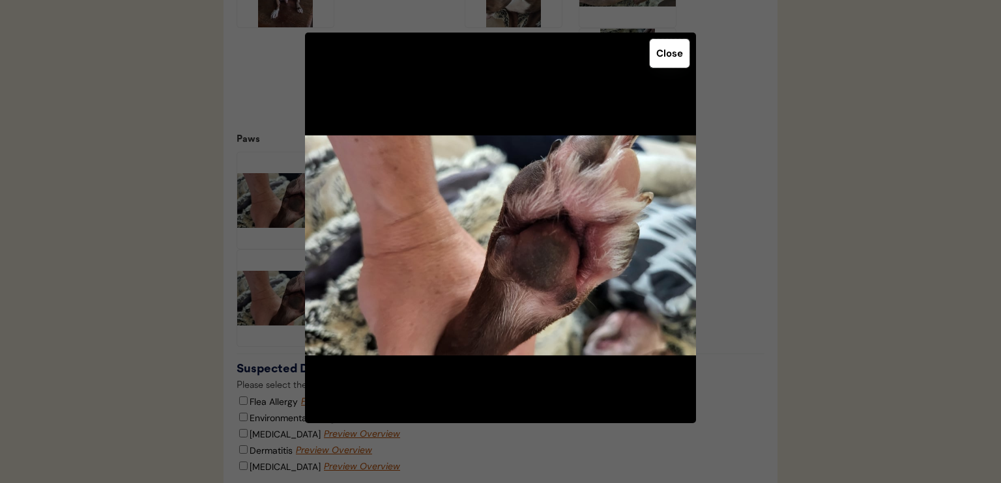
click at [671, 54] on button "Close" at bounding box center [669, 53] width 40 height 29
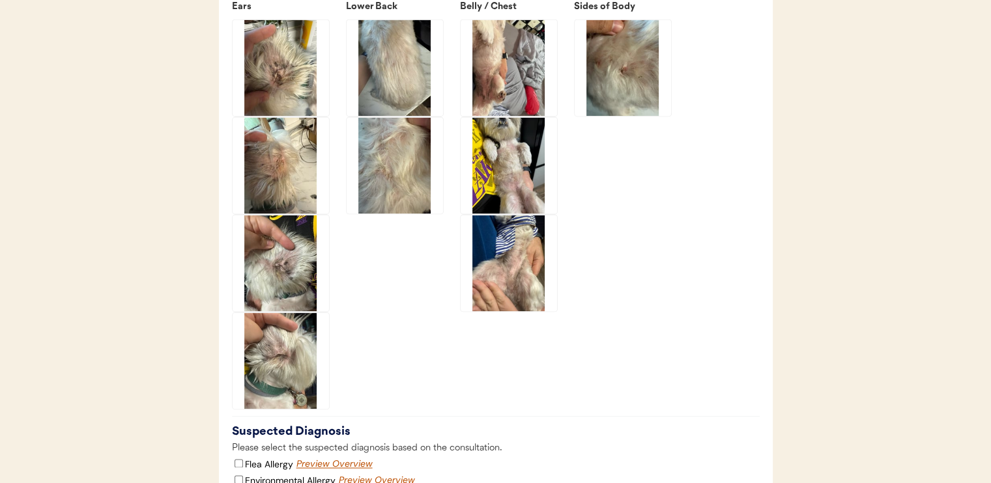
scroll to position [2019, 0]
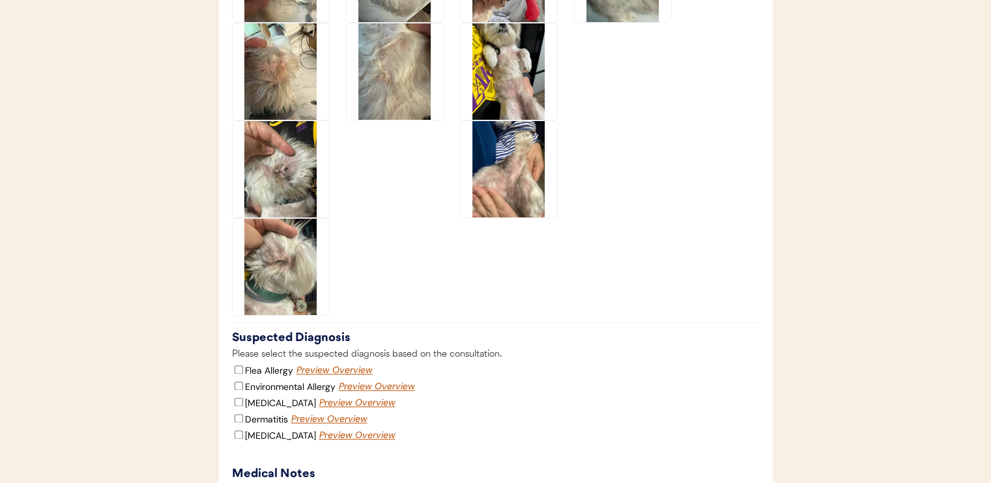
click at [283, 263] on img at bounding box center [281, 267] width 96 height 96
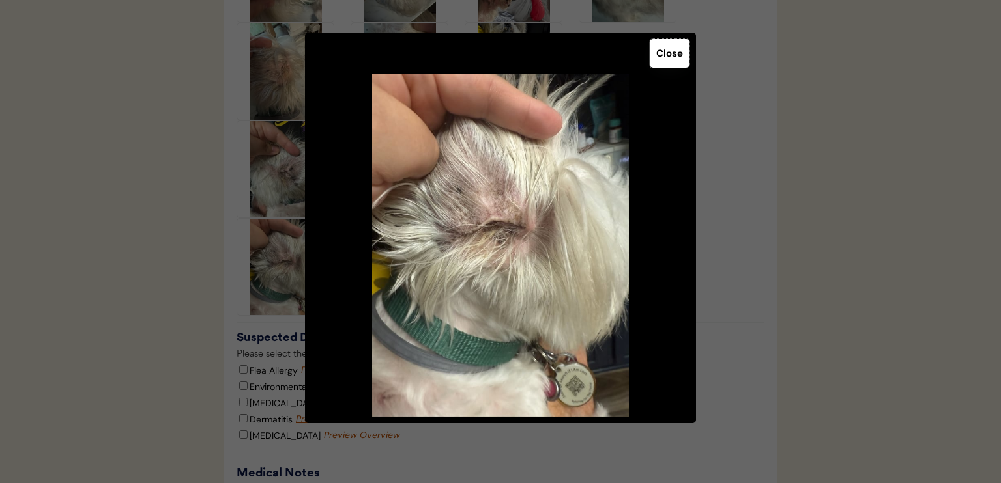
click at [667, 58] on button "Close" at bounding box center [669, 53] width 40 height 29
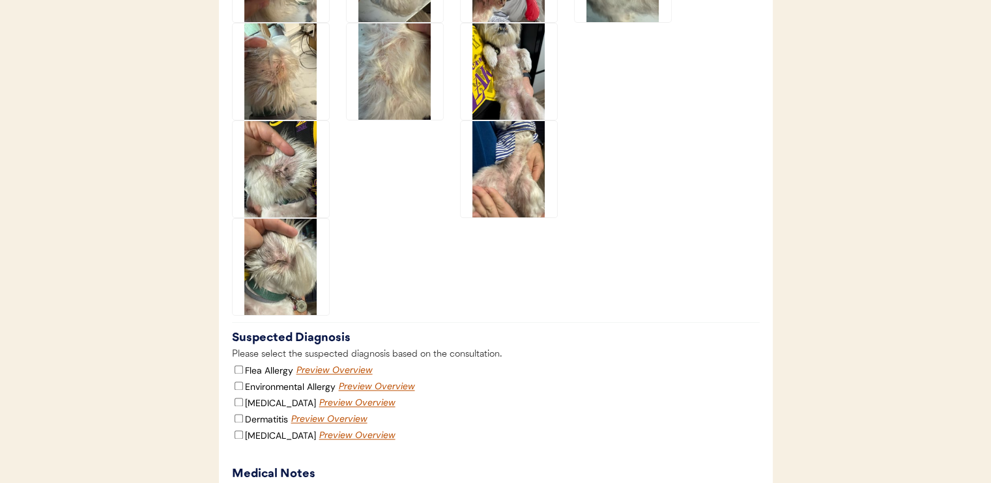
click at [285, 189] on img at bounding box center [281, 169] width 96 height 96
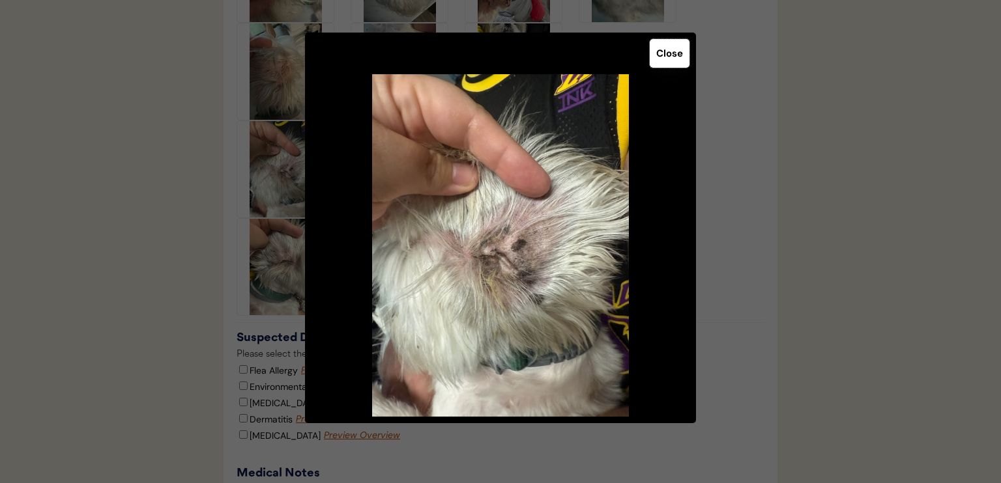
click at [667, 62] on button "Close" at bounding box center [669, 53] width 40 height 29
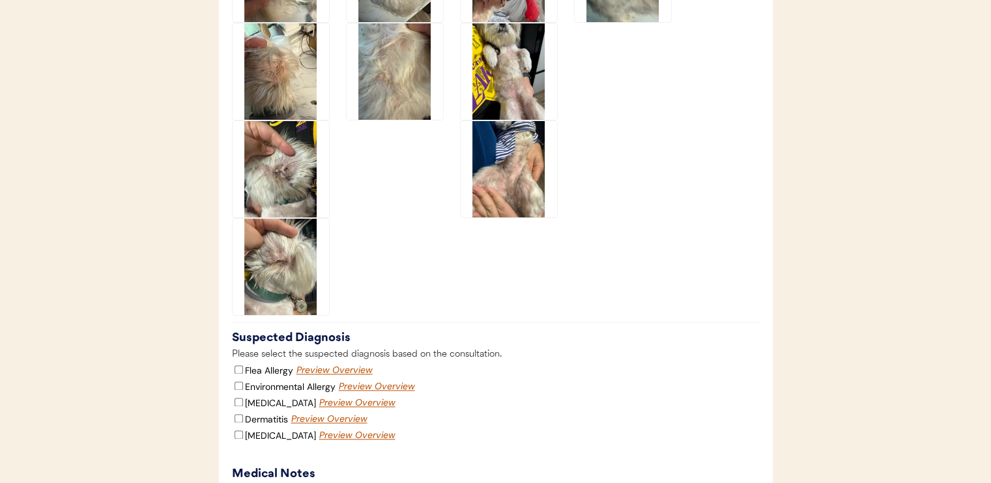
click at [272, 82] on img at bounding box center [281, 71] width 96 height 96
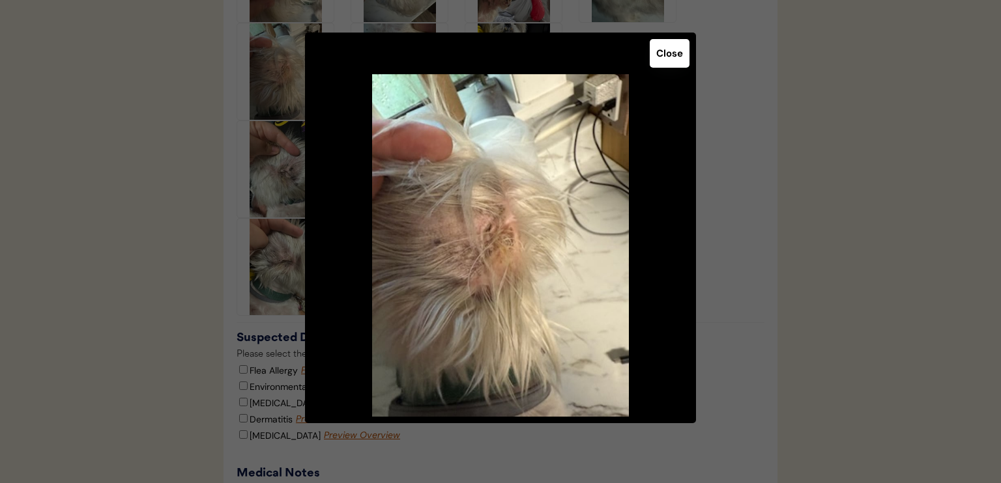
click at [665, 63] on button "Close" at bounding box center [669, 53] width 40 height 29
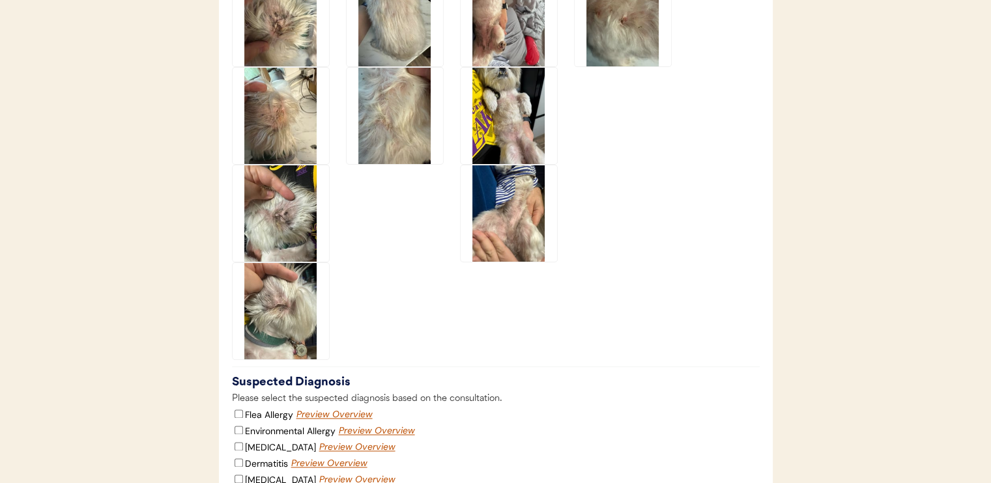
scroll to position [1954, 0]
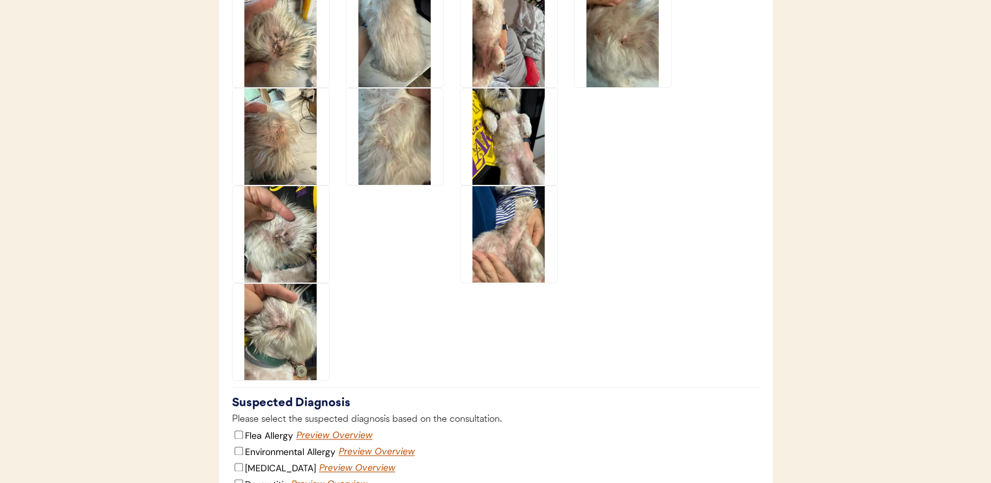
click at [515, 260] on img at bounding box center [509, 234] width 96 height 96
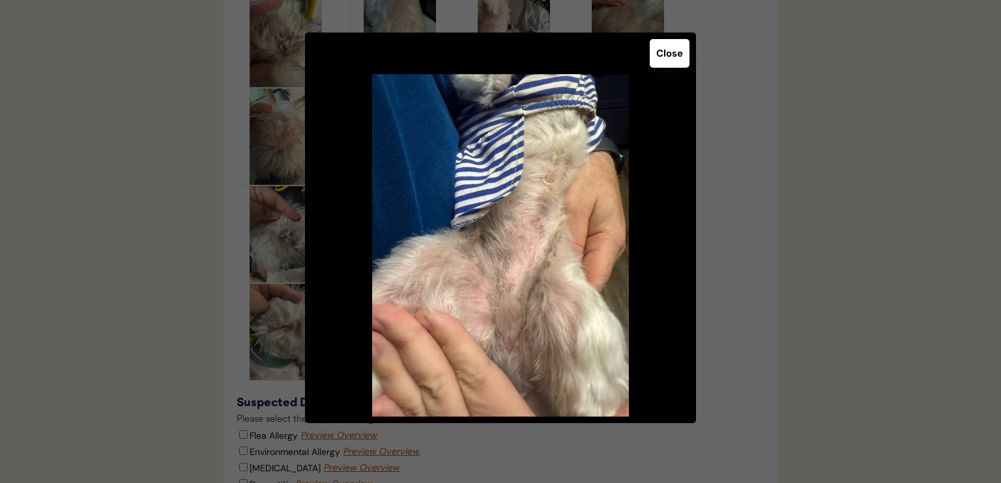
click at [678, 62] on button "Close" at bounding box center [669, 53] width 40 height 29
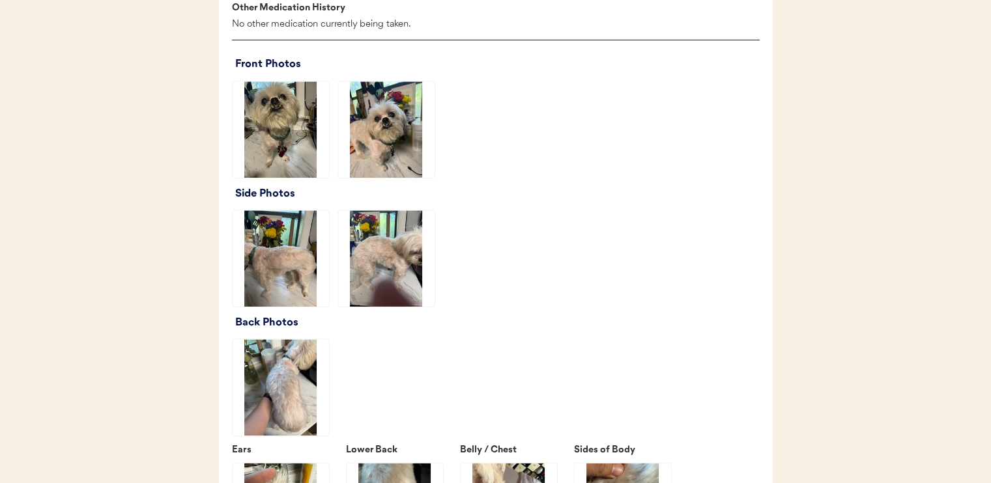
scroll to position [1498, 0]
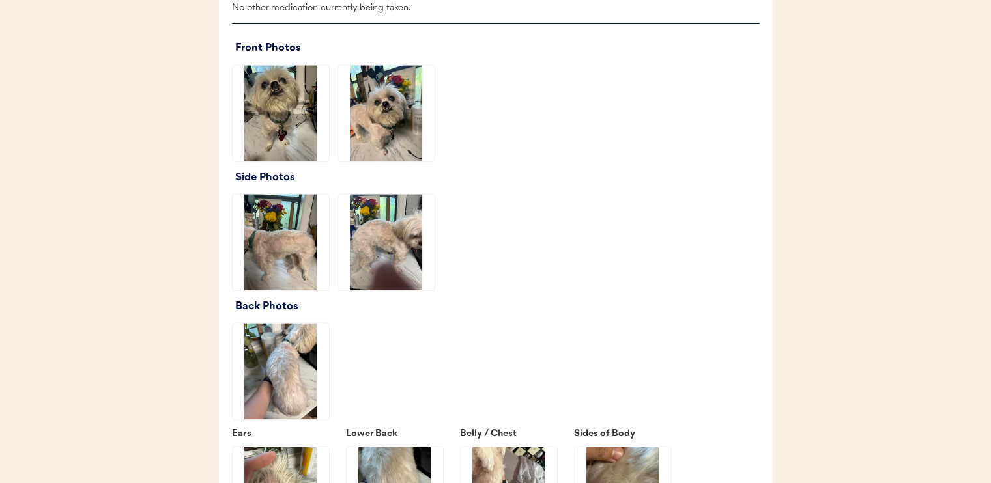
click at [386, 267] on img at bounding box center [386, 242] width 96 height 96
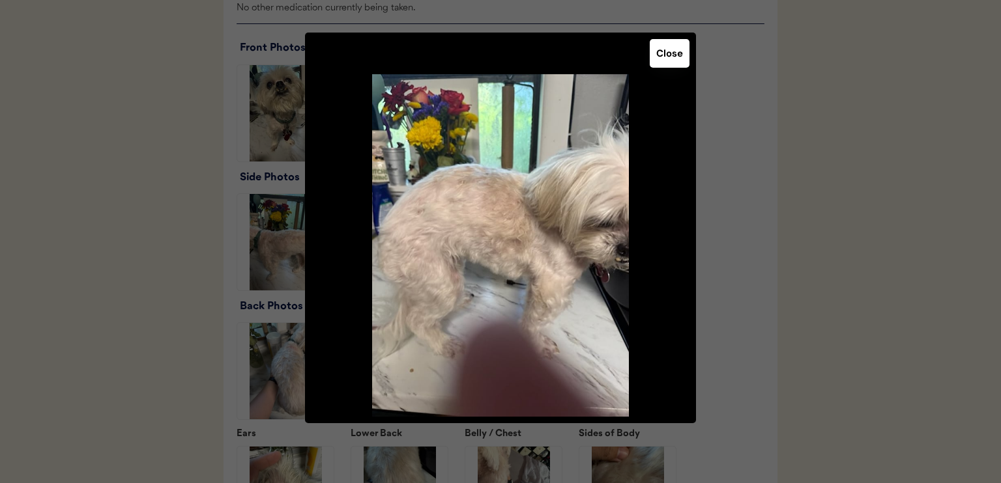
click at [677, 61] on button "Close" at bounding box center [669, 53] width 40 height 29
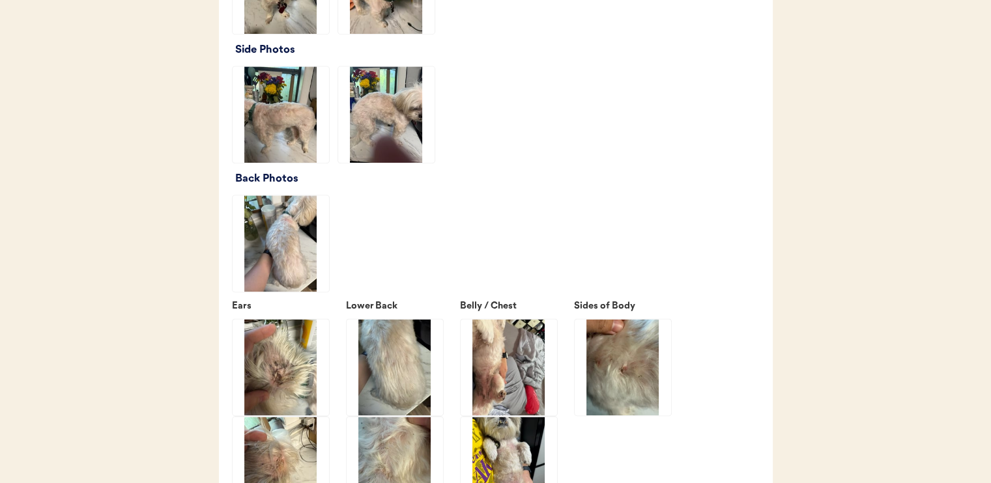
scroll to position [1628, 0]
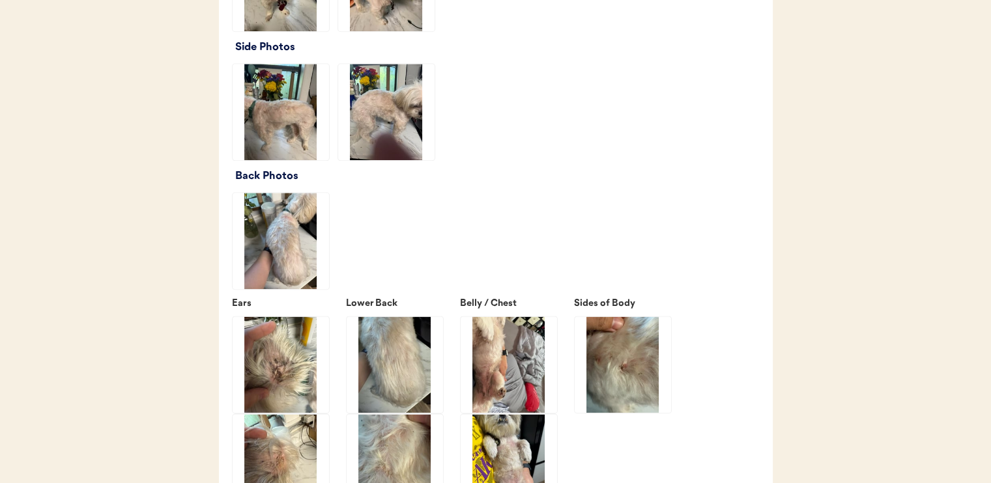
click at [289, 249] on img at bounding box center [281, 241] width 96 height 96
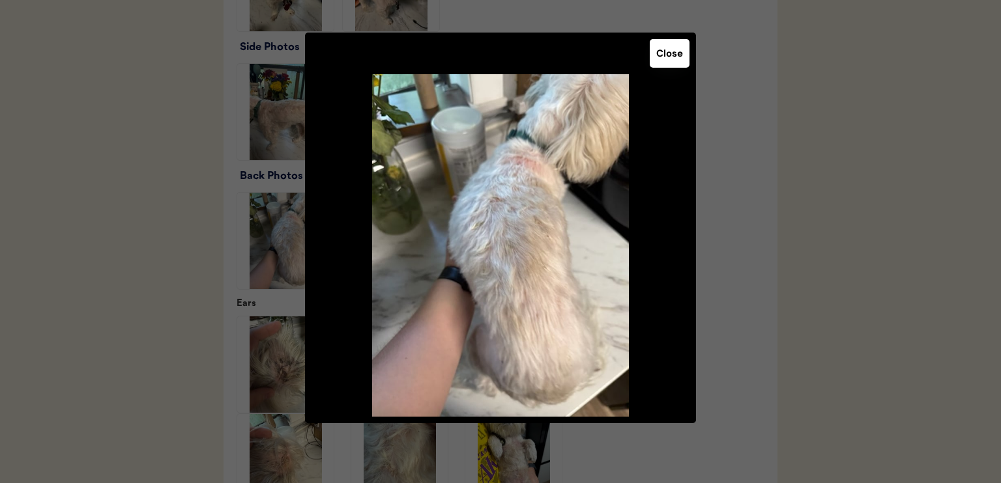
click at [670, 51] on button "Close" at bounding box center [669, 53] width 40 height 29
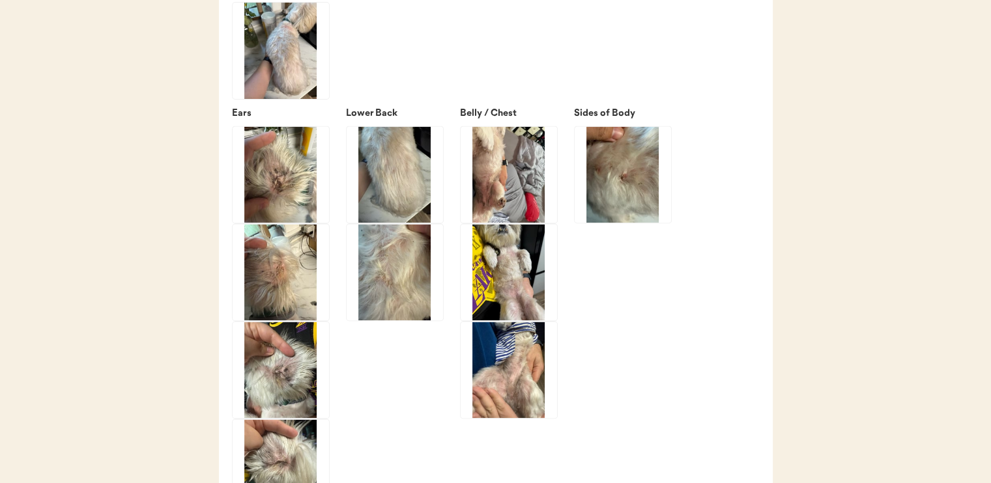
scroll to position [1824, 0]
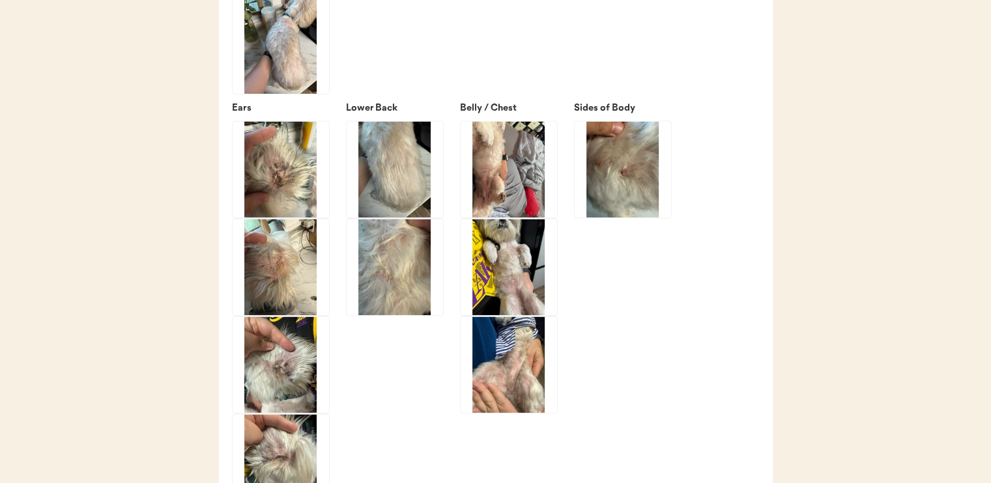
click at [418, 256] on img at bounding box center [395, 267] width 96 height 96
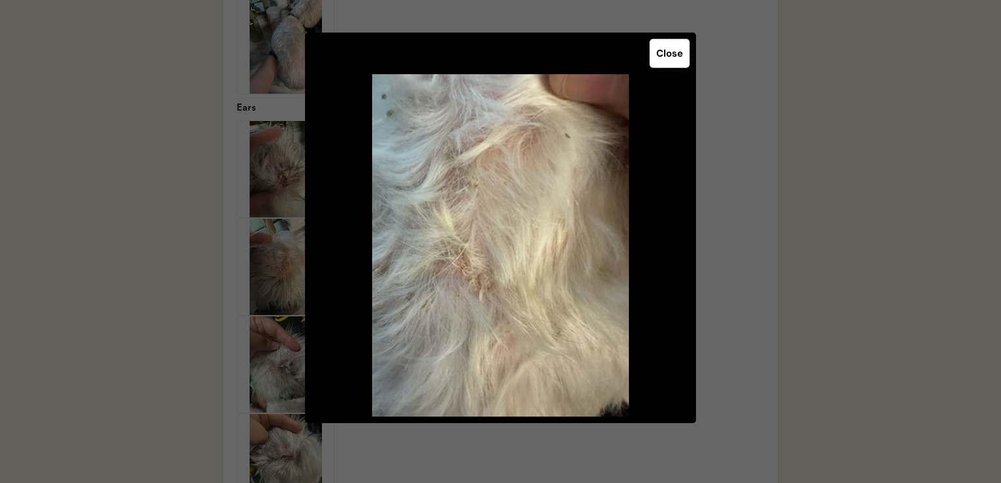
click at [677, 58] on button "Close" at bounding box center [669, 53] width 40 height 29
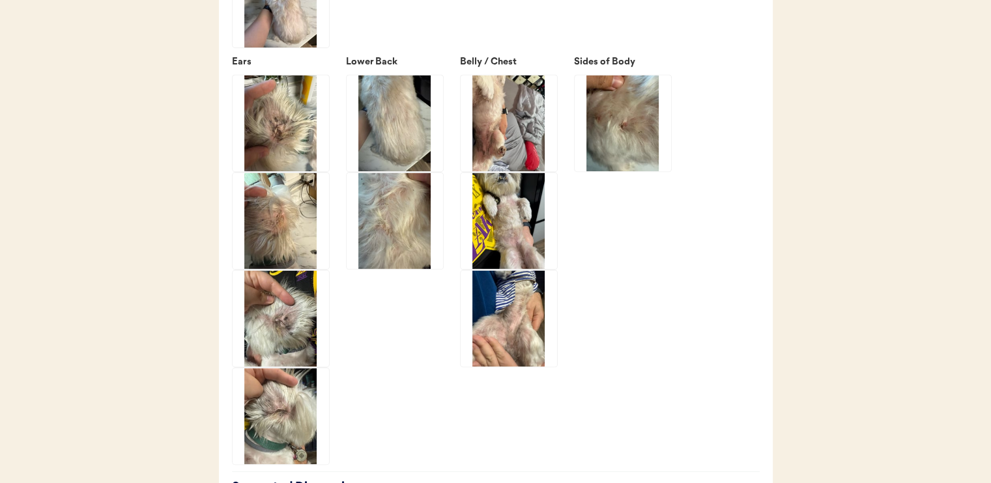
scroll to position [1889, 0]
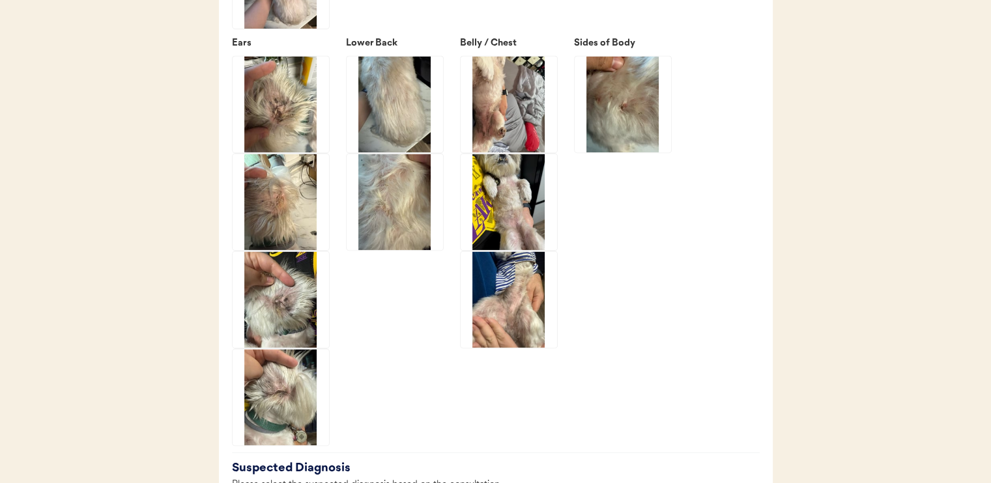
click at [638, 154] on div "Ears Lower Back Belly / Chest Sides of Body" at bounding box center [496, 241] width 528 height 410
click at [632, 121] on img at bounding box center [623, 104] width 96 height 96
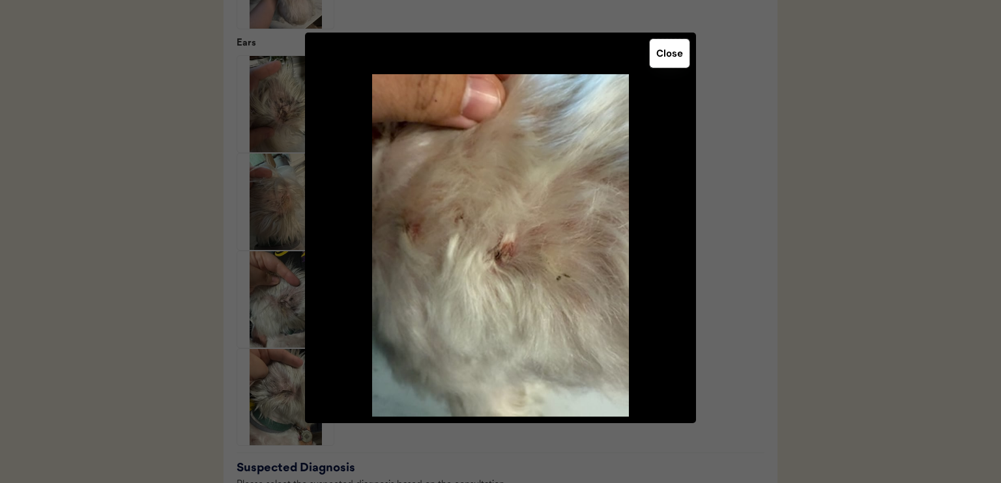
click at [676, 54] on button "Close" at bounding box center [669, 53] width 40 height 29
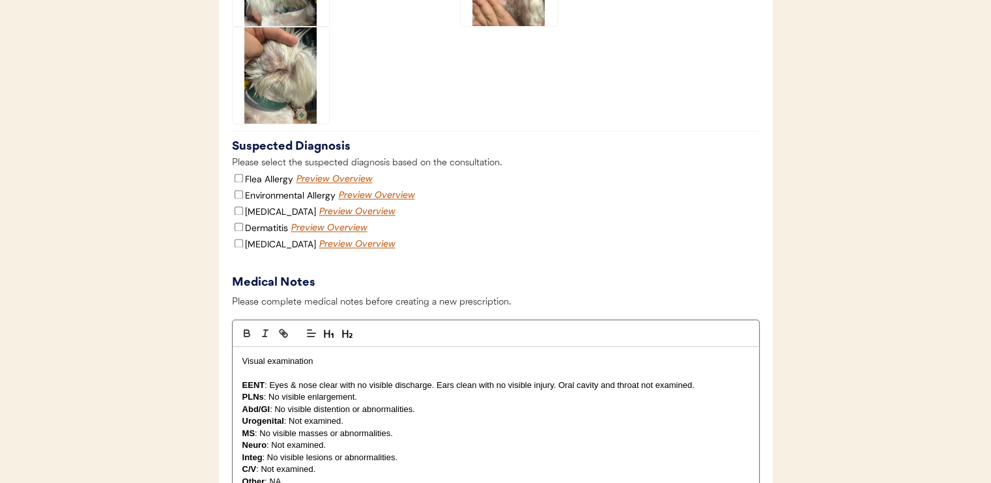
scroll to position [2215, 0]
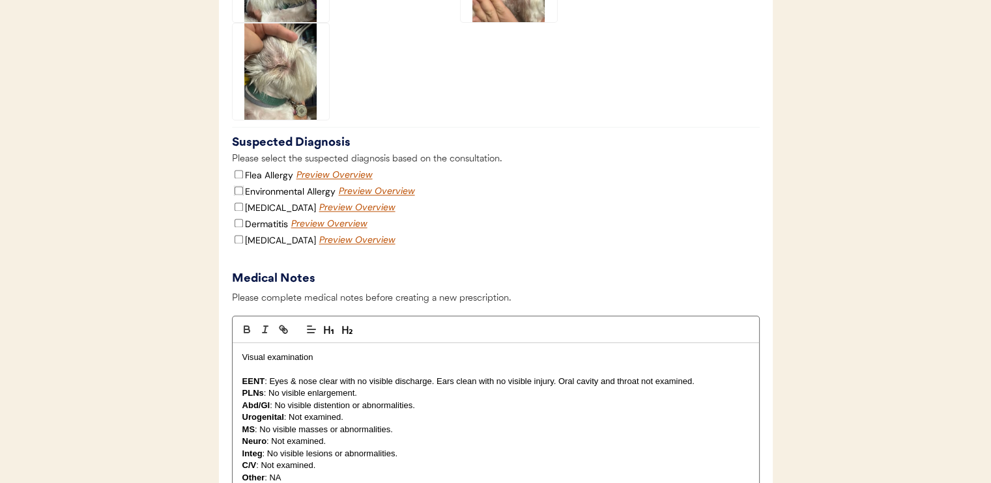
click at [235, 186] on input "Environmental Allergy" at bounding box center [239, 190] width 8 height 8
checkbox input "true"
click at [236, 223] on input "Dermatitis" at bounding box center [239, 223] width 8 height 8
checkbox input "true"
click at [239, 241] on input "[MEDICAL_DATA]" at bounding box center [239, 239] width 8 height 8
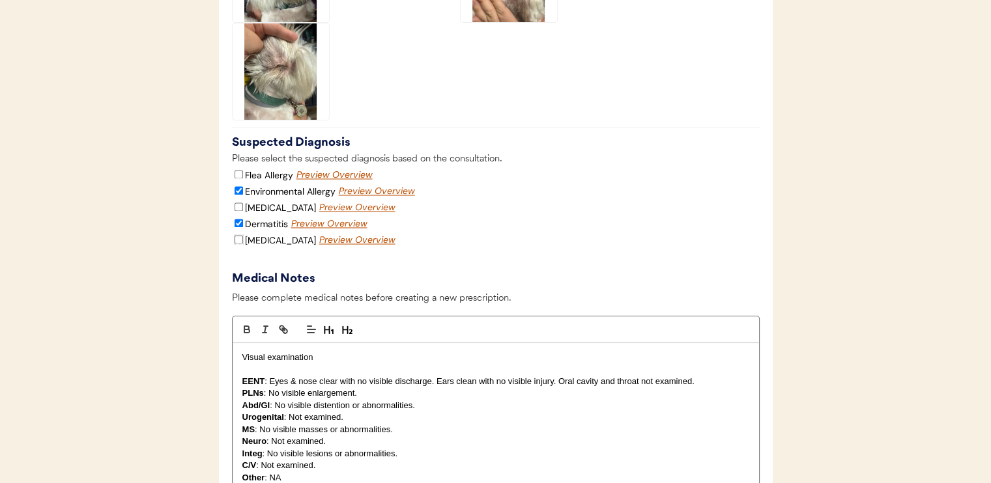
checkbox input "true"
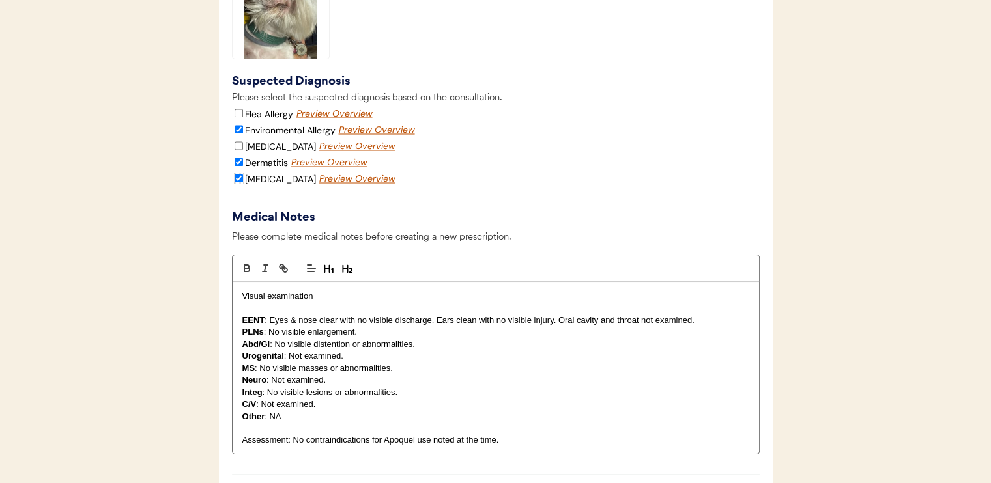
scroll to position [2345, 0]
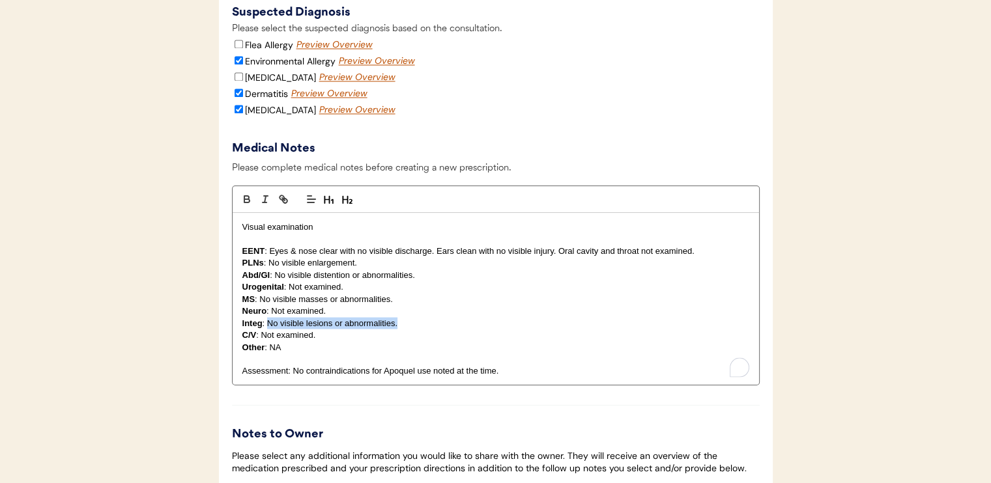
drag, startPoint x: 266, startPoint y: 320, endPoint x: 397, endPoint y: 320, distance: 130.9
click at [397, 320] on p "Integ : No visible lesions or abnormalities." at bounding box center [495, 323] width 507 height 12
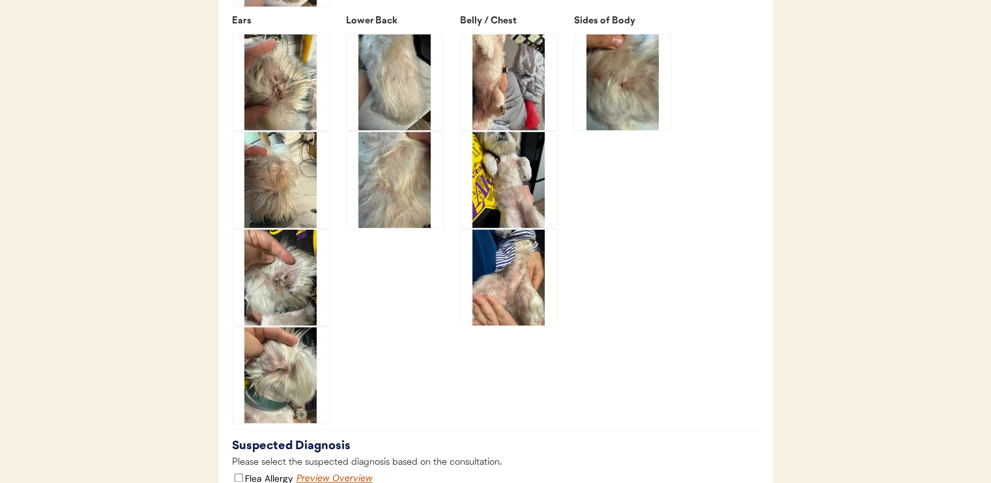
scroll to position [1824, 0]
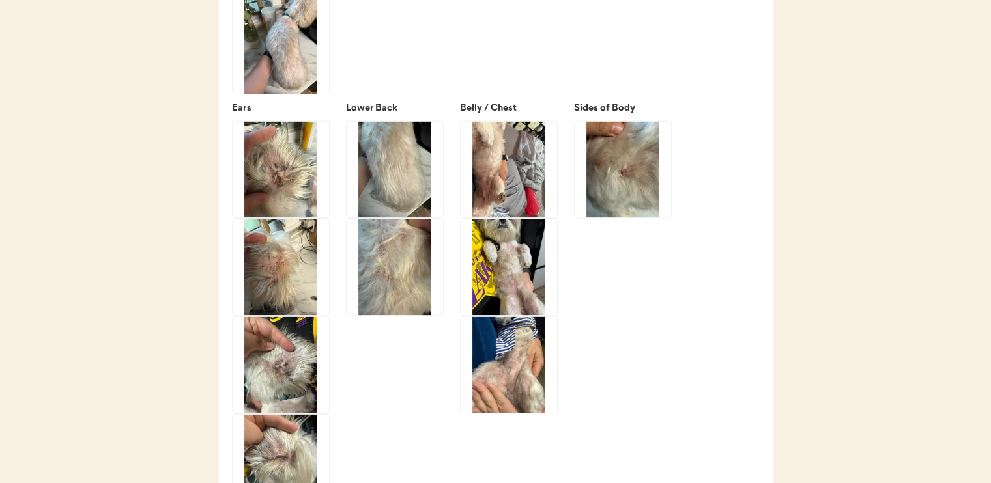
click at [527, 380] on img at bounding box center [509, 365] width 96 height 96
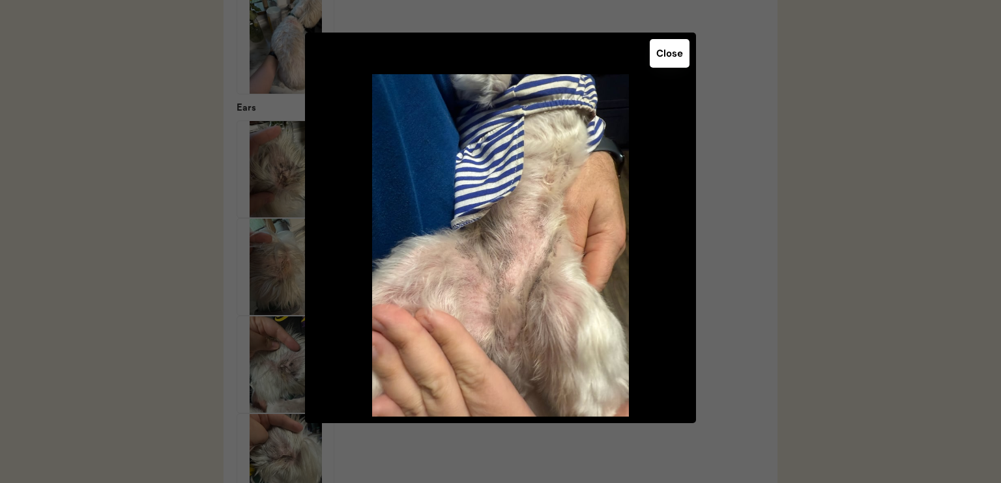
click at [672, 42] on button "Close" at bounding box center [669, 53] width 40 height 29
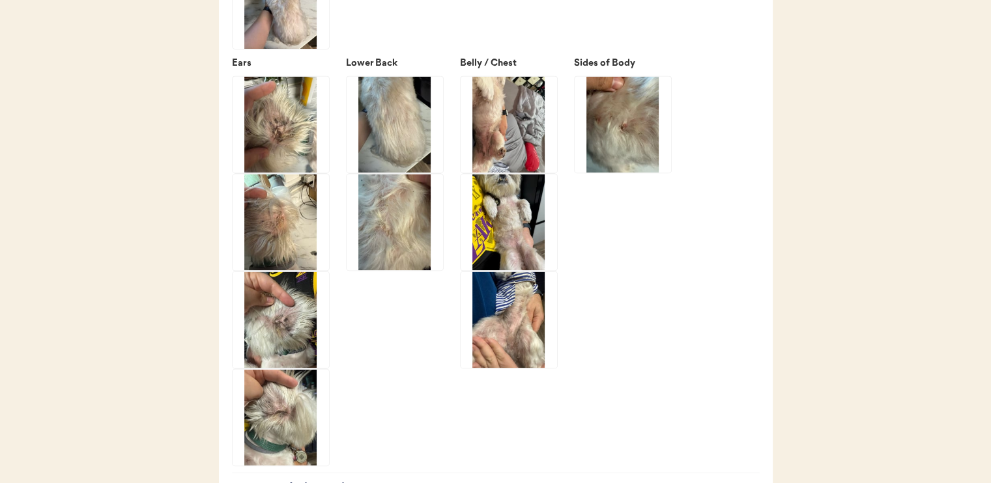
scroll to position [1889, 0]
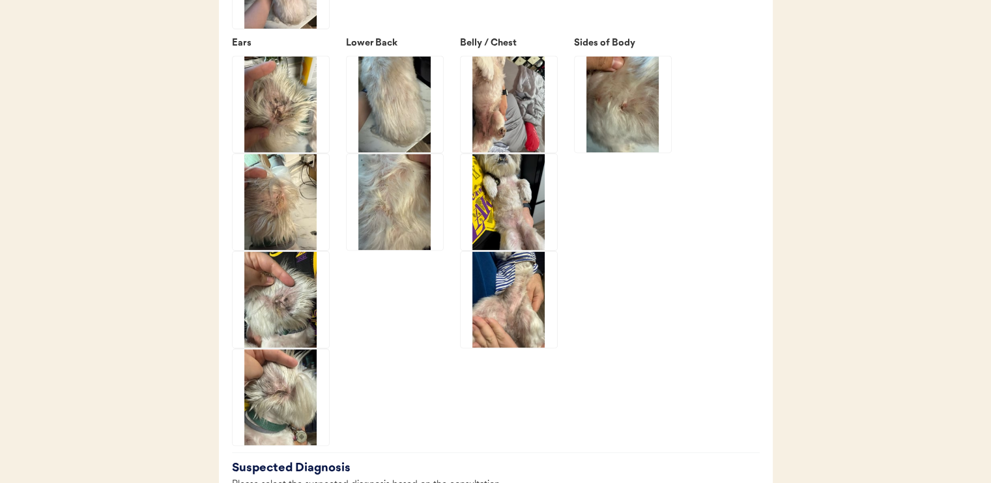
click at [532, 84] on img at bounding box center [509, 104] width 96 height 96
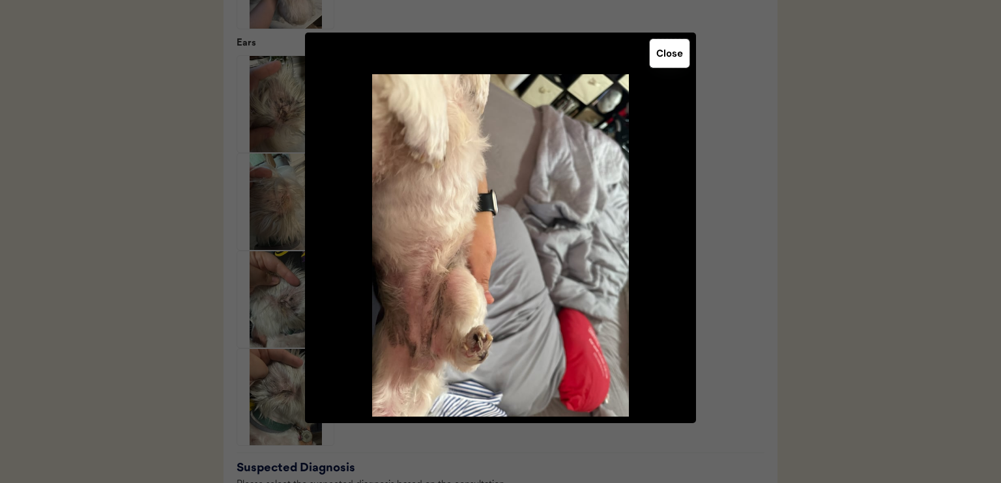
click at [685, 59] on button "Close" at bounding box center [669, 53] width 40 height 29
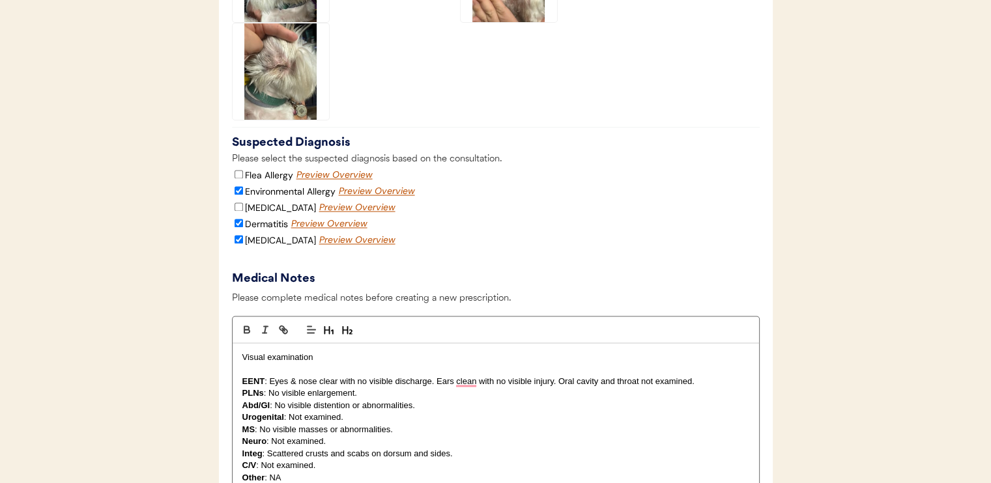
scroll to position [2606, 0]
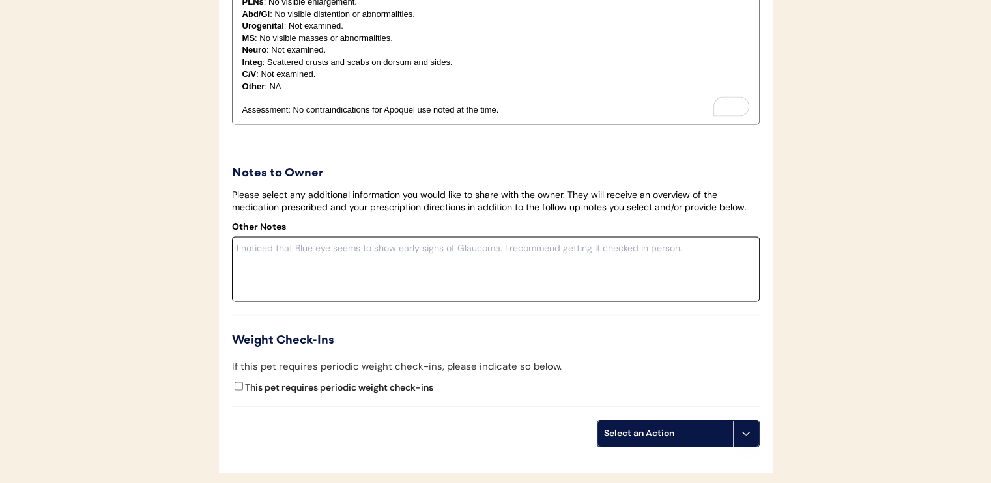
click at [417, 253] on textarea at bounding box center [496, 269] width 528 height 65
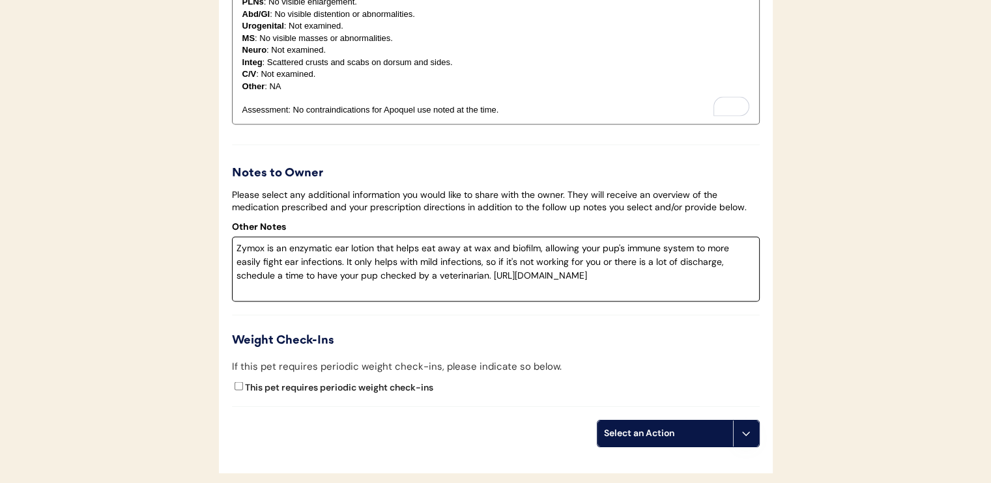
type textarea "Zymox is an enzymatic ear lotion that helps eat away at wax and biofilm, allowi…"
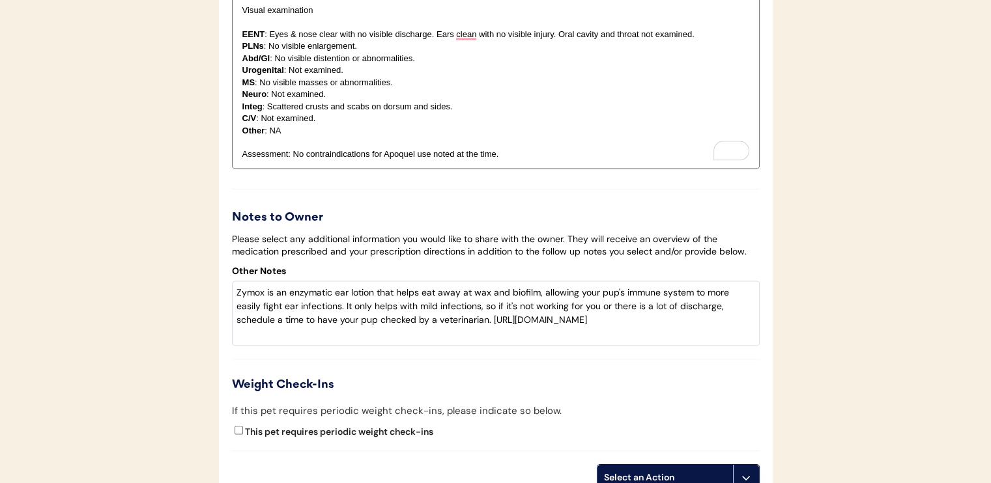
scroll to position [2540, 0]
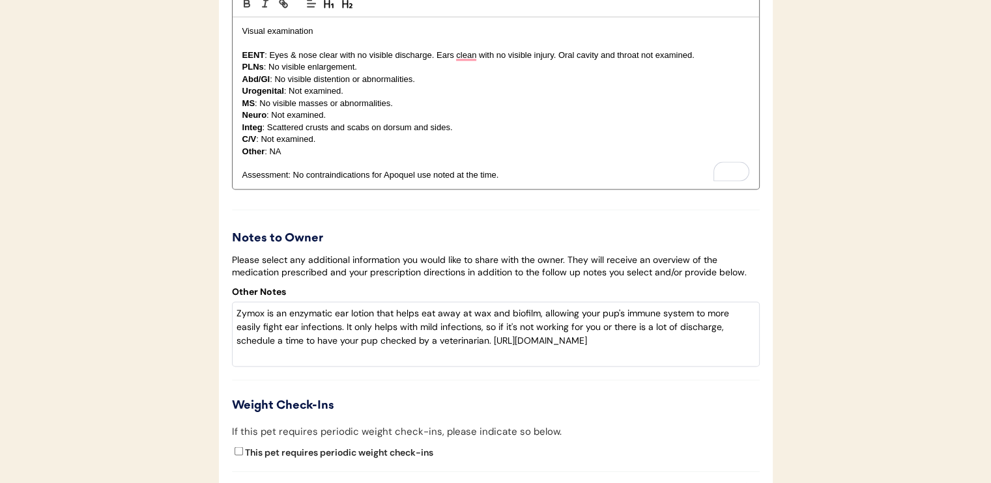
click at [474, 127] on p "Integ : Scattered crusts and scabs on dorsum and sides." at bounding box center [495, 128] width 507 height 12
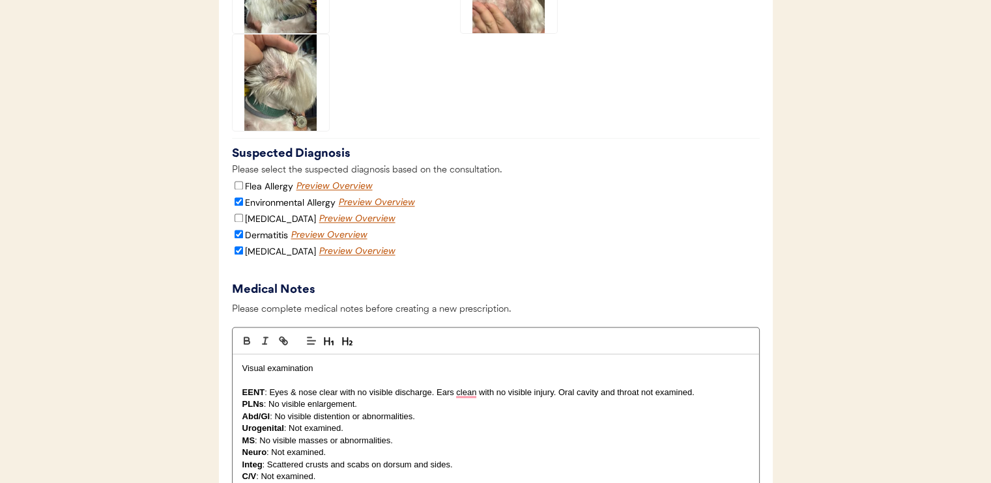
scroll to position [2725, 0]
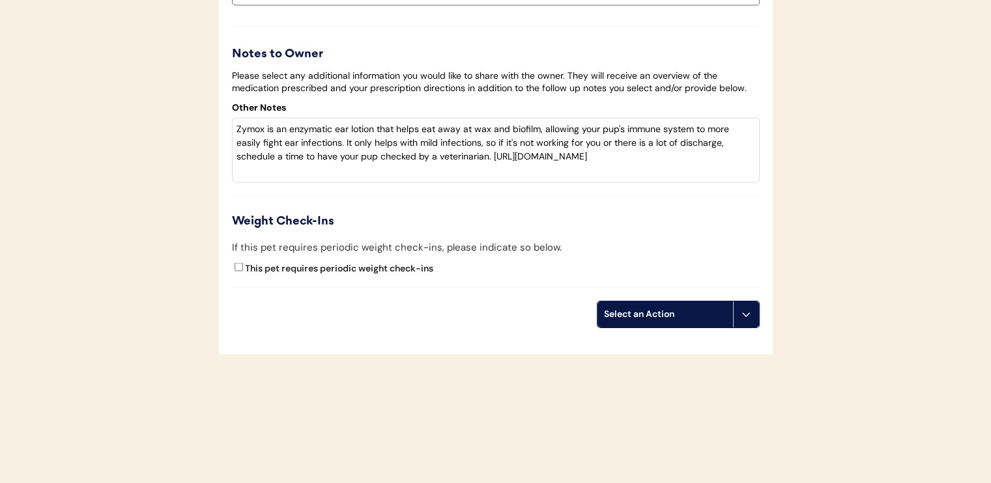
click at [634, 313] on div "Select an Action" at bounding box center [665, 314] width 122 height 13
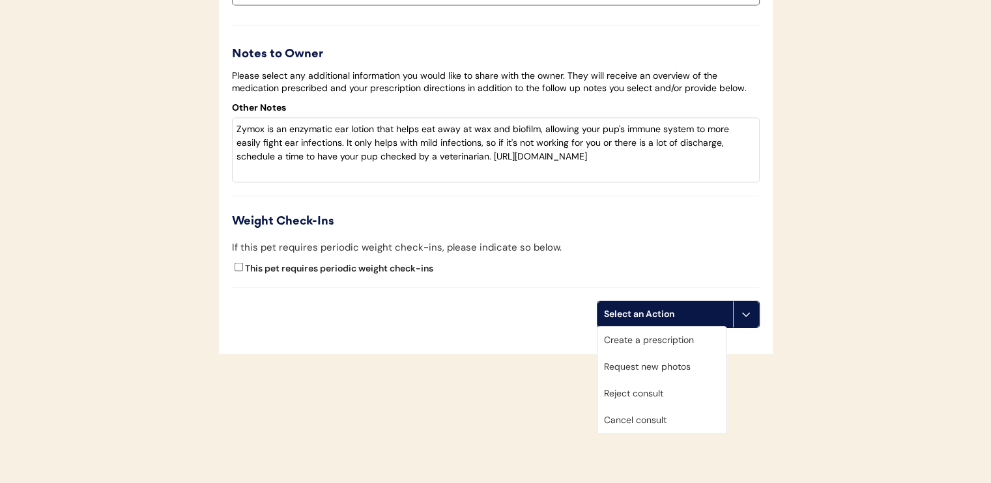
click at [622, 341] on div "Create a prescription" at bounding box center [661, 340] width 129 height 27
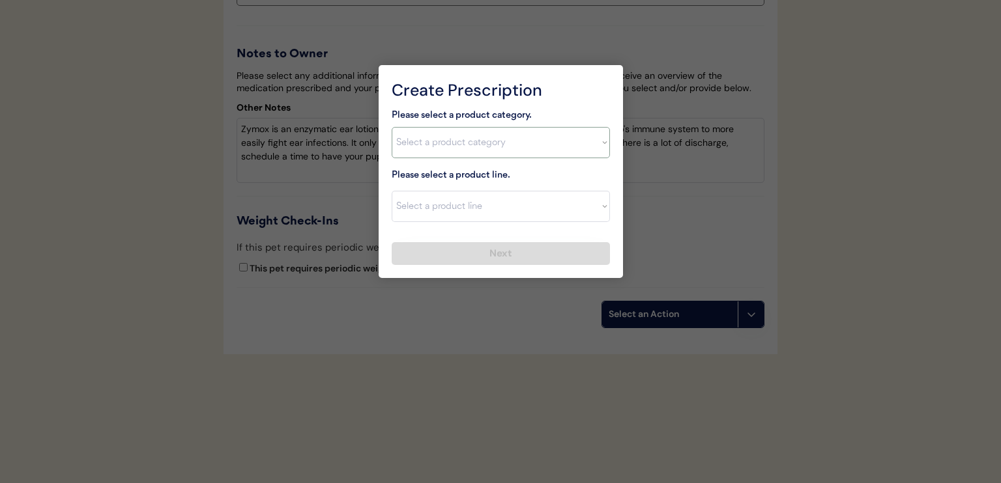
click at [409, 150] on select "Select a product category [MEDICAL_DATA] Antibiotics Anxiety Combo [MEDICAL_DAT…" at bounding box center [500, 142] width 218 height 31
select select ""[MEDICAL_DATA]""
click at [391, 127] on select "Select a product category [MEDICAL_DATA] Antibiotics Anxiety Combo [MEDICAL_DAT…" at bounding box center [500, 142] width 218 height 31
click at [462, 200] on select "Select a product line Apoquel Chewable Tablet Apoquel Tablet [MEDICAL_DATA] Der…" at bounding box center [500, 206] width 218 height 31
select select ""Apoquel Tablet""
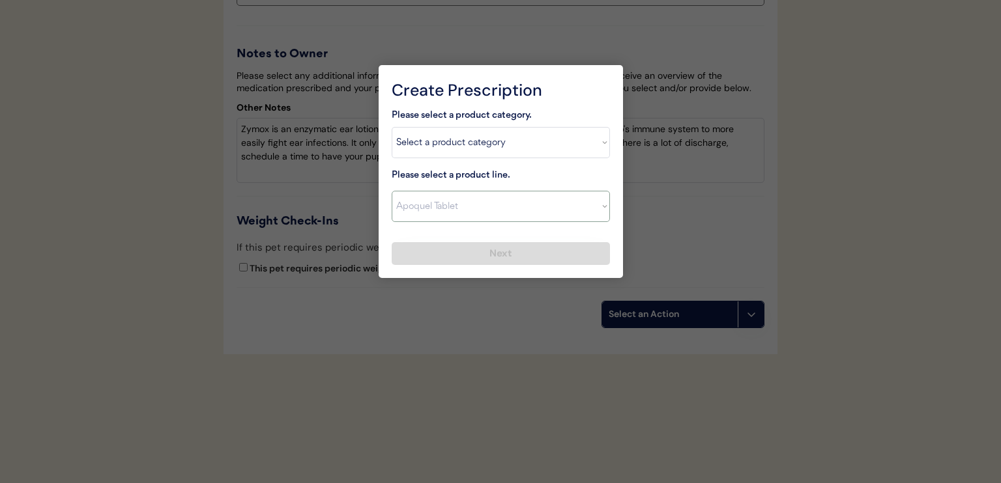
click at [391, 191] on select "Select a product line Apoquel Chewable Tablet Apoquel Tablet [MEDICAL_DATA] Der…" at bounding box center [500, 206] width 218 height 31
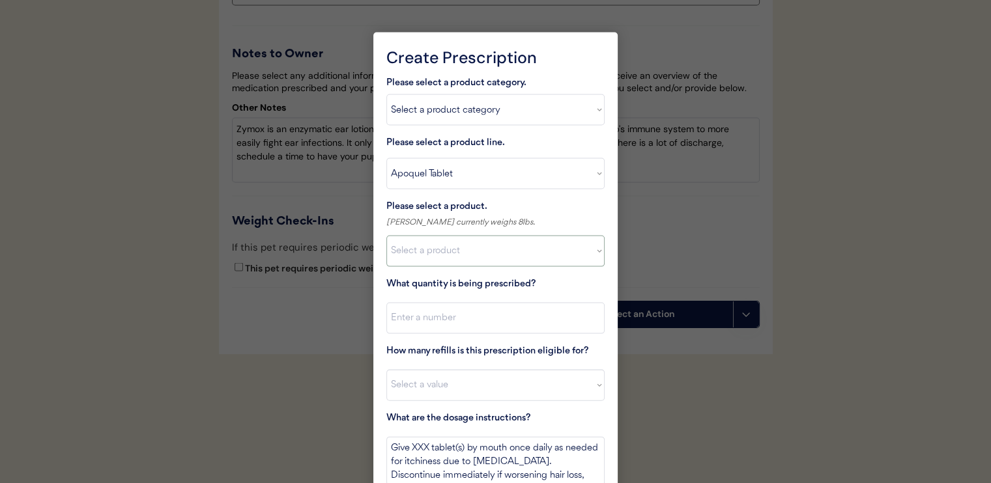
click at [463, 244] on select "Select a product Apoquel Tablet (16 mg) Apoquel Tablet (3.6 mg) Apoquel Tablet …" at bounding box center [495, 251] width 218 height 31
select select ""1348695171700984260__LOOKUP__1720647054592x759333479465255000""
click at [386, 236] on select "Select a product Apoquel Tablet (16 mg) Apoquel Tablet (3.6 mg) Apoquel Tablet …" at bounding box center [495, 251] width 218 height 31
click at [507, 322] on input "input" at bounding box center [495, 318] width 218 height 31
type input "15"
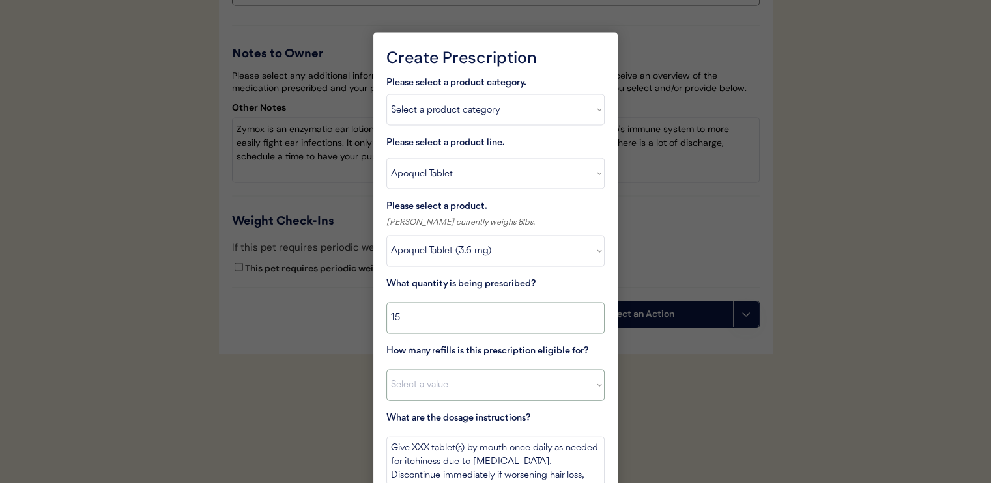
click at [513, 376] on select "Select a value 0 1 2 3 4 5 6 7 8 10 11" at bounding box center [495, 385] width 218 height 31
select select "11"
click at [386, 370] on select "Select a value 0 1 2 3 4 5 6 7 8 10 11" at bounding box center [495, 385] width 218 height 31
click at [427, 447] on textarea "Give XXX tablet(s) by mouth once daily as needed for itchiness due to allergies…" at bounding box center [495, 461] width 218 height 49
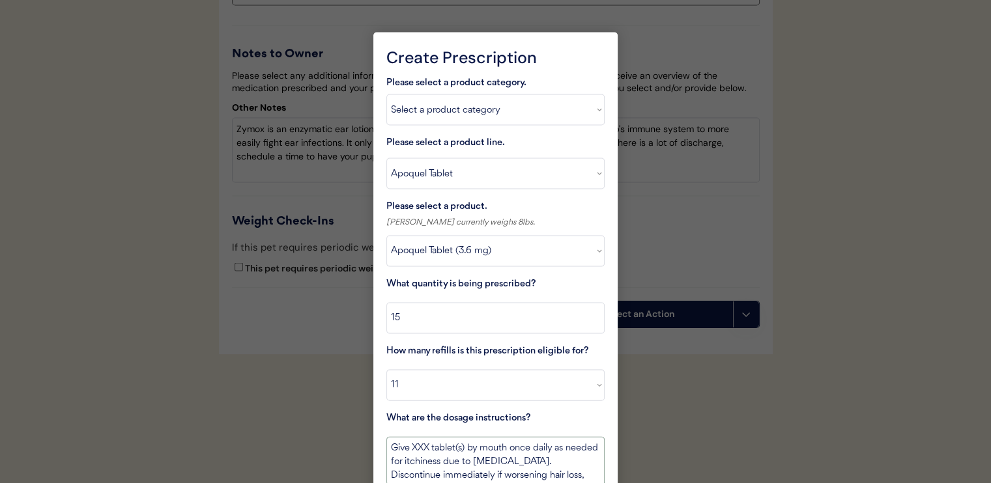
click at [421, 446] on textarea "Give XXX tablet(s) by mouth once daily as needed for itchiness due to allergies…" at bounding box center [495, 461] width 218 height 49
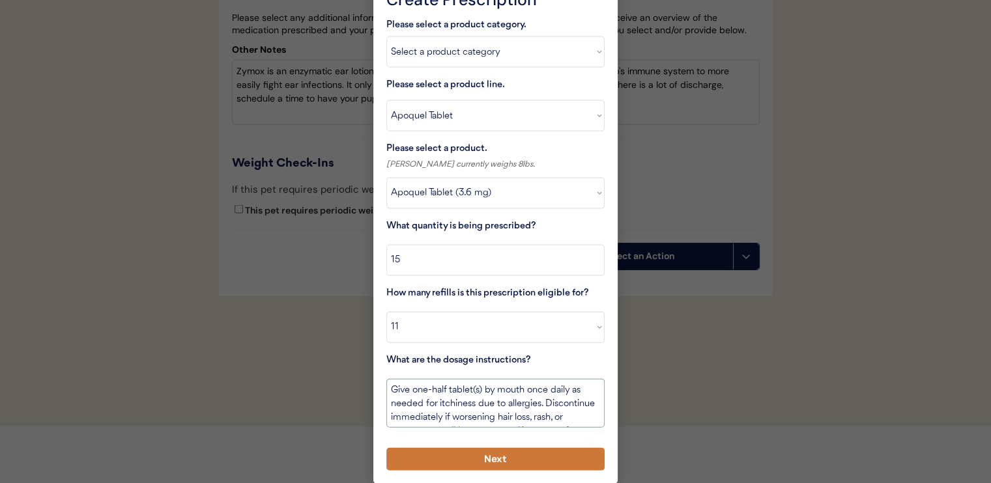
type textarea "Give one-half tablet(s) by mouth once daily as needed for itchiness due to alle…"
click at [472, 464] on button "Next" at bounding box center [495, 459] width 218 height 23
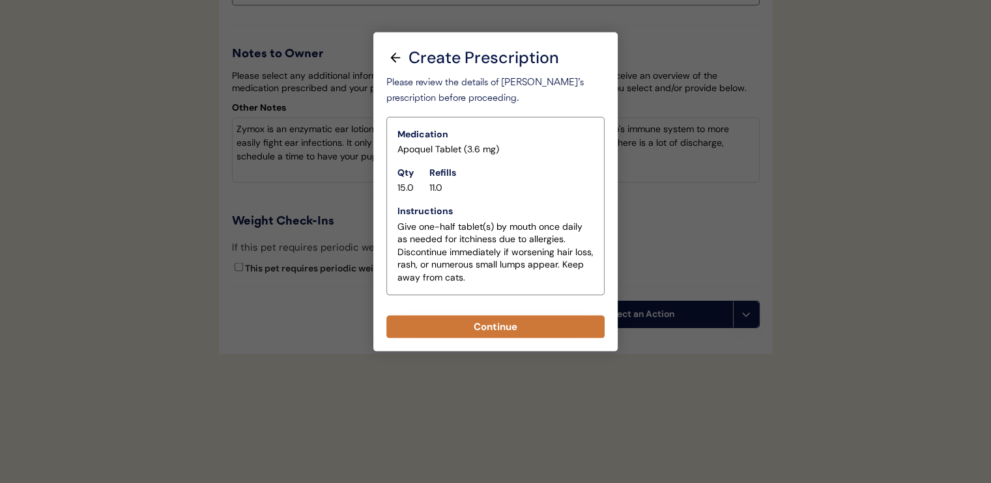
click at [524, 326] on button "Continue" at bounding box center [495, 327] width 218 height 23
select select ""PLACEHOLDER_1427118222253""
type textarea "Give XXX tablet(s) by mouth once daily as needed for itchiness due to allergies…"
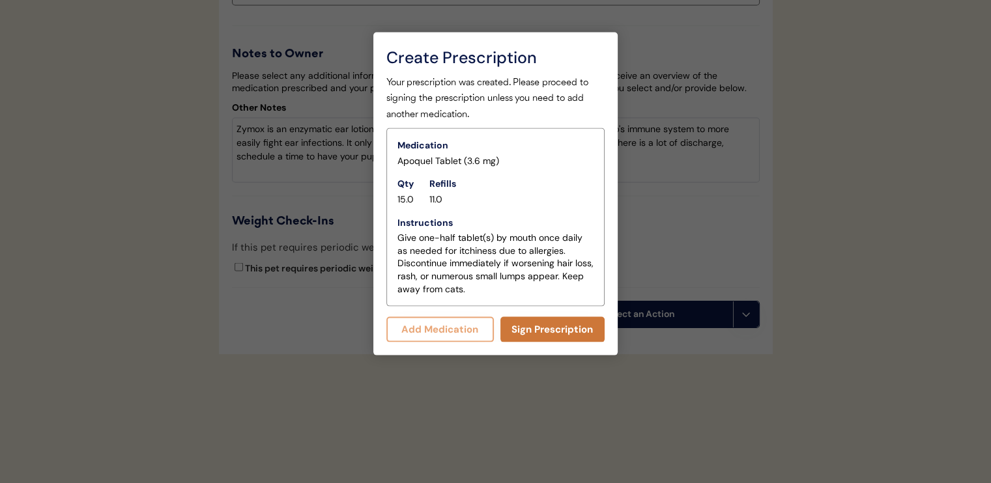
scroll to position [2752, 0]
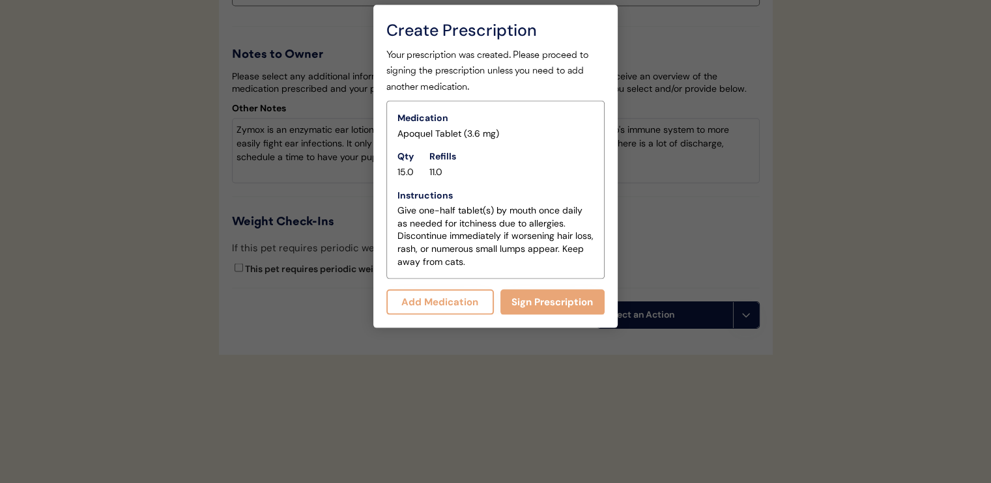
click at [456, 307] on button "Add Medication" at bounding box center [439, 302] width 107 height 25
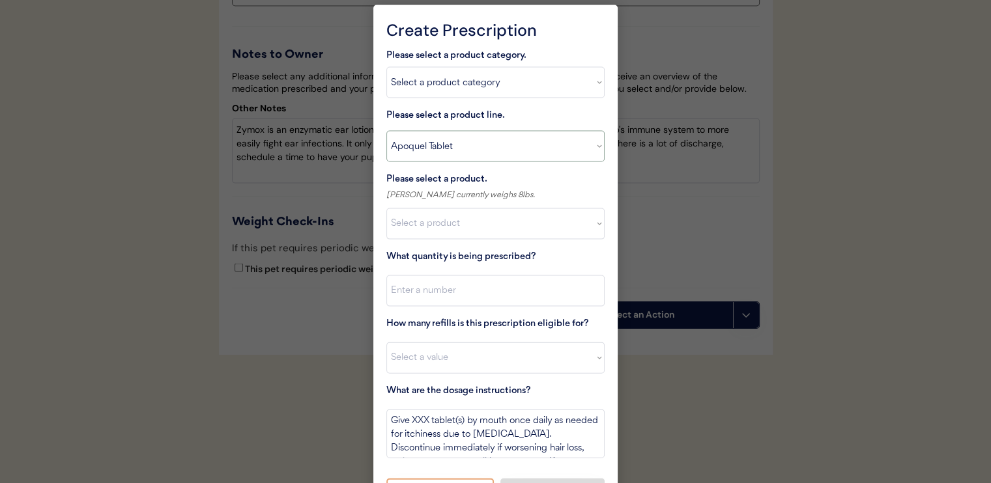
click at [492, 143] on select "Select a product line Apoquel Chewable Tablet Apoquel Tablet Cyclosporine Derma…" at bounding box center [495, 146] width 218 height 31
select select ""Mal-A-Ket Shampoo""
click at [386, 131] on select "Select a product line Apoquel Chewable Tablet Apoquel Tablet Cyclosporine Derma…" at bounding box center [495, 146] width 218 height 31
type textarea "Bathe every other day for 2 weeks, then once weekly for one month, then as need…"
click at [492, 231] on select "Select a product Mal-A-Ket Shampoo, 8 oz" at bounding box center [495, 223] width 218 height 31
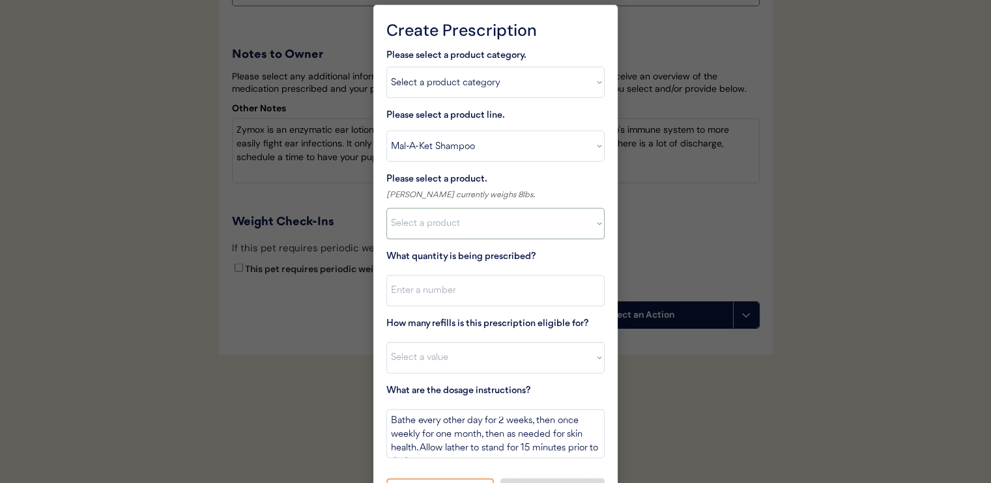
select select ""1348695171700984260__LOOKUP__1732553434443x237257447760914180""
click at [386, 208] on select "Select a product Mal-A-Ket Shampoo, 8 oz" at bounding box center [495, 223] width 218 height 31
click at [494, 290] on input "input" at bounding box center [495, 291] width 218 height 31
type input "1"
click at [485, 352] on select "Select a value 0 1 2 3 4 5 6 7 8 10 11" at bounding box center [495, 358] width 218 height 31
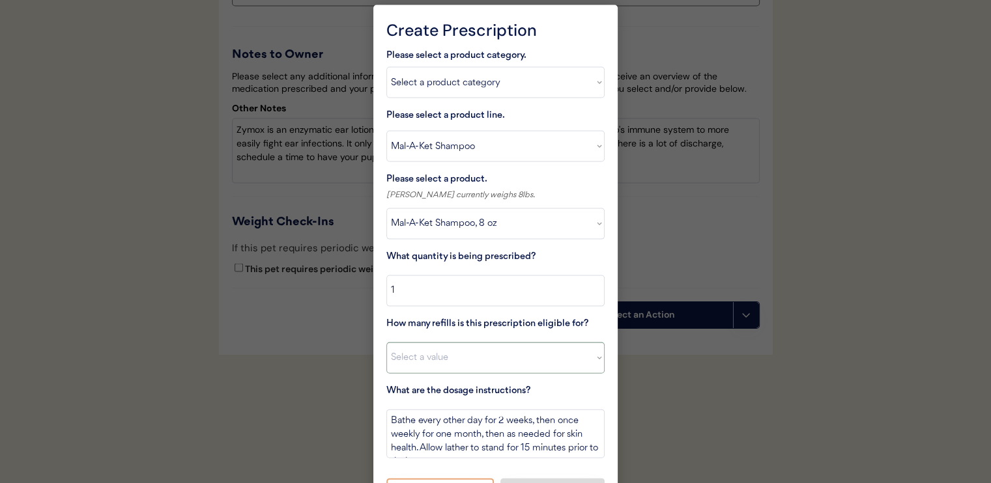
select select "11"
click at [386, 343] on select "Select a value 0 1 2 3 4 5 6 7 8 10 11" at bounding box center [495, 358] width 218 height 31
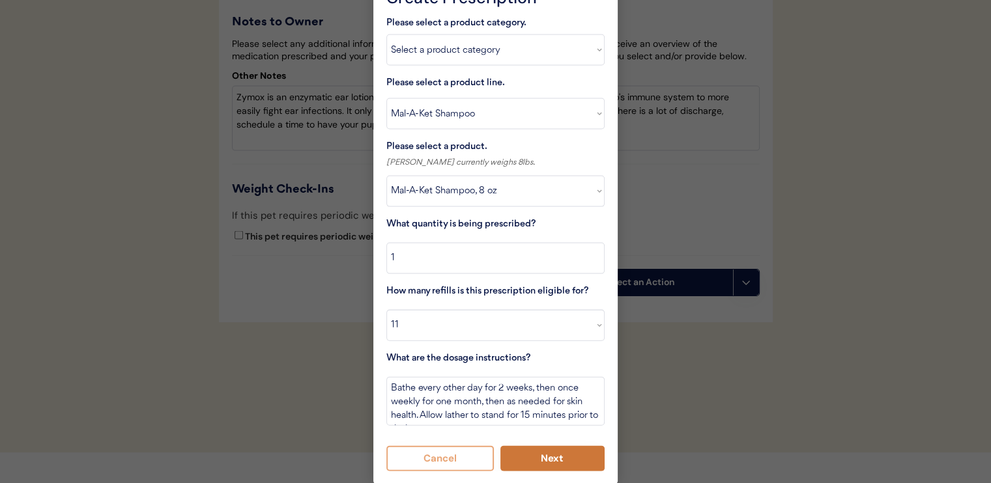
click at [548, 464] on button "Next" at bounding box center [552, 458] width 105 height 25
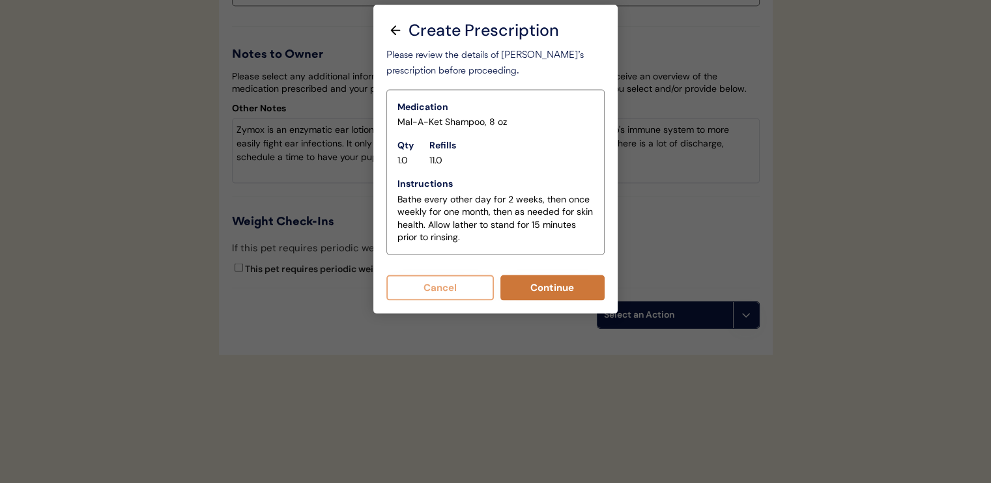
click at [525, 291] on button "Continue" at bounding box center [552, 288] width 105 height 25
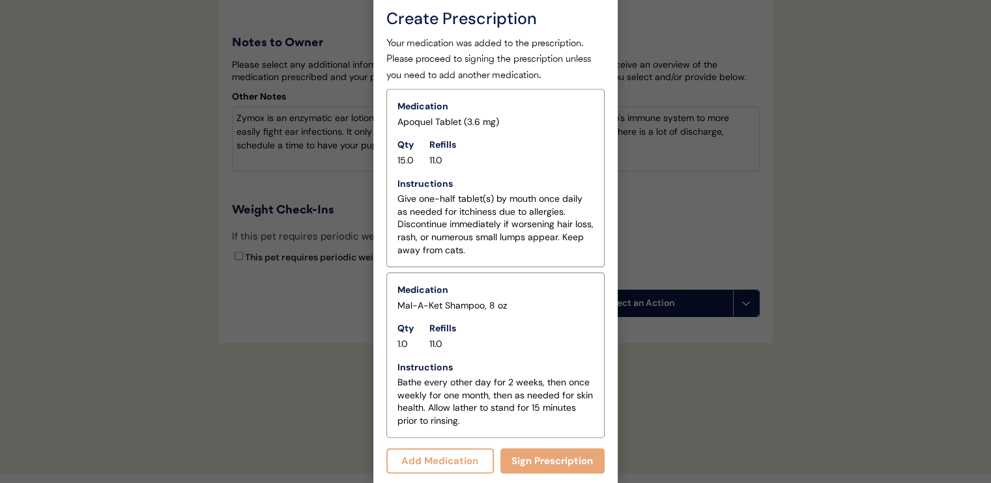
scroll to position [2767, 0]
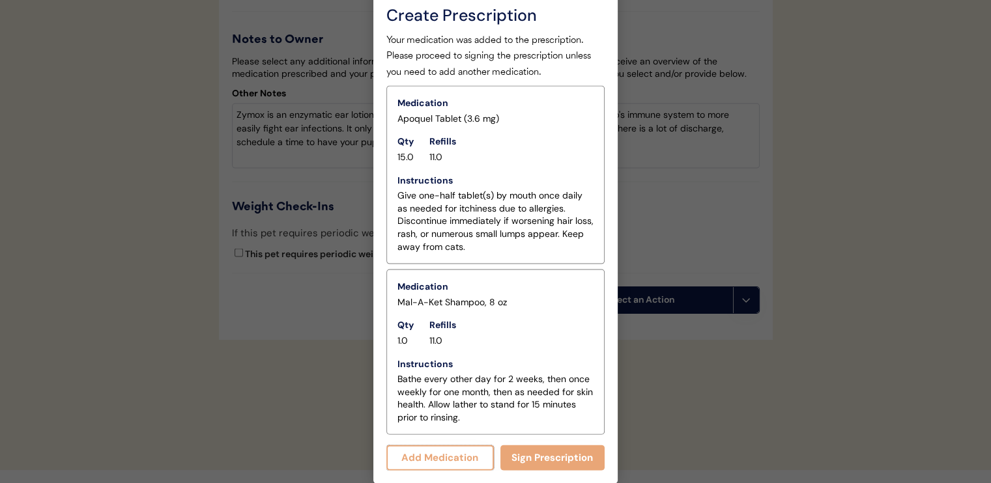
click at [464, 455] on button "Add Medication" at bounding box center [439, 458] width 107 height 25
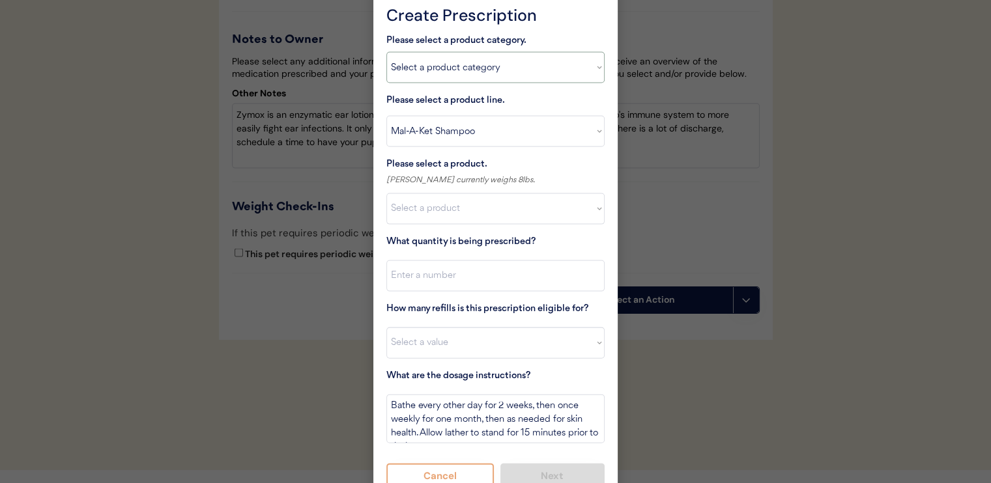
click at [485, 72] on select "Select a product category Allergies Antibiotics Anxiety Combo Parasite Preventi…" at bounding box center [495, 67] width 218 height 31
select select ""flea___tick""
click at [386, 52] on select "Select a product category Allergies Antibiotics Anxiety Combo Parasite Preventi…" at bounding box center [495, 67] width 218 height 31
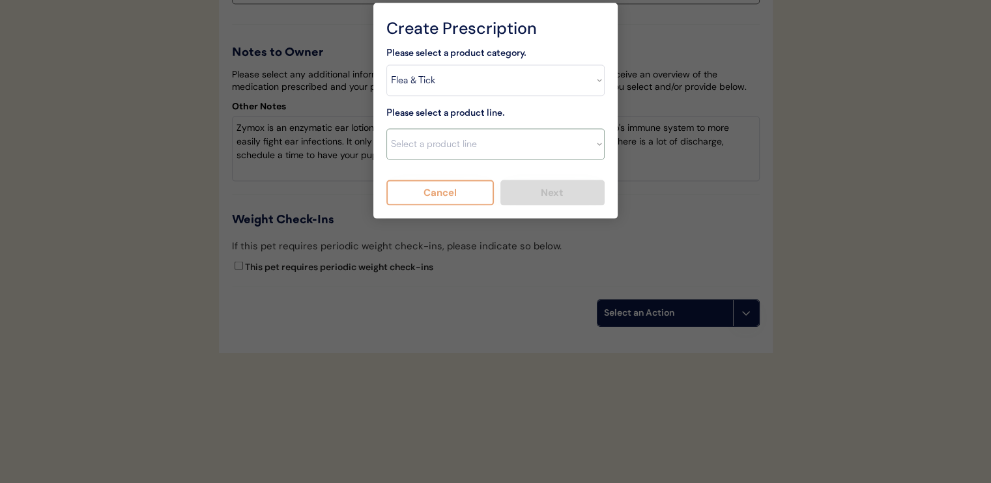
scroll to position [2752, 0]
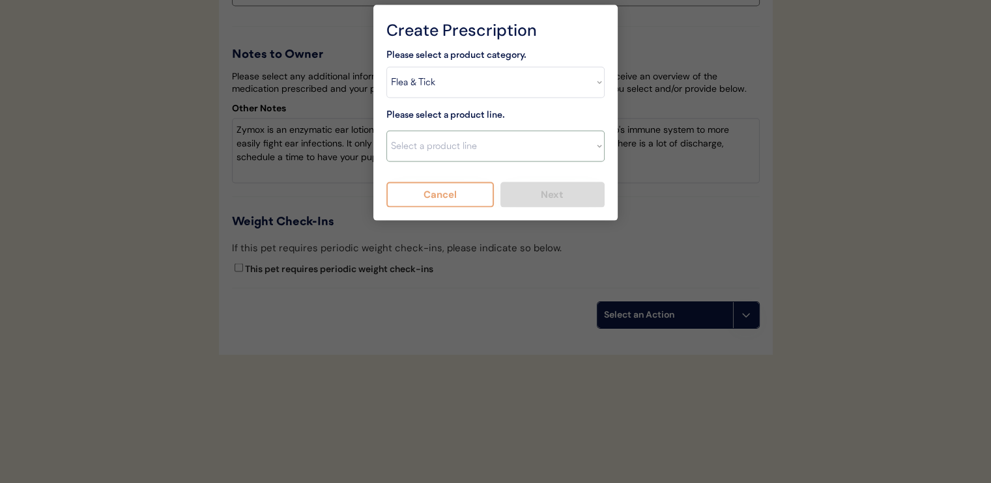
click at [474, 141] on select "Select a product line Advantix II Bravecto 1 Month Bravecto 1 Month (3 Month) B…" at bounding box center [495, 146] width 218 height 31
select select ""NexGard""
click at [386, 131] on select "Select a product line Advantix II Bravecto 1 Month Bravecto 1 Month (3 Month) B…" at bounding box center [495, 146] width 218 height 31
type textarea "Give one chew by mouth every 30 days year round to control external parasites. …"
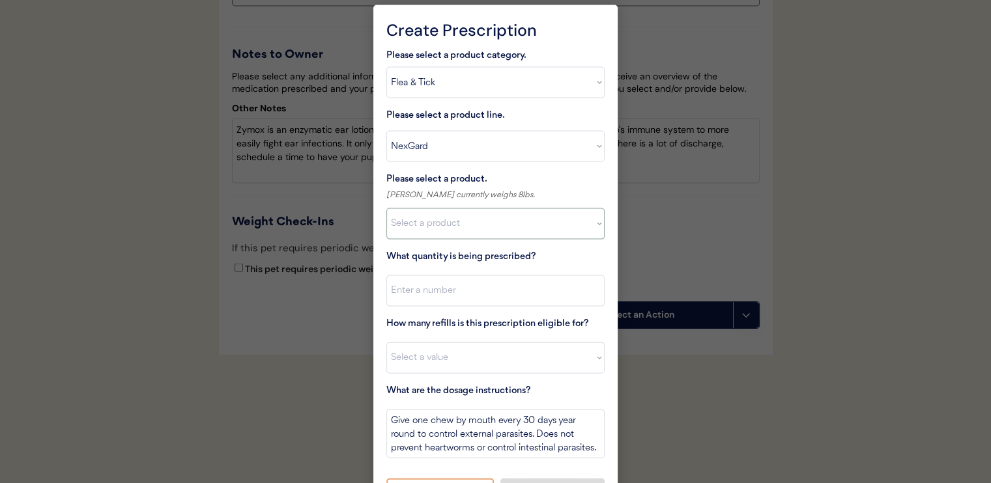
click at [472, 229] on select "Select a product NexGard, 4 - 10lbs NexGard, 10.1 - 24lbs NexGard, 24.1 - 60lbs…" at bounding box center [495, 223] width 218 height 31
select select ""1348695171700984260__LOOKUP__1670802095636x465336873924802050""
click at [386, 208] on select "Select a product NexGard, 4 - 10lbs NexGard, 10.1 - 24lbs NexGard, 24.1 - 60lbs…" at bounding box center [495, 223] width 218 height 31
click at [476, 281] on input "input" at bounding box center [495, 291] width 218 height 31
type input "1"
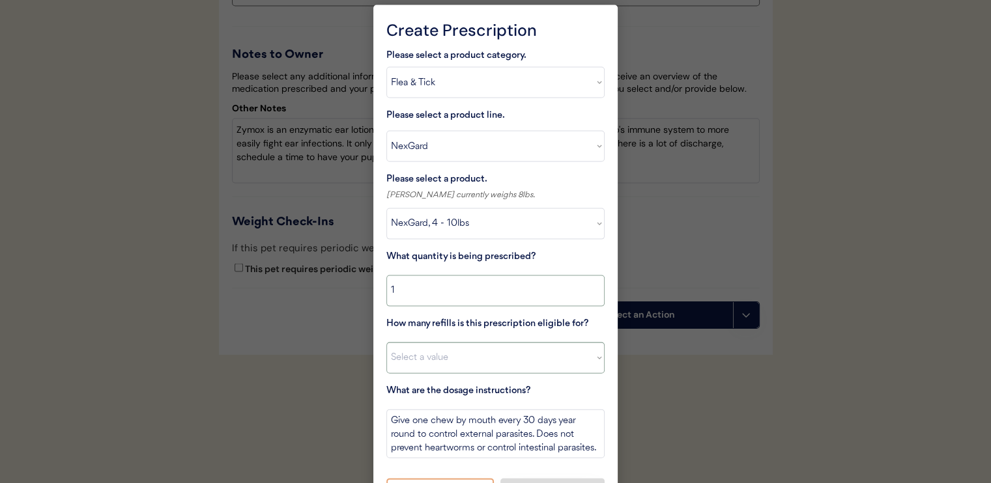
drag, startPoint x: 481, startPoint y: 354, endPoint x: 481, endPoint y: 361, distance: 7.2
click at [481, 354] on select "Select a value 0 1 2 3 4 5 6 7 8 10 11" at bounding box center [495, 358] width 218 height 31
select select "11"
click at [386, 343] on select "Select a value 0 1 2 3 4 5 6 7 8 10 11" at bounding box center [495, 358] width 218 height 31
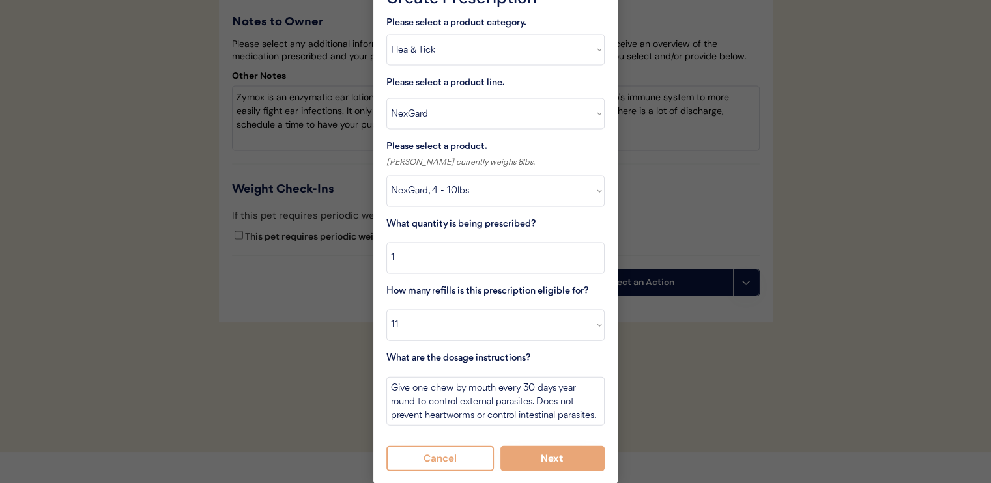
click at [535, 442] on div "Cancel Next" at bounding box center [495, 454] width 218 height 36
click at [539, 457] on button "Next" at bounding box center [552, 458] width 105 height 25
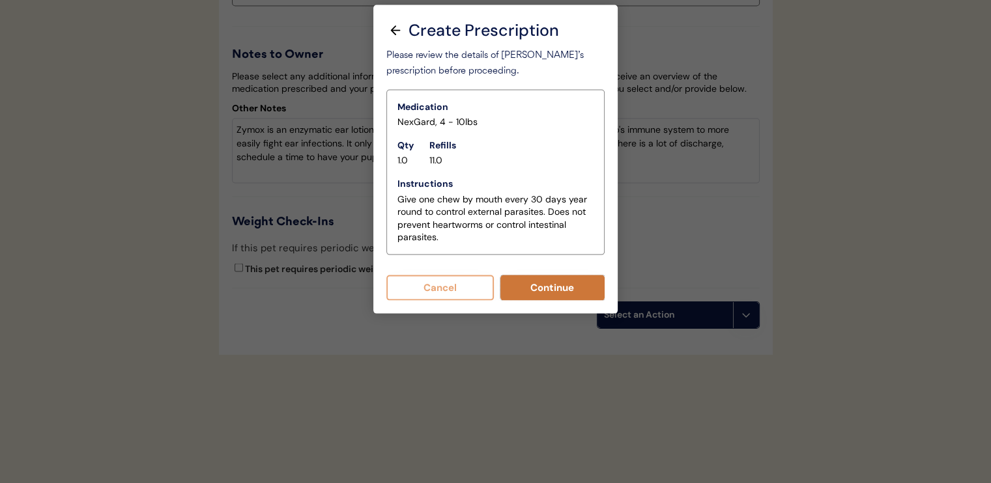
click at [519, 291] on button "Continue" at bounding box center [552, 288] width 105 height 25
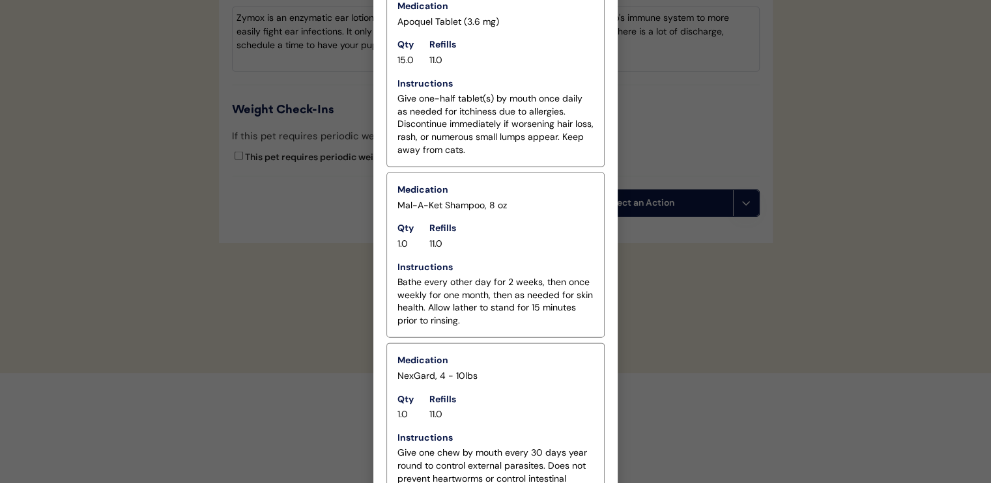
scroll to position [2937, 0]
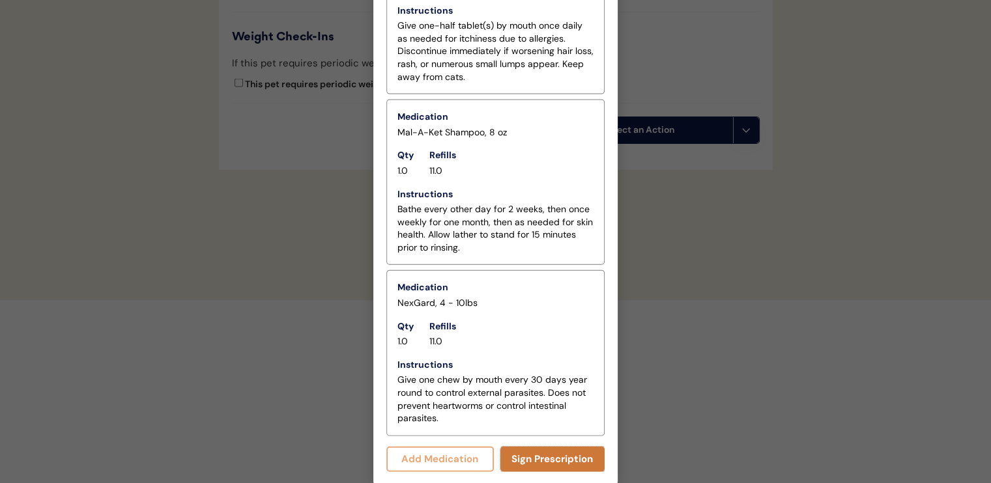
click at [552, 455] on button "Sign Prescription" at bounding box center [552, 459] width 105 height 25
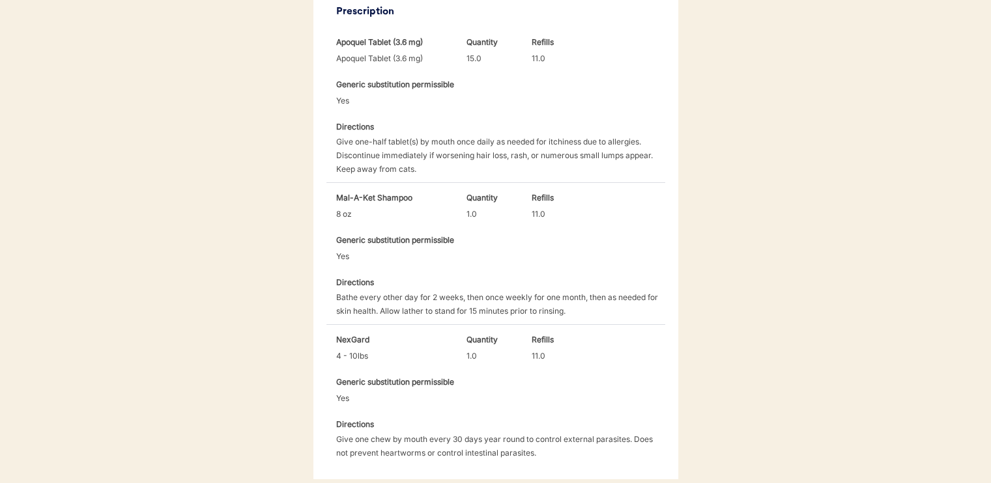
scroll to position [601, 0]
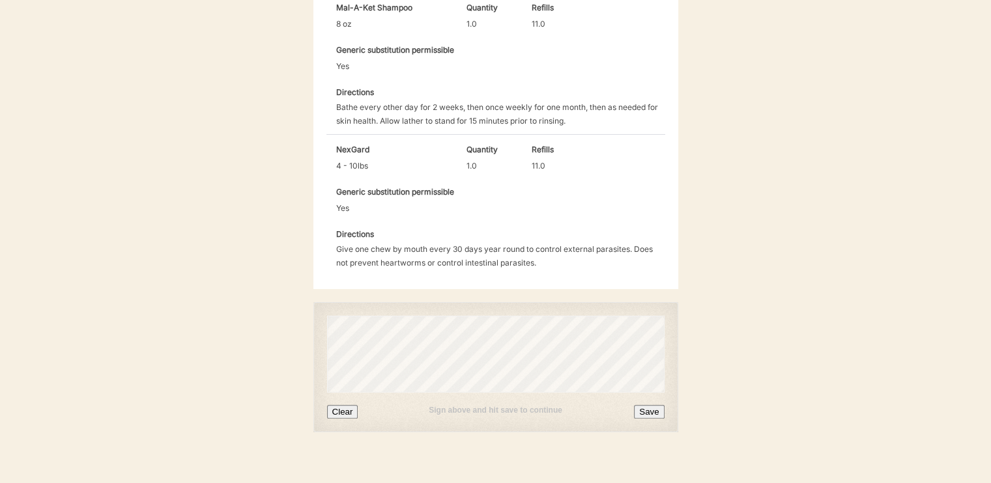
click at [642, 405] on button "Save" at bounding box center [649, 412] width 30 height 14
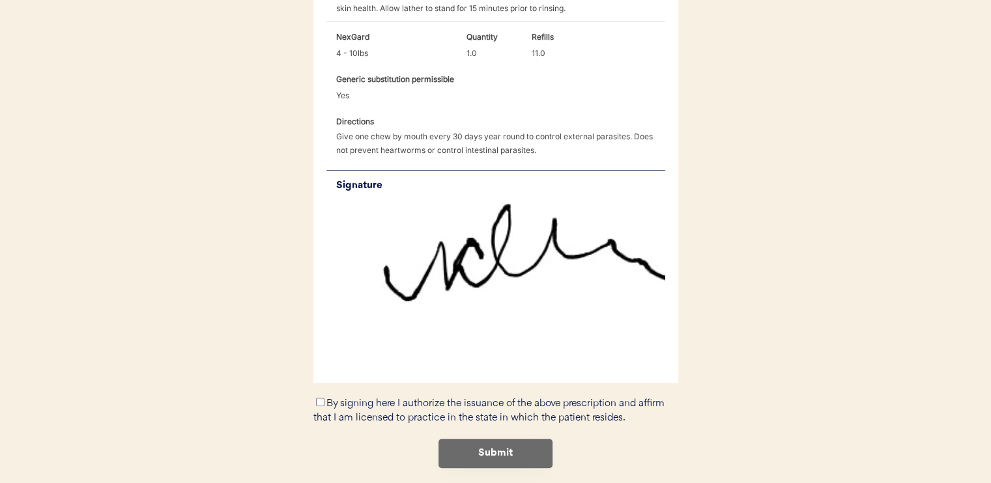
scroll to position [732, 0]
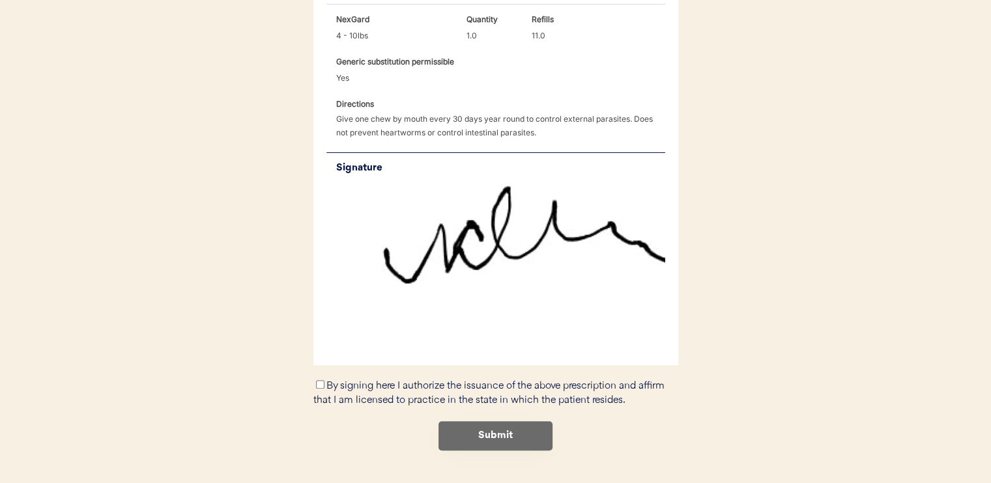
click at [324, 378] on div "By signing here I authorize the issuance of the above prescription and affirm t…" at bounding box center [495, 393] width 365 height 30
click at [318, 380] on input "By signing here I authorize the issuance of the above prescription and affirm t…" at bounding box center [320, 384] width 8 height 8
checkbox input "true"
click at [464, 421] on button "Submit" at bounding box center [495, 435] width 114 height 29
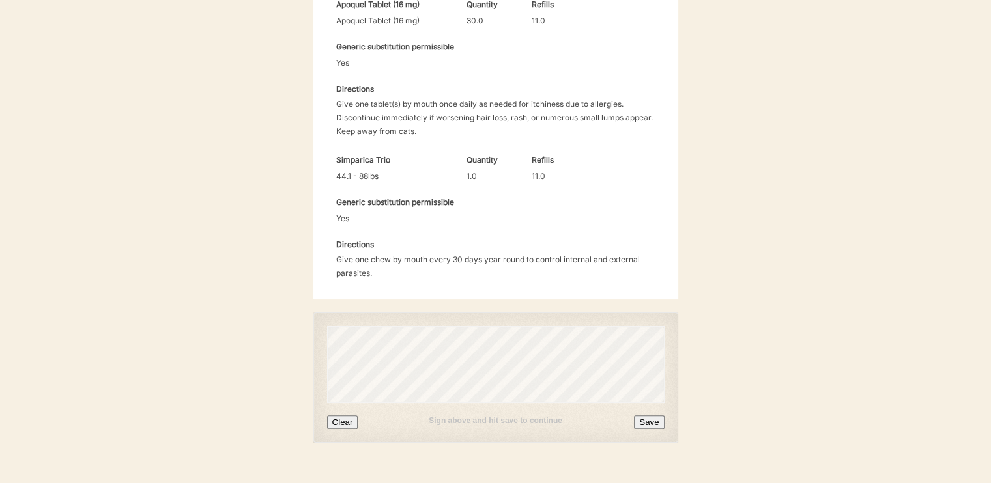
click at [642, 416] on button "Save" at bounding box center [649, 423] width 30 height 14
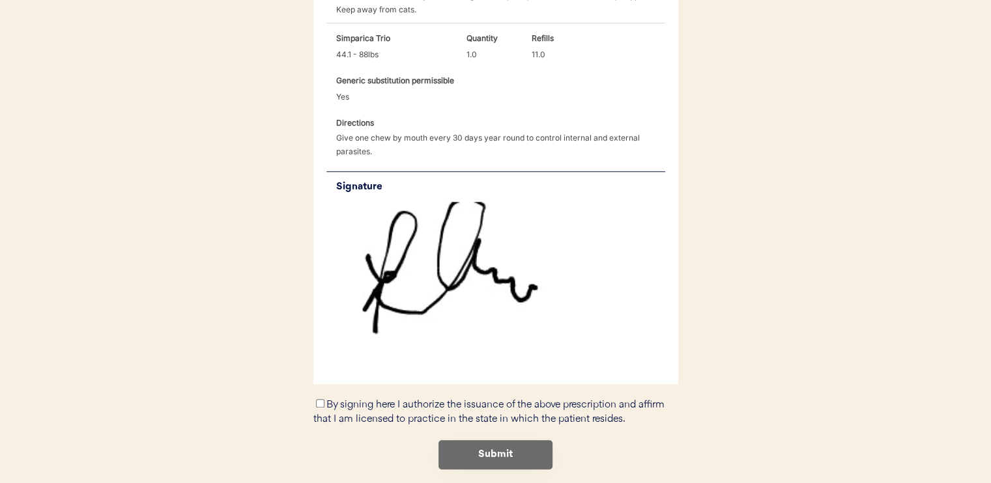
scroll to position [590, 0]
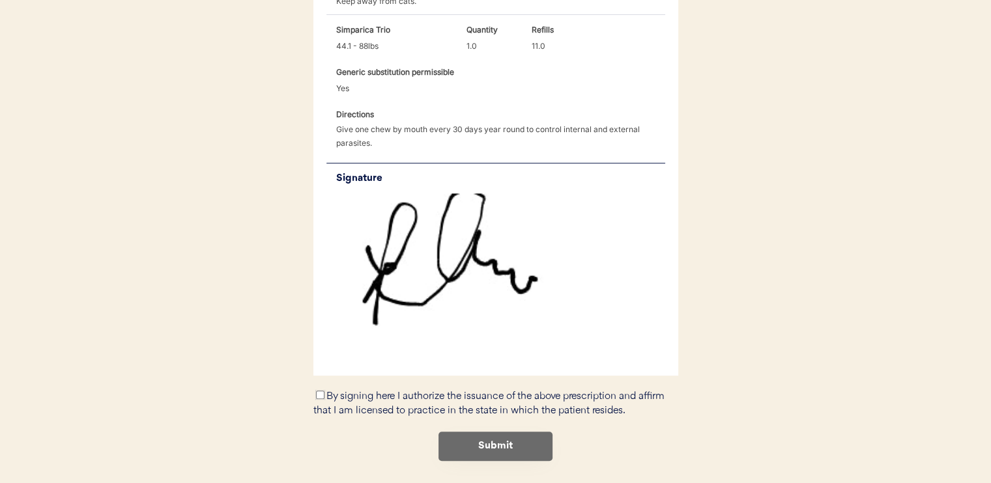
click at [320, 391] on input "By signing here I authorize the issuance of the above prescription and affirm t…" at bounding box center [320, 395] width 8 height 8
checkbox input "true"
click at [470, 432] on button "Submit" at bounding box center [495, 446] width 114 height 29
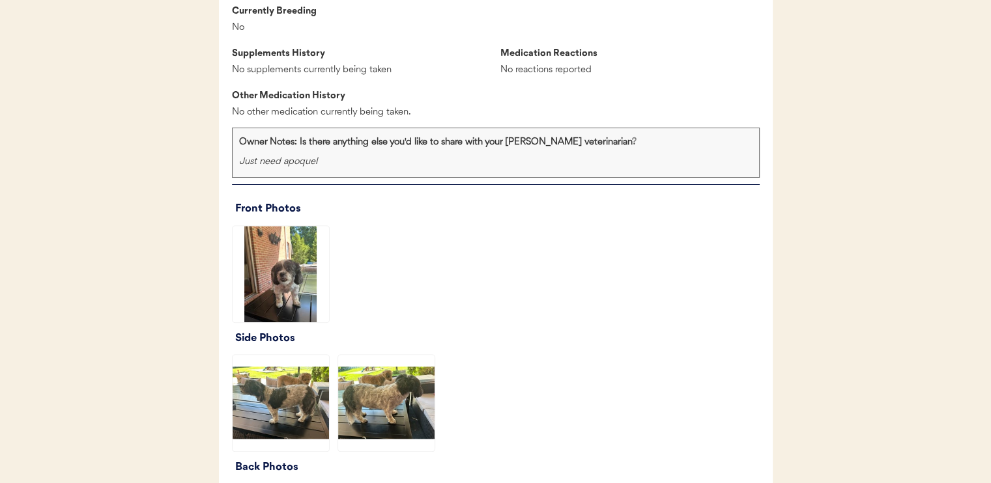
scroll to position [1368, 0]
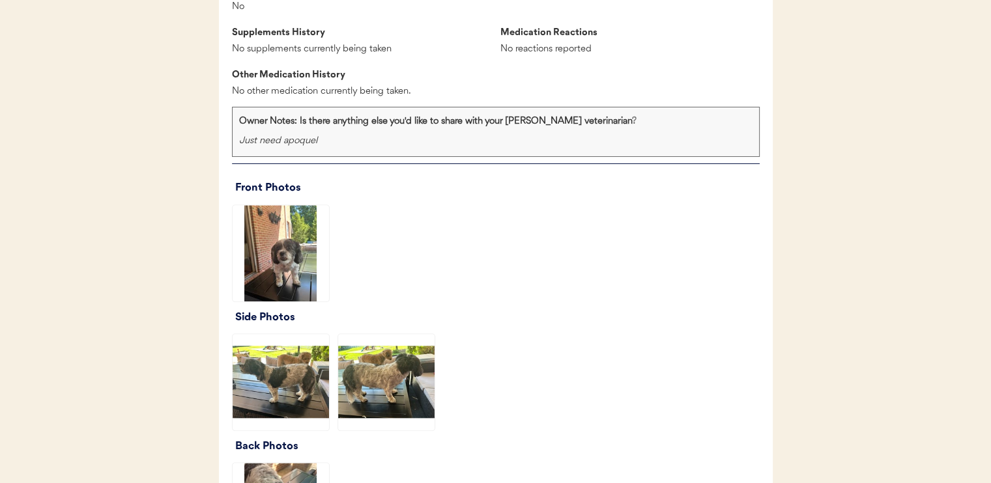
click at [266, 285] on img at bounding box center [281, 253] width 96 height 96
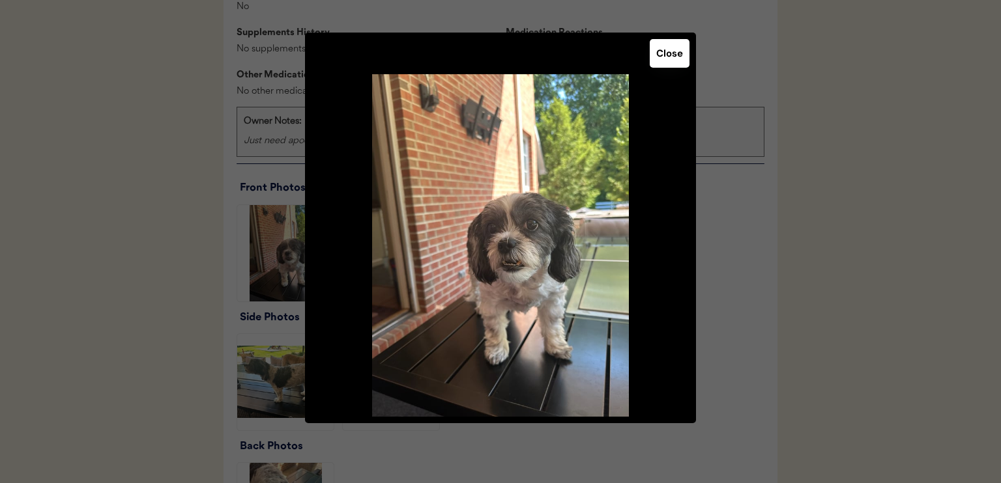
click at [667, 54] on button "Close" at bounding box center [669, 53] width 40 height 29
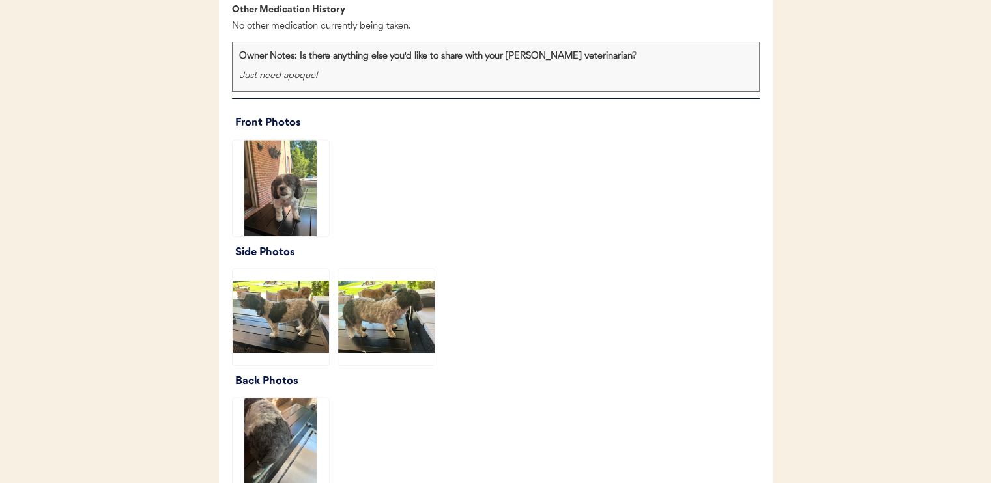
scroll to position [1498, 0]
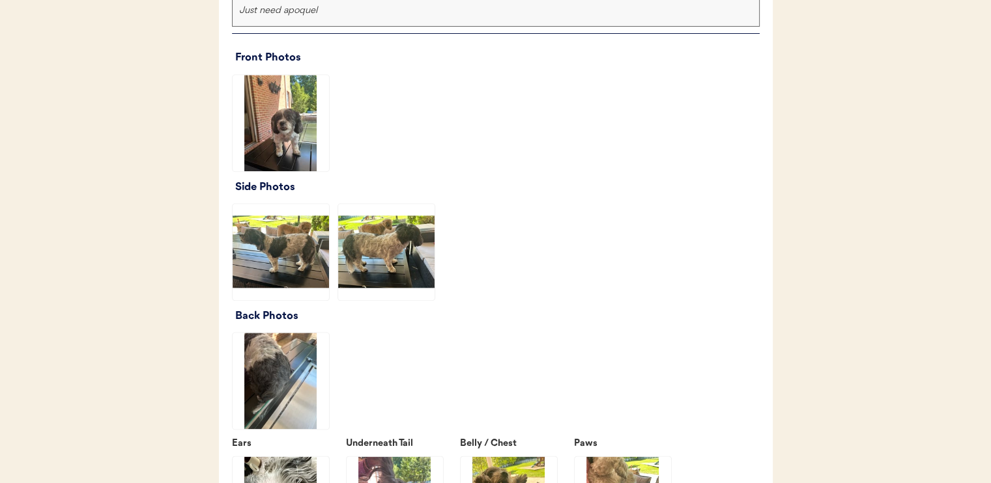
click at [293, 270] on img at bounding box center [281, 252] width 96 height 96
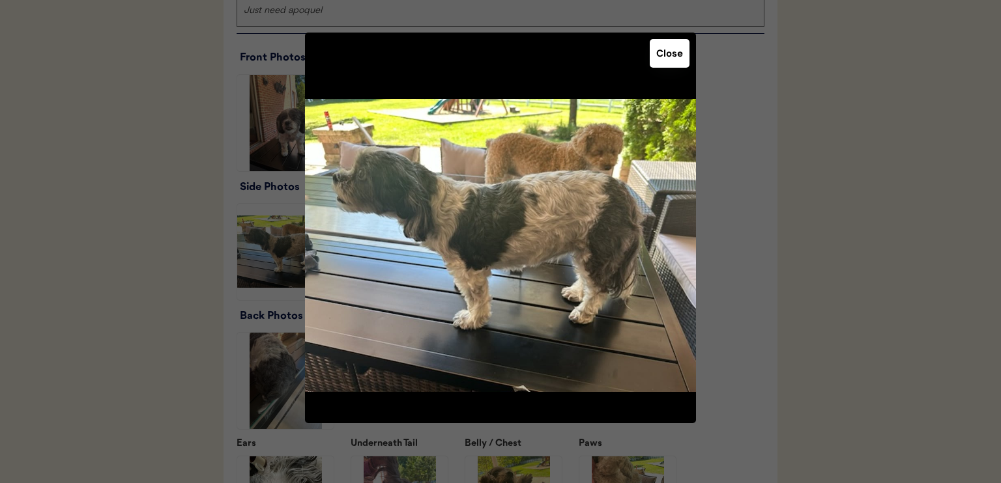
click at [672, 53] on button "Close" at bounding box center [669, 53] width 40 height 29
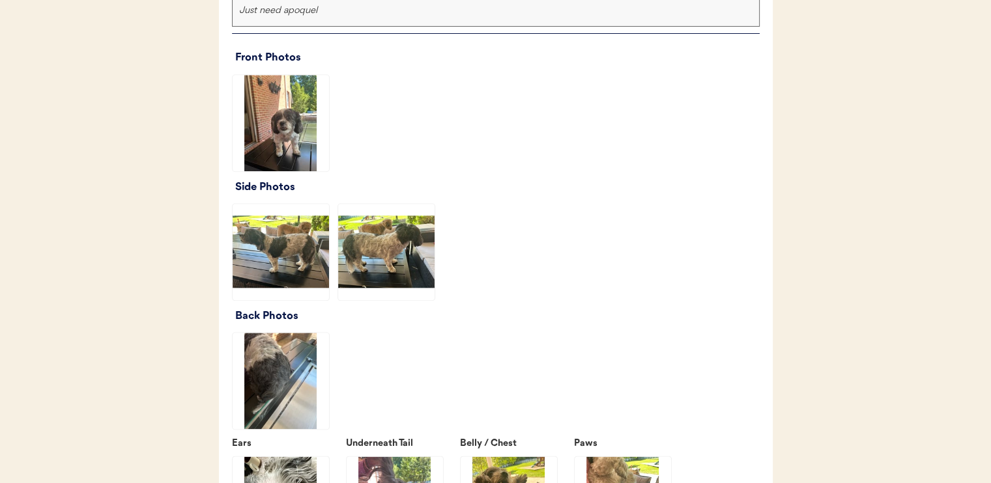
click at [380, 249] on img at bounding box center [386, 252] width 96 height 96
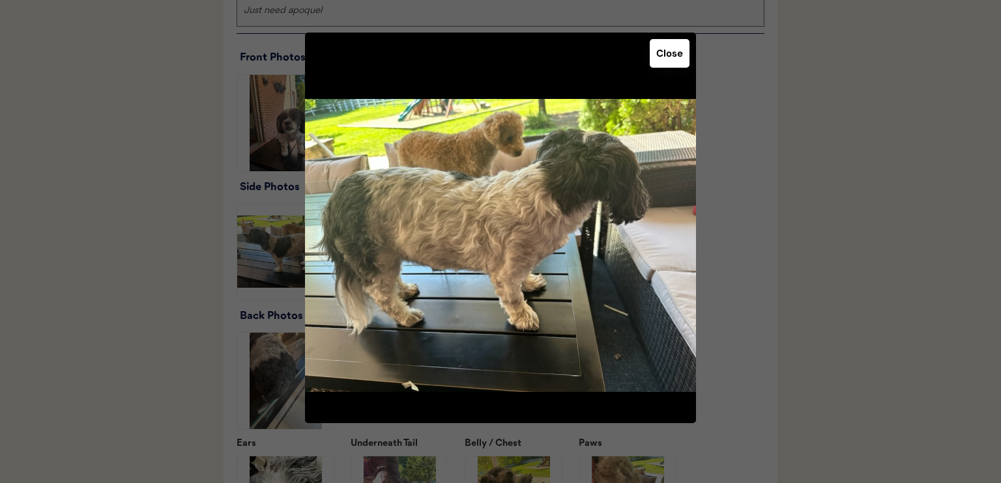
click at [660, 59] on button "Close" at bounding box center [669, 53] width 40 height 29
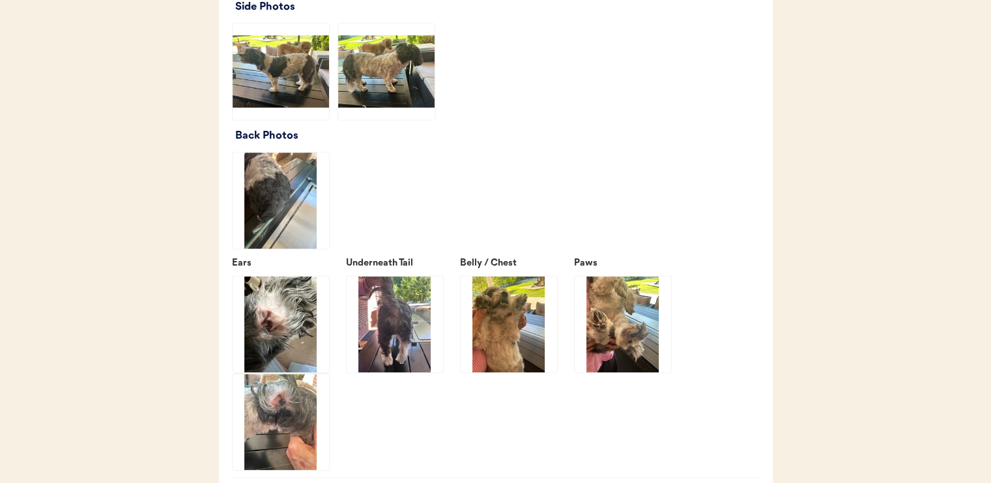
scroll to position [1694, 0]
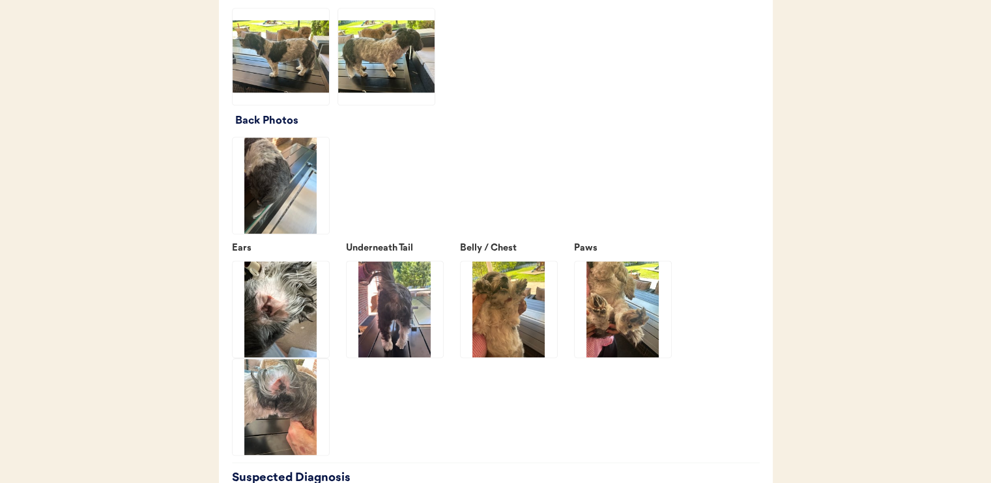
click at [294, 207] on img at bounding box center [281, 185] width 96 height 96
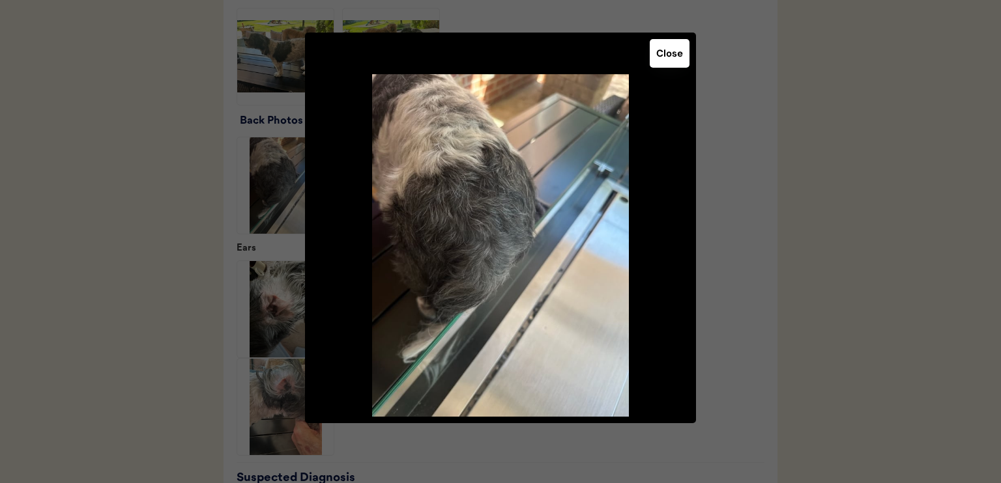
click at [662, 54] on button "Close" at bounding box center [669, 53] width 40 height 29
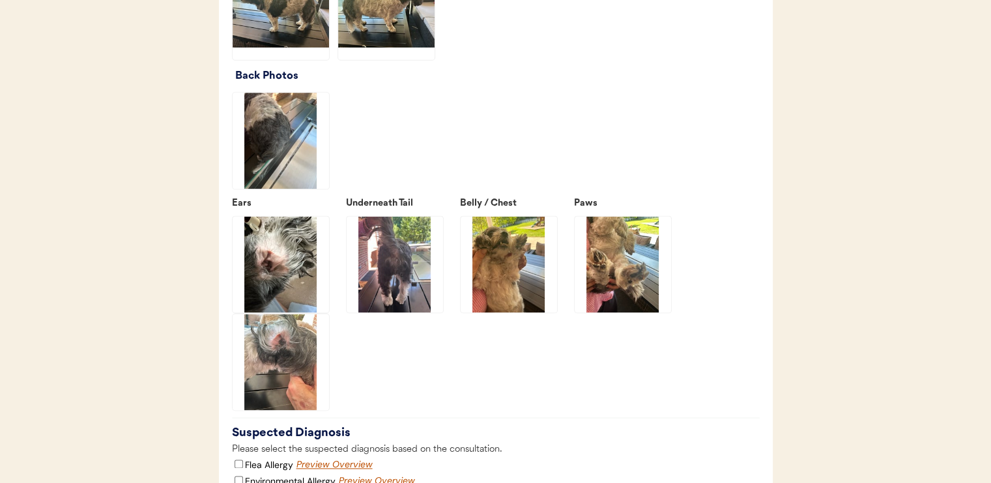
scroll to position [1759, 0]
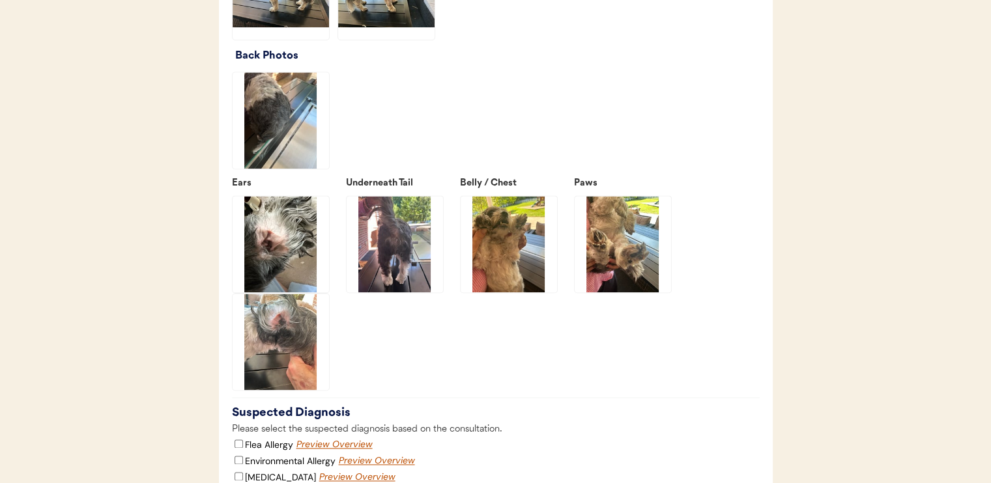
click at [277, 257] on img at bounding box center [281, 244] width 96 height 96
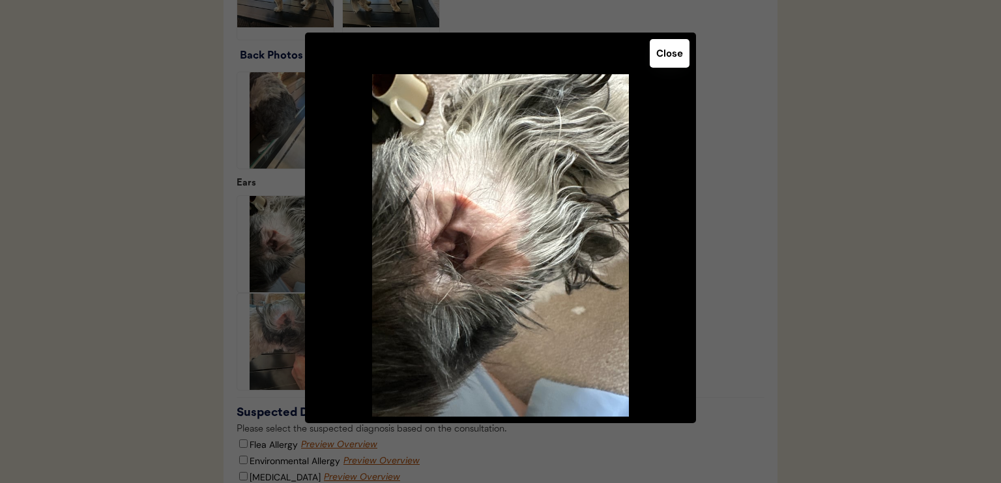
click at [660, 56] on button "Close" at bounding box center [669, 53] width 40 height 29
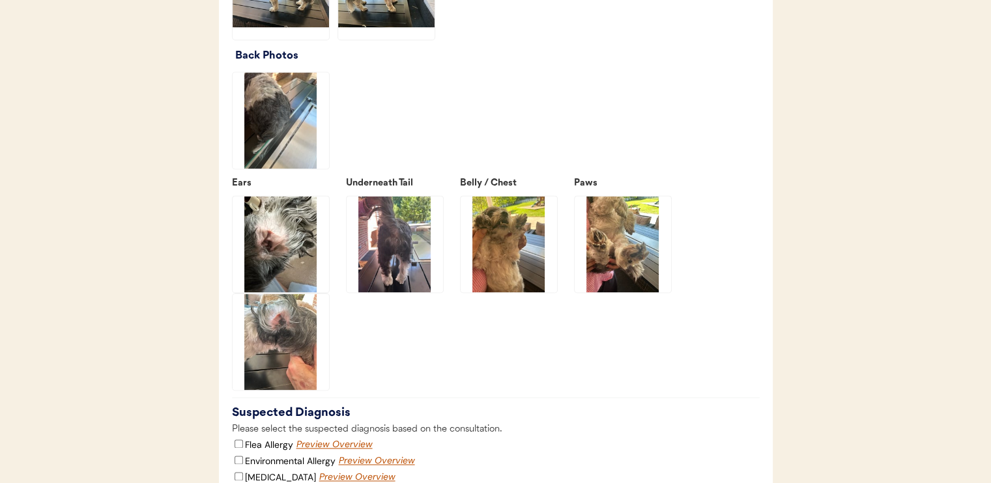
click at [293, 358] on img at bounding box center [281, 342] width 96 height 96
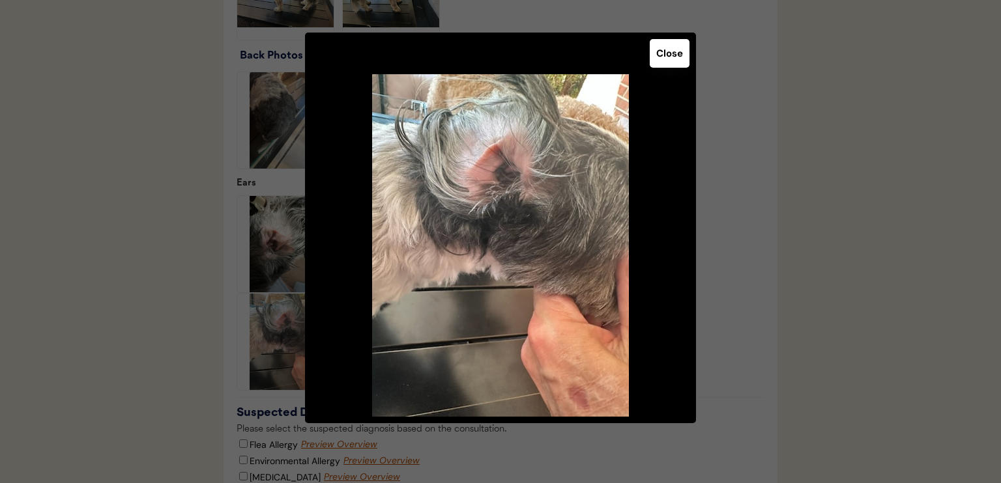
click at [666, 59] on button "Close" at bounding box center [669, 53] width 40 height 29
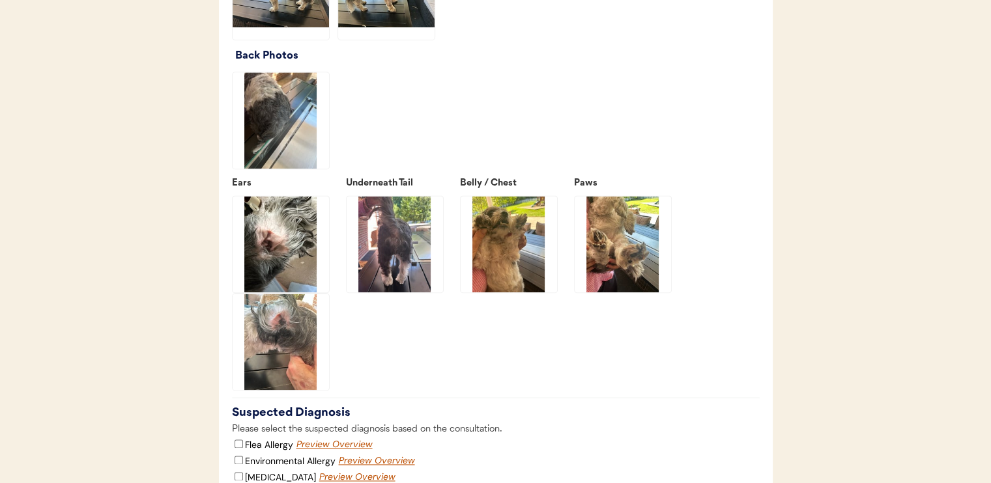
click at [404, 257] on img at bounding box center [395, 244] width 96 height 96
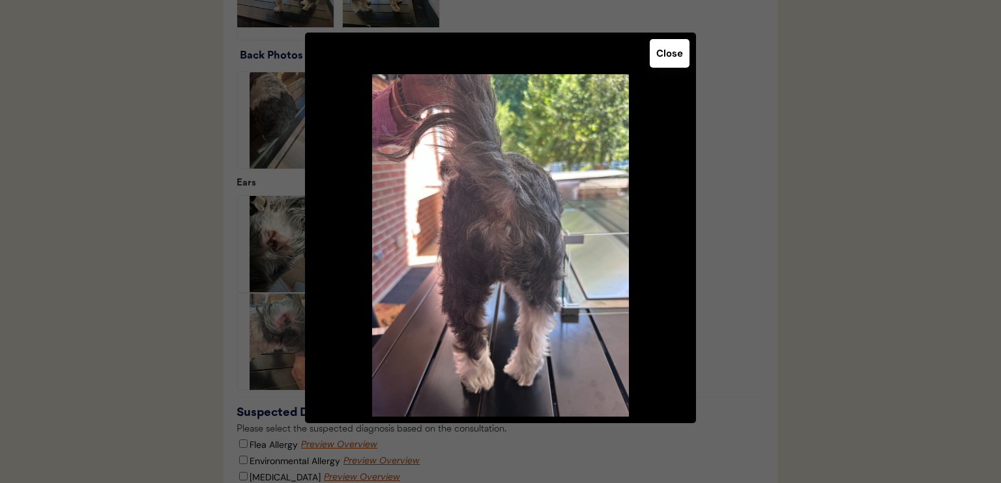
click at [676, 50] on button "Close" at bounding box center [669, 53] width 40 height 29
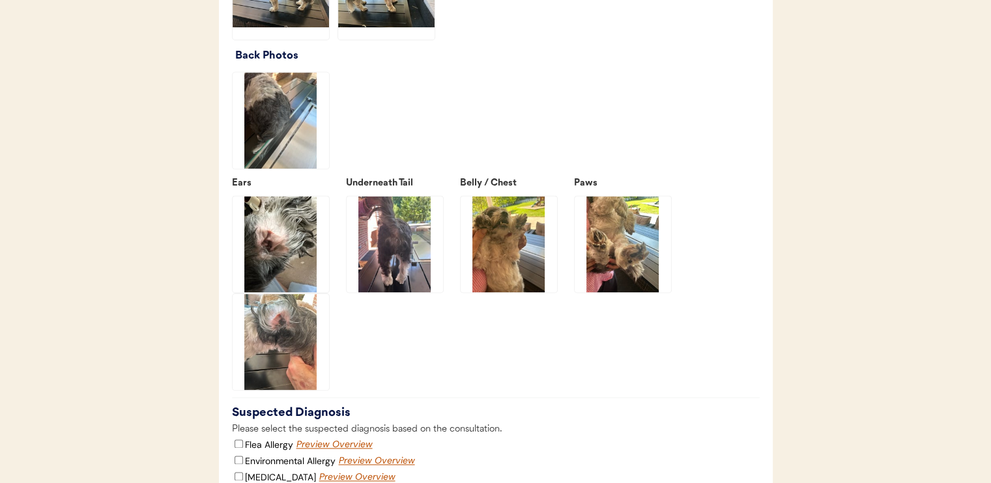
click at [511, 276] on img at bounding box center [509, 244] width 96 height 96
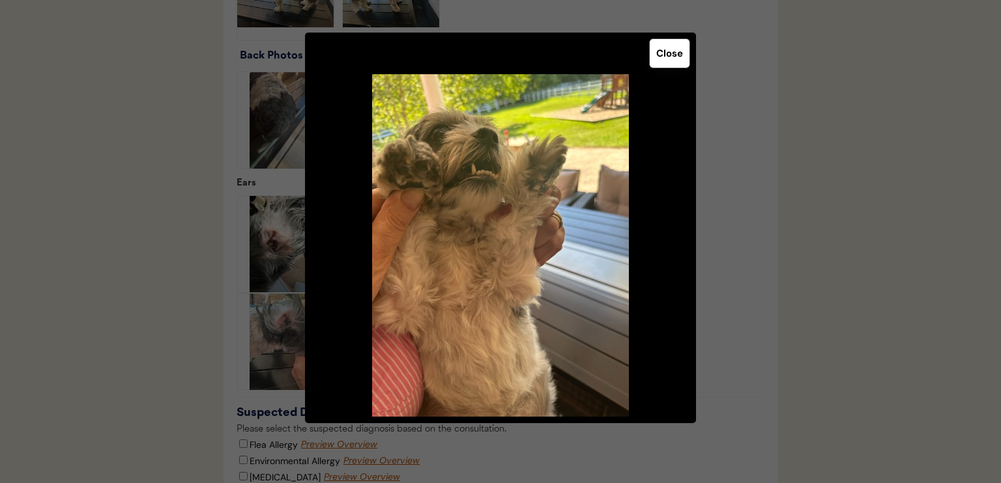
click at [672, 55] on button "Close" at bounding box center [669, 53] width 40 height 29
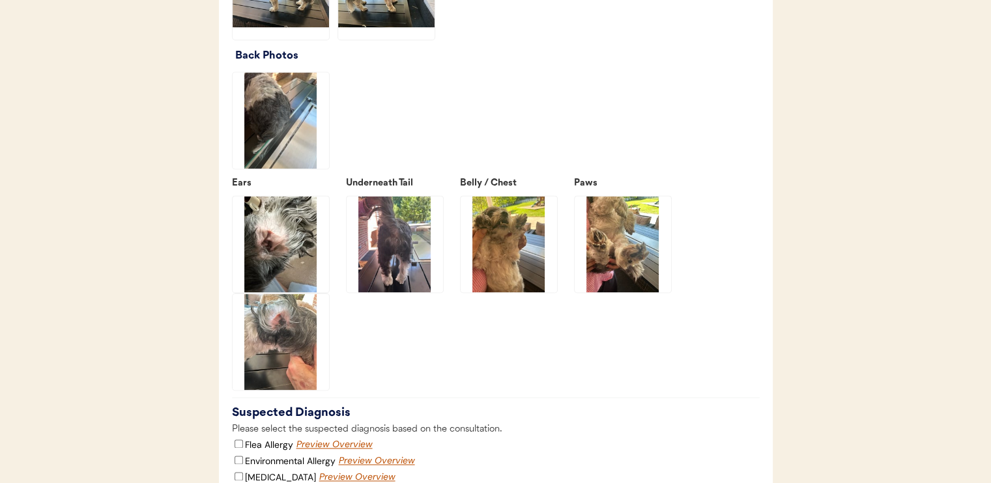
click at [623, 244] on img at bounding box center [623, 244] width 96 height 96
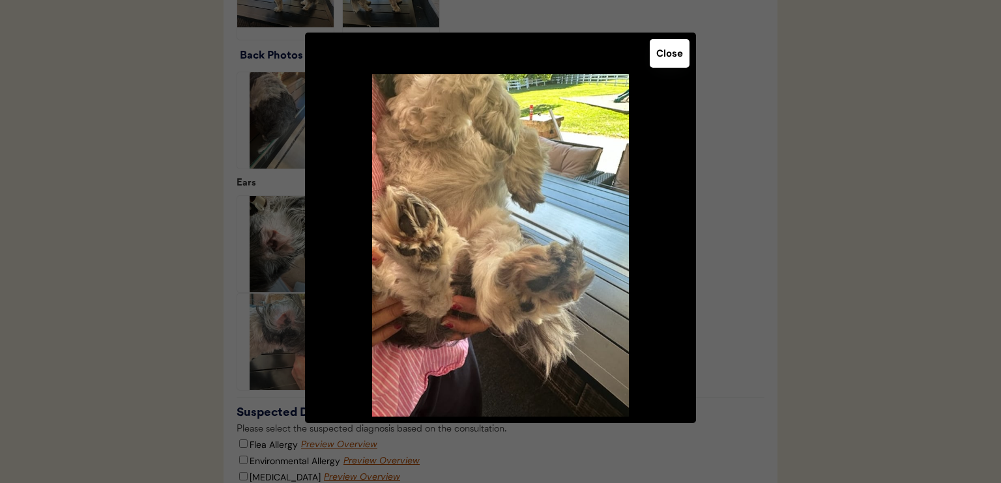
click at [672, 55] on button "Close" at bounding box center [669, 53] width 40 height 29
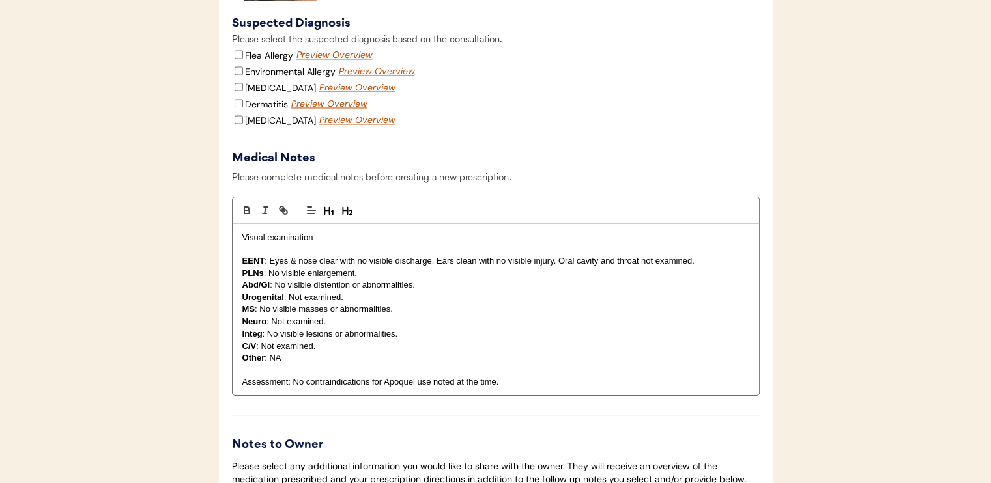
scroll to position [2150, 0]
click at [238, 74] on input "Environmental Allergy" at bounding box center [239, 69] width 8 height 8
checkbox input "true"
click at [236, 106] on input "Dermatitis" at bounding box center [239, 102] width 8 height 8
checkbox input "true"
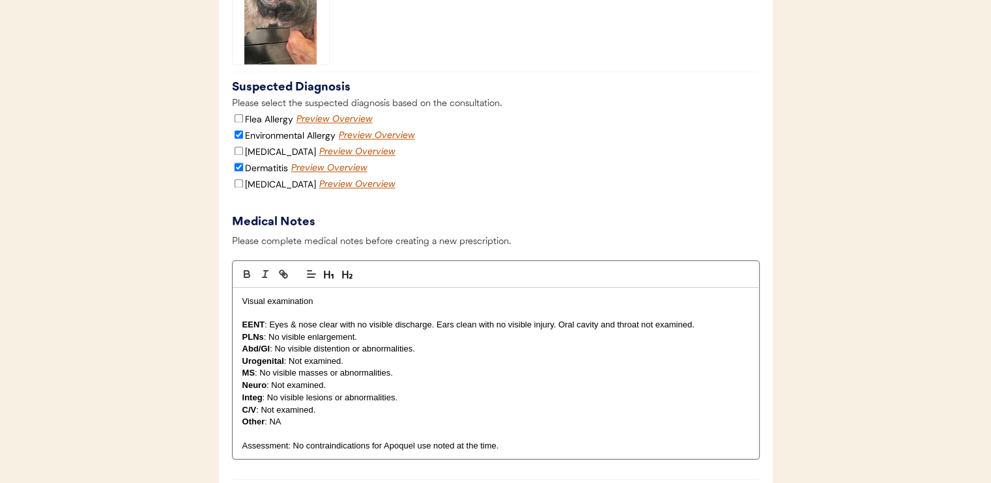
scroll to position [2540, 0]
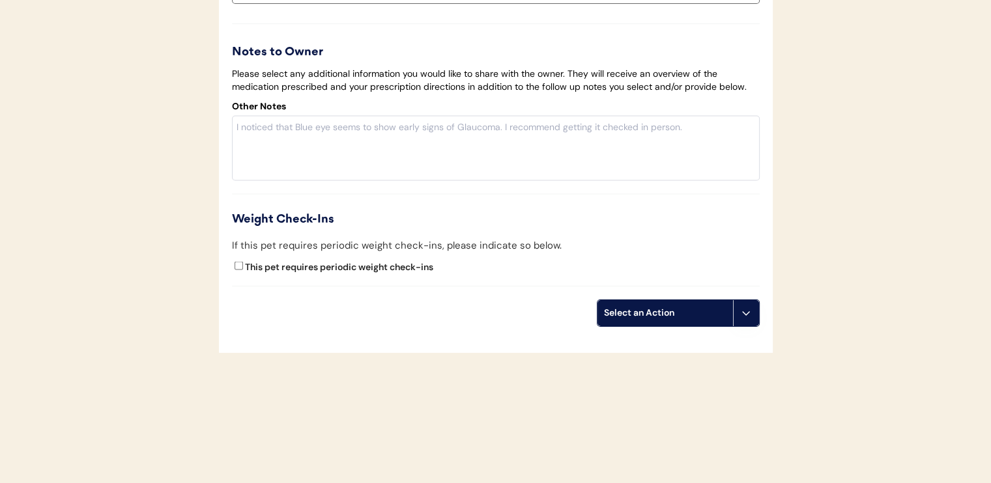
click at [296, 181] on textarea at bounding box center [496, 148] width 528 height 65
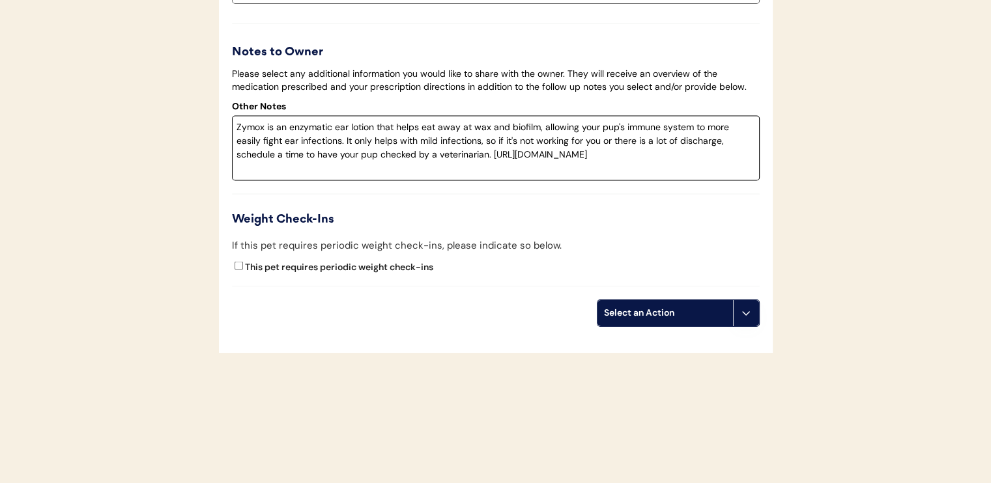
type textarea "Zymox is an enzymatic ear lotion that helps eat away at wax and biofilm, allowi…"
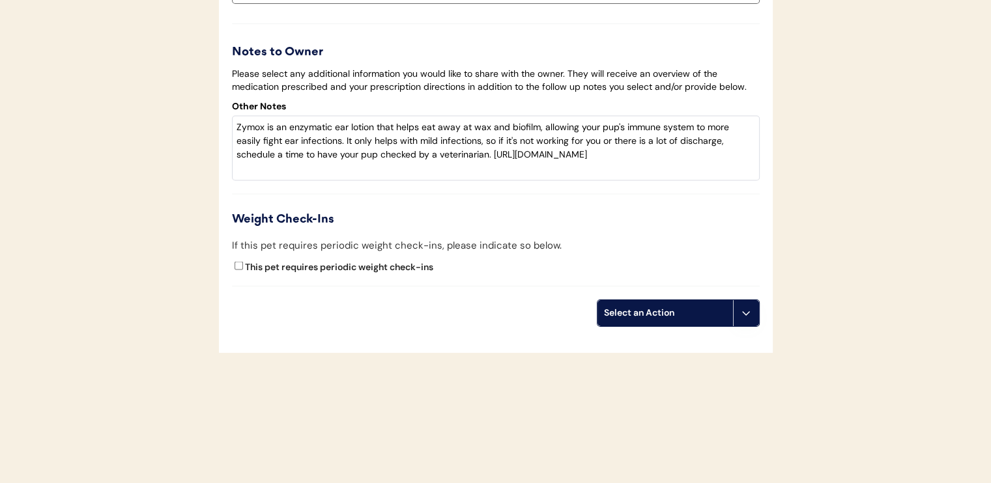
click at [625, 320] on div "Select an Action" at bounding box center [665, 313] width 122 height 13
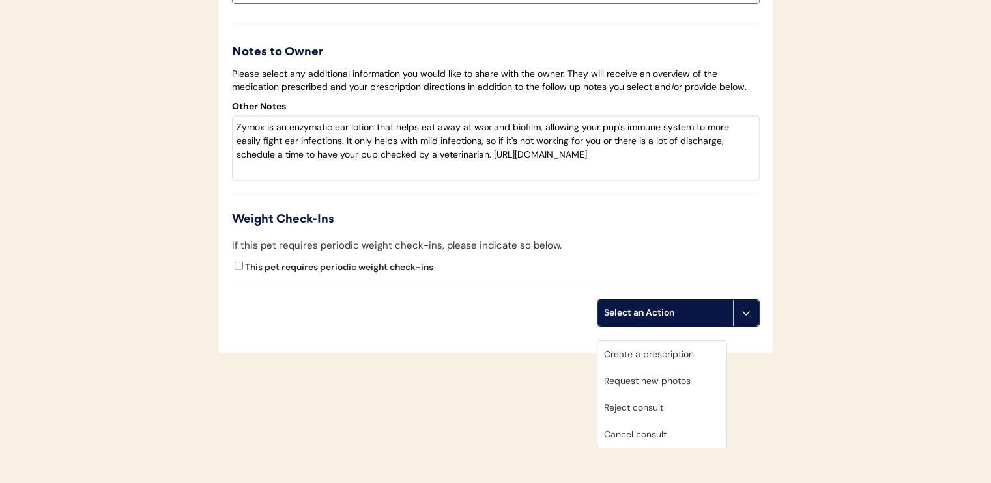
click at [633, 349] on div "Create a prescription" at bounding box center [661, 354] width 129 height 27
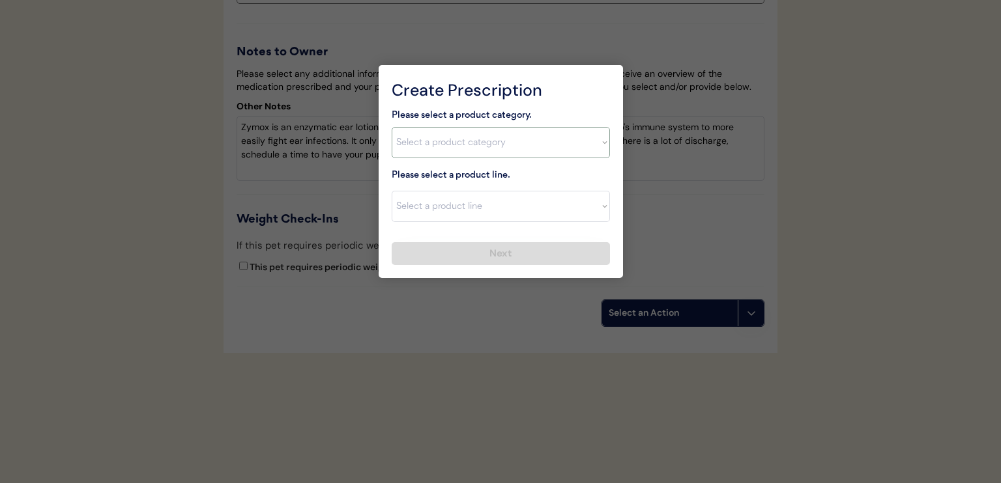
click at [479, 139] on select "Select a product category [MEDICAL_DATA] Antibiotics Anxiety Combo [MEDICAL_DAT…" at bounding box center [500, 142] width 218 height 31
select select ""[MEDICAL_DATA]""
click at [391, 127] on select "Select a product category [MEDICAL_DATA] Antibiotics Anxiety Combo [MEDICAL_DAT…" at bounding box center [500, 142] width 218 height 31
click at [474, 208] on select "Select a product line Apoquel Chewable Tablet Apoquel Tablet [MEDICAL_DATA] Der…" at bounding box center [500, 206] width 218 height 31
select select ""Apoquel Tablet""
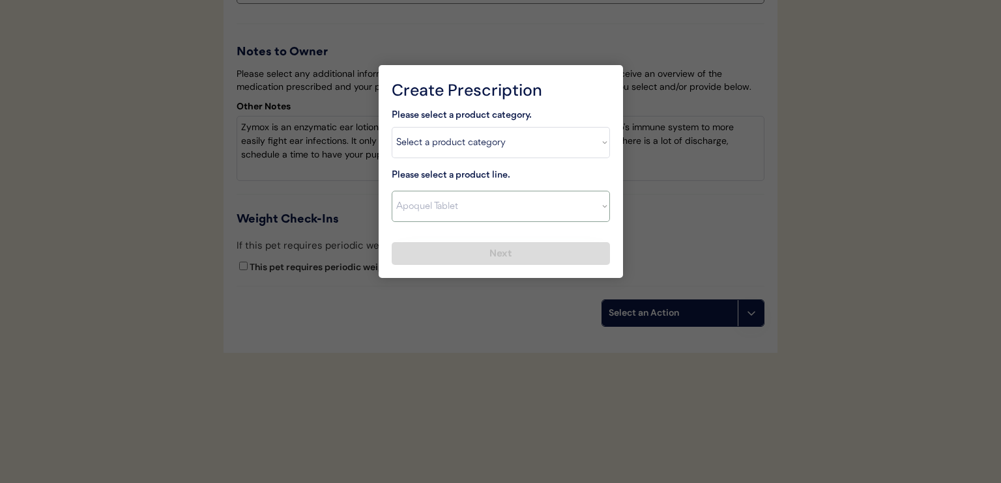
click at [391, 191] on select "Select a product line Apoquel Chewable Tablet Apoquel Tablet [MEDICAL_DATA] Der…" at bounding box center [500, 206] width 218 height 31
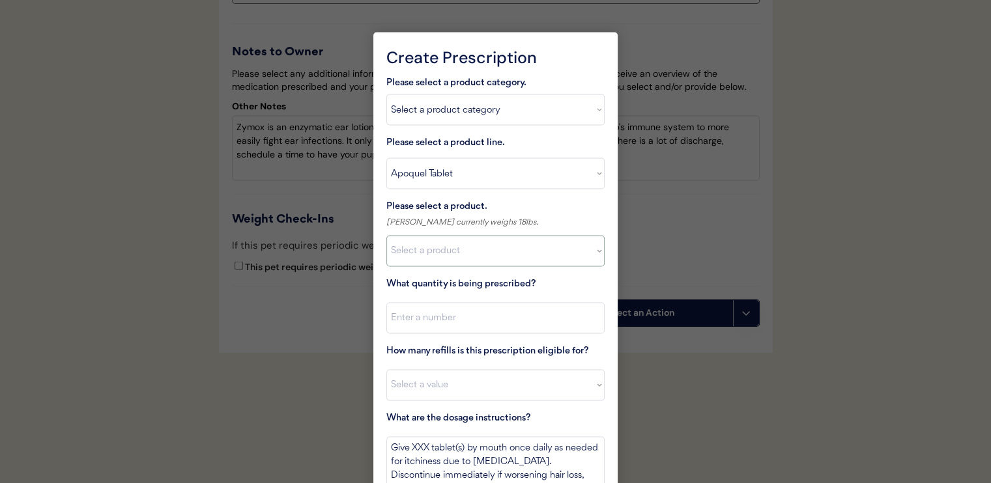
click at [482, 253] on select "Select a product Apoquel Tablet (16 mg) Apoquel Tablet (3.6 mg) Apoquel Tablet …" at bounding box center [495, 251] width 218 height 31
drag, startPoint x: 482, startPoint y: 253, endPoint x: 530, endPoint y: 338, distance: 97.4
click at [482, 253] on select "Select a product Apoquel Tablet (16 mg) Apoquel Tablet (3.6 mg) Apoquel Tablet …" at bounding box center [495, 251] width 218 height 31
click at [474, 247] on select "Select a product Apoquel Tablet (16 mg) Apoquel Tablet (3.6 mg) Apoquel Tablet …" at bounding box center [495, 251] width 218 height 31
select select ""1348695171700984260__LOOKUP__1720647054592x759333479465255000""
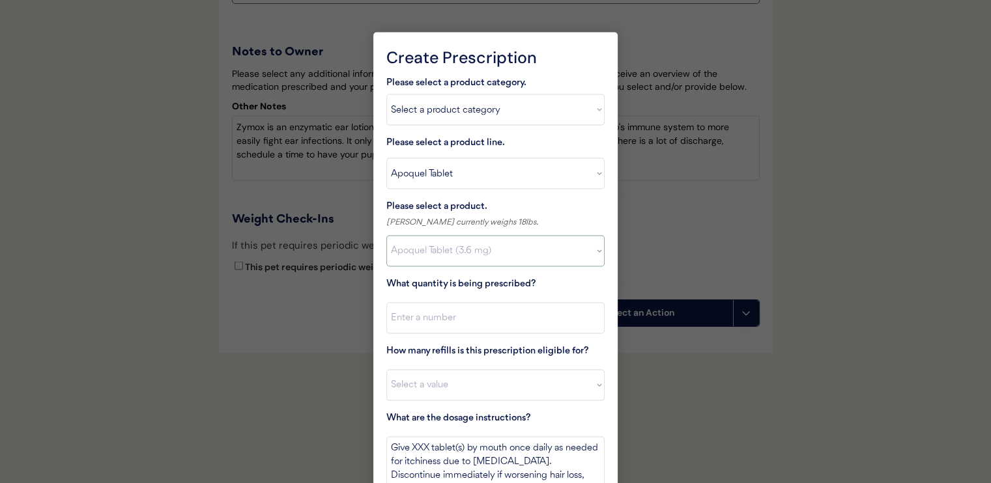
click at [386, 236] on select "Select a product Apoquel Tablet (16 mg) Apoquel Tablet (3.6 mg) Apoquel Tablet …" at bounding box center [495, 251] width 218 height 31
click at [493, 316] on input "input" at bounding box center [495, 318] width 218 height 31
type input "30"
click at [494, 388] on select "Select a value 0 1 2 3 4 5 6 7 8 10 11" at bounding box center [495, 385] width 218 height 31
select select "11"
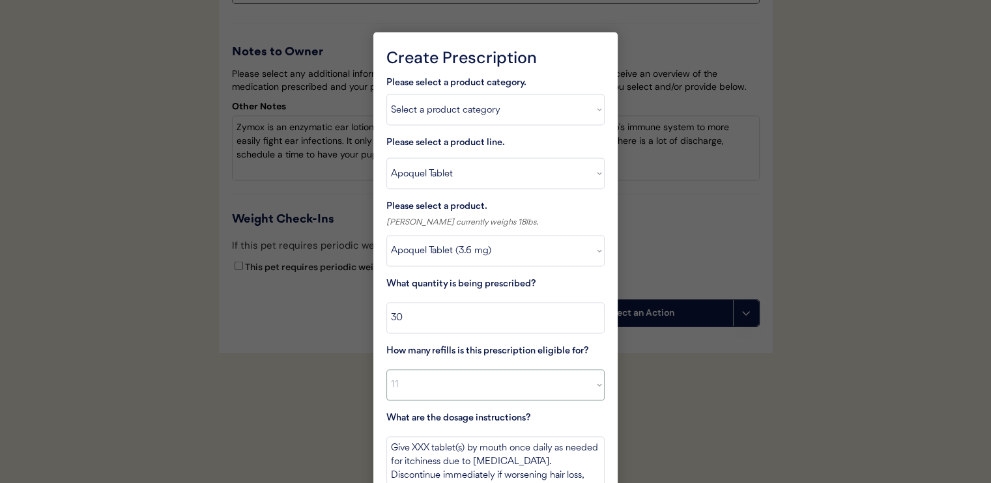
click at [386, 370] on select "Select a value 0 1 2 3 4 5 6 7 8 10 11" at bounding box center [495, 385] width 218 height 31
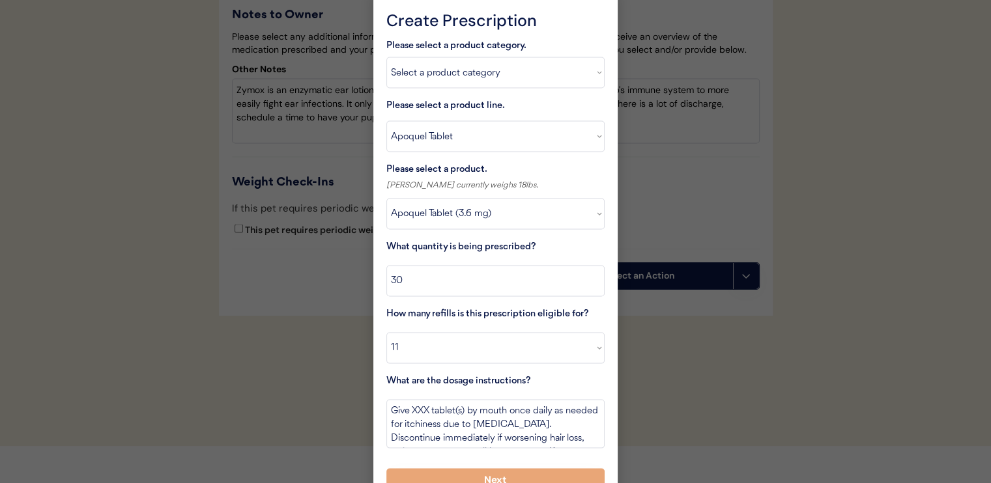
scroll to position [2598, 0]
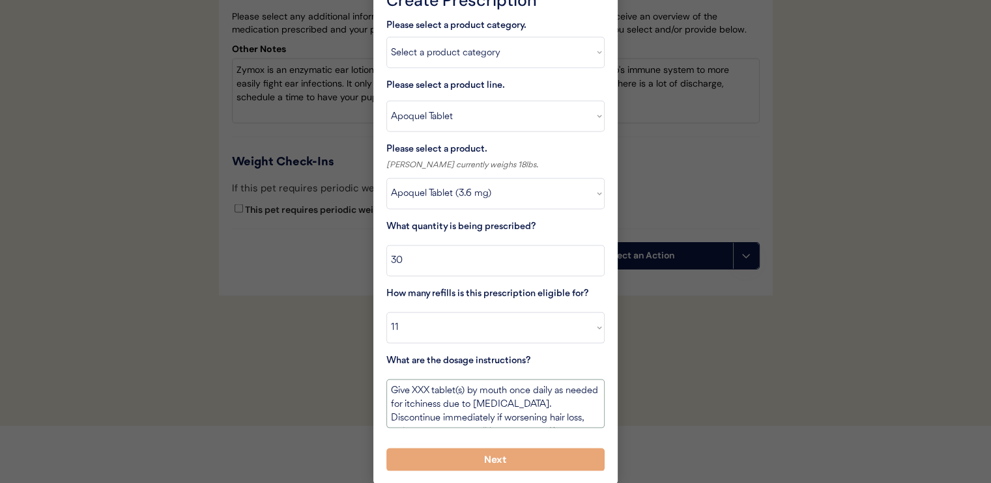
click at [423, 388] on textarea "Give XXX tablet(s) by mouth once daily as needed for itchiness due to [MEDICAL_…" at bounding box center [495, 404] width 218 height 49
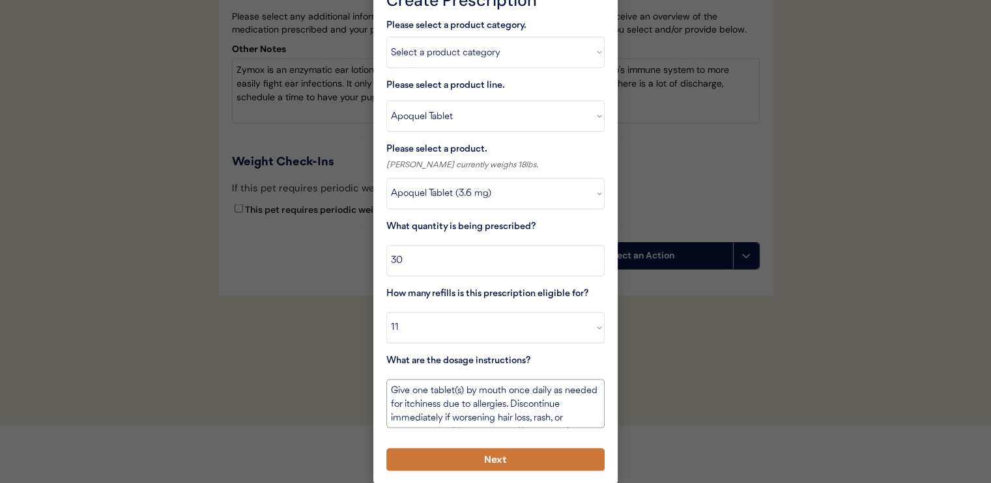
type textarea "Give one tablet(s) by mouth once daily as needed for itchiness due to allergies…"
click at [440, 450] on button "Next" at bounding box center [495, 460] width 218 height 23
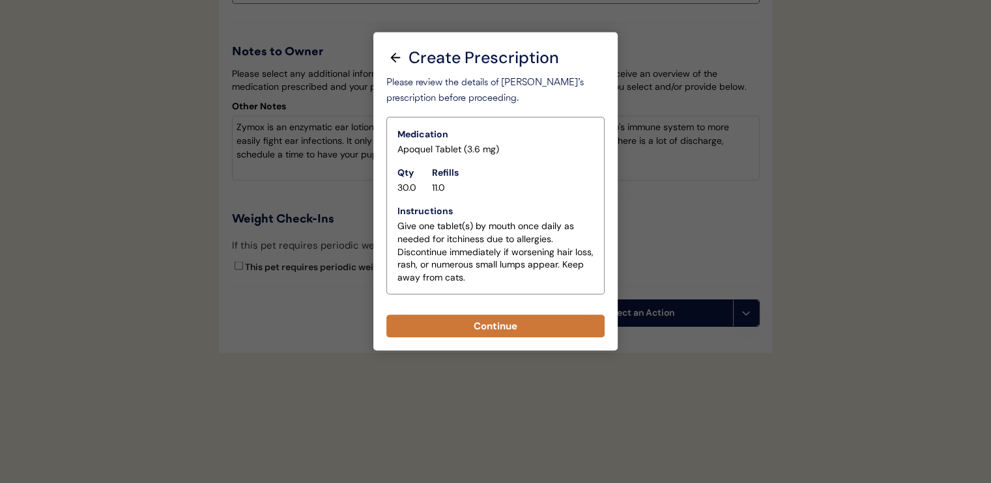
click at [519, 315] on button "Continue" at bounding box center [495, 326] width 218 height 23
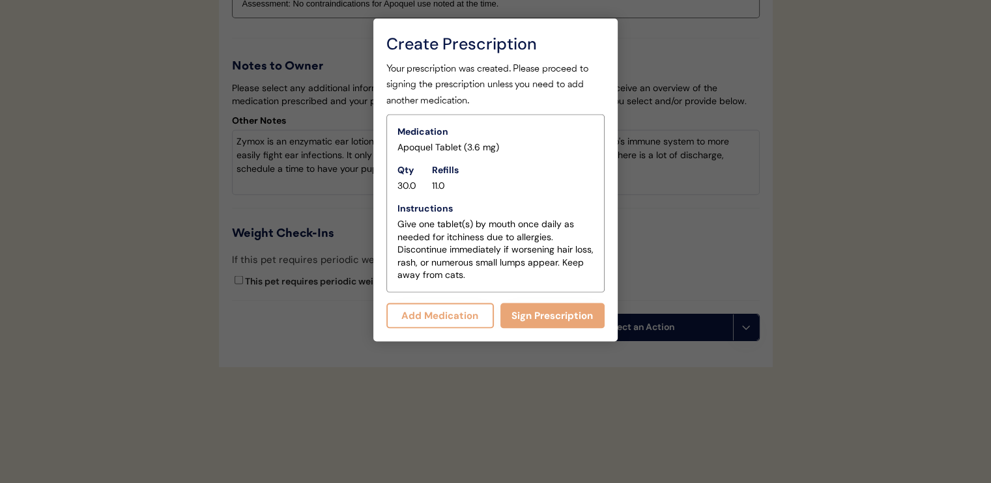
scroll to position [2582, 0]
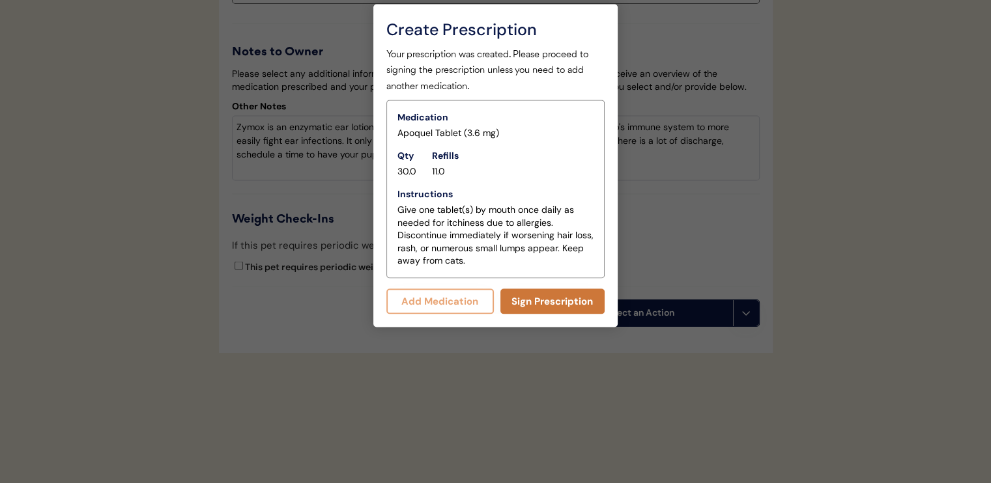
click at [521, 294] on button "Sign Prescription" at bounding box center [552, 301] width 105 height 25
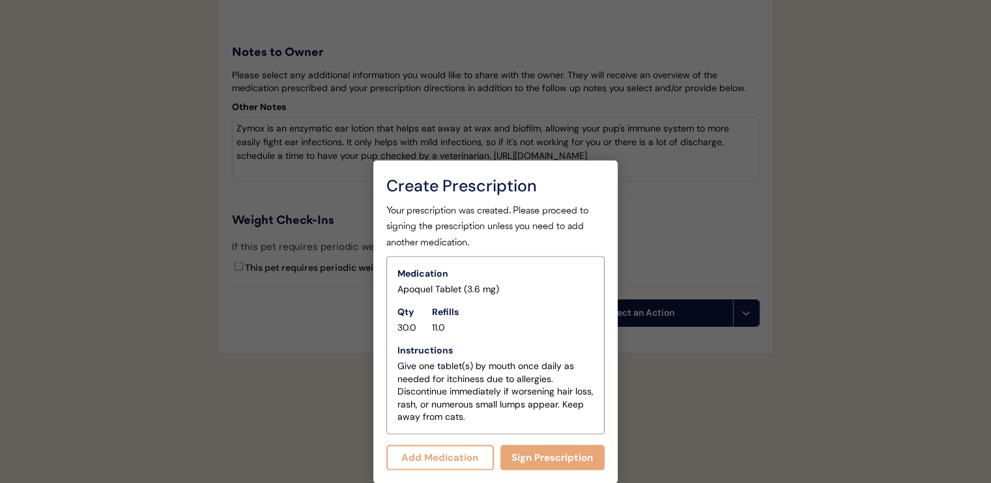
scroll to position [2427, 0]
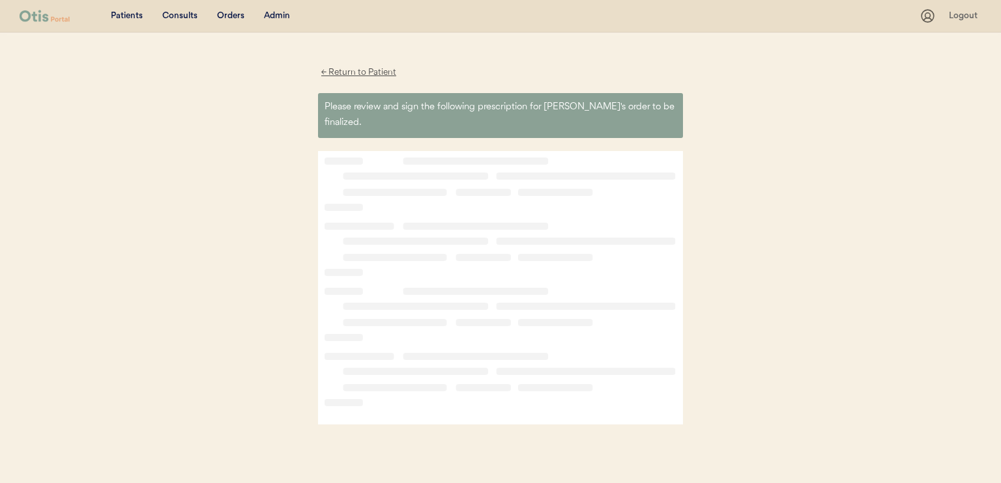
click at [330, 72] on div "← Return to Patient" at bounding box center [358, 72] width 81 height 15
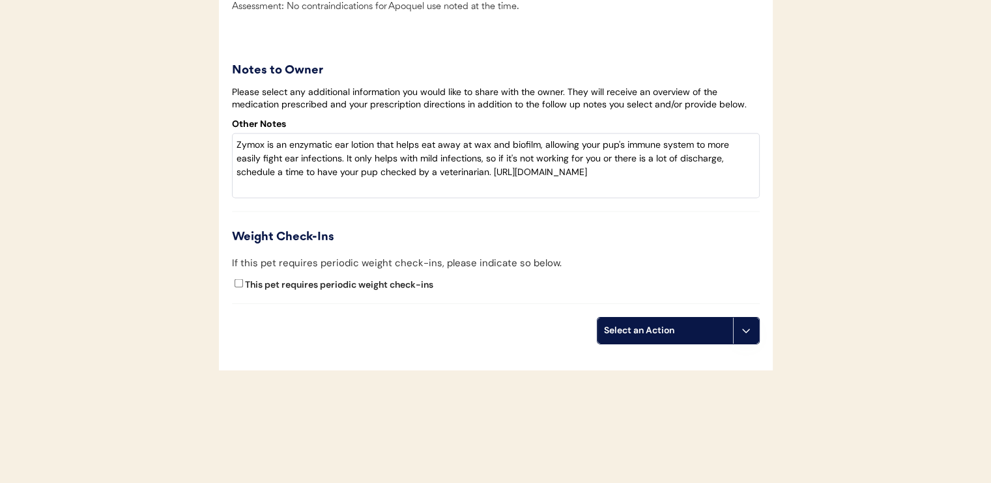
scroll to position [2619, 0]
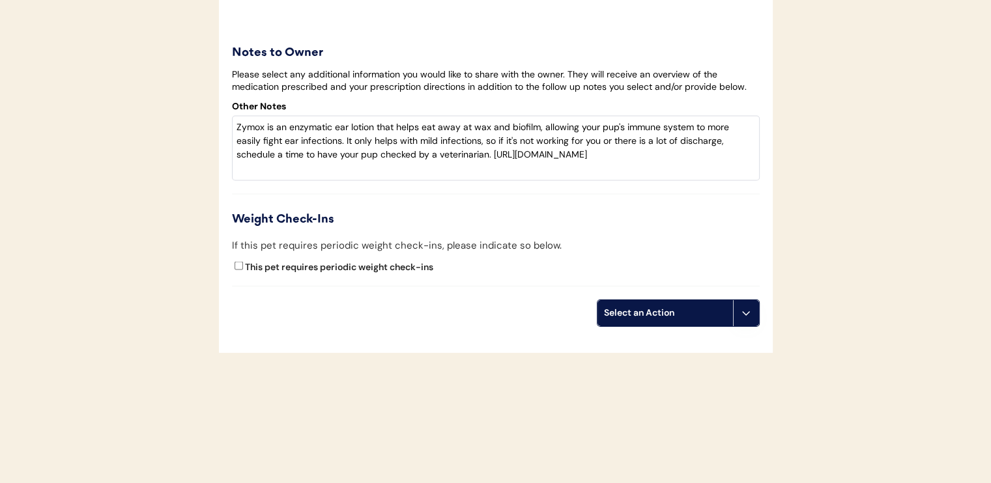
click at [654, 315] on div "Select an Action" at bounding box center [665, 313] width 122 height 13
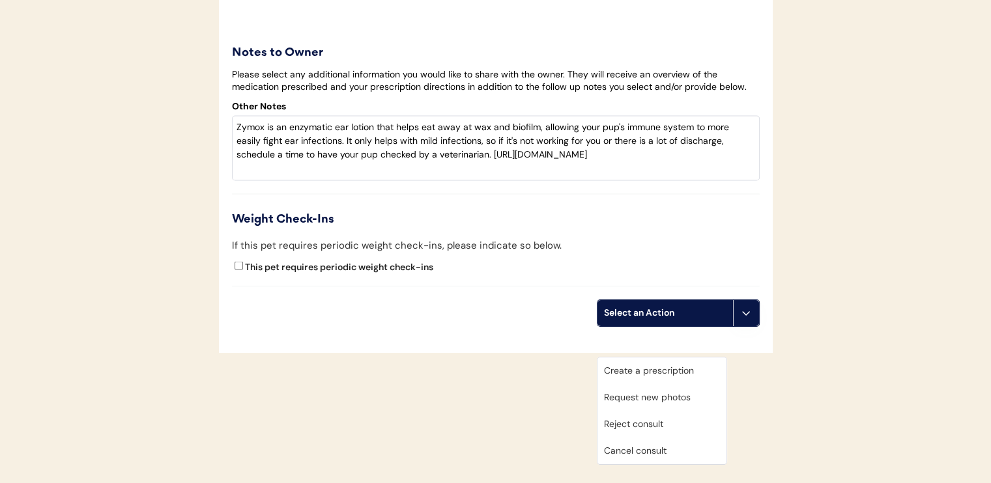
click at [642, 358] on div "Create a prescription" at bounding box center [661, 371] width 129 height 27
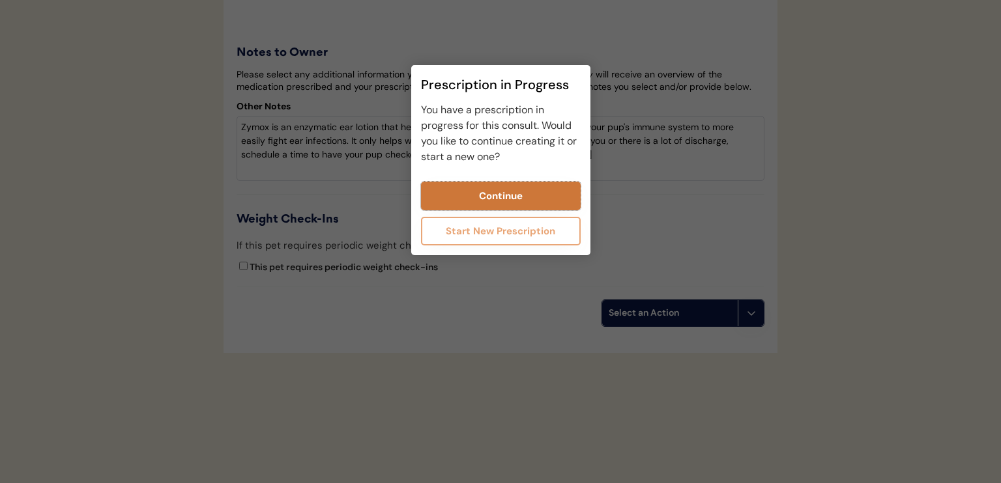
click at [487, 198] on button "Continue" at bounding box center [501, 196] width 160 height 29
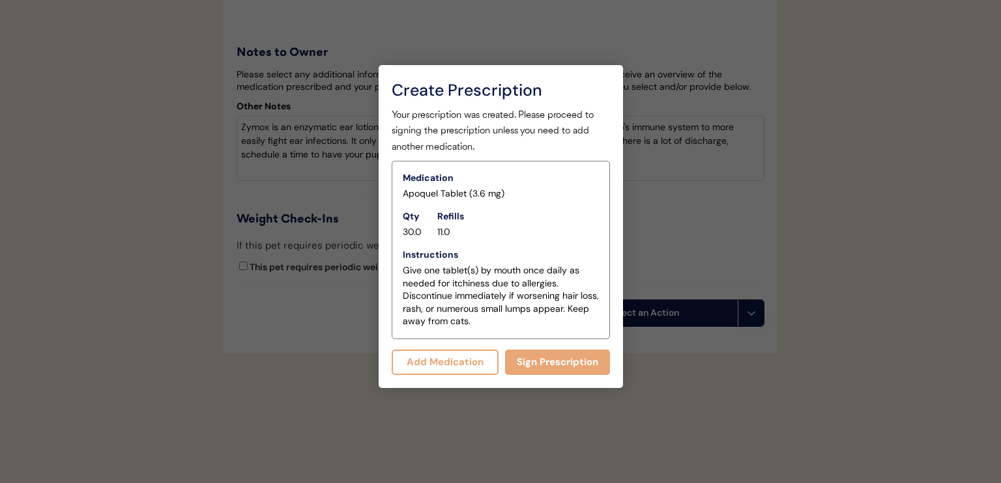
click at [472, 369] on button "Add Medication" at bounding box center [444, 362] width 107 height 25
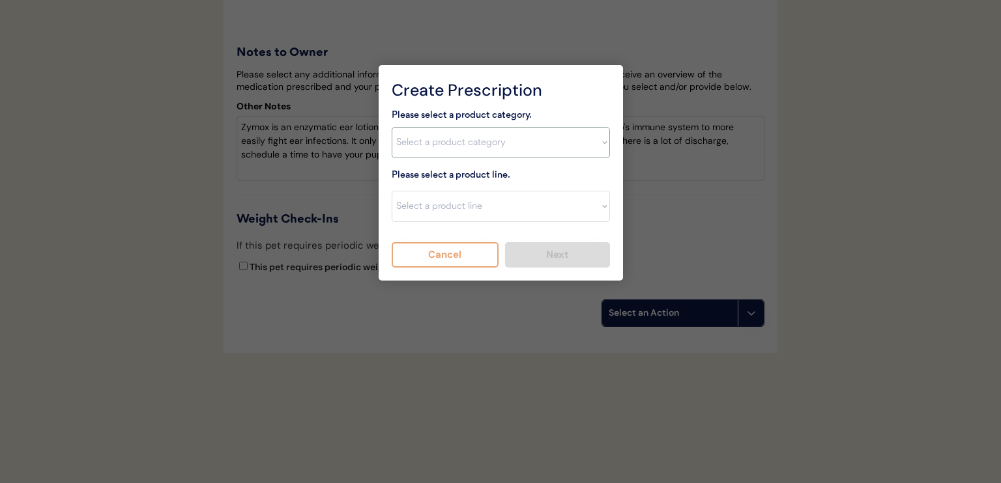
click at [511, 145] on select "Select a product category Allergies Antibiotics Anxiety Combo Parasite Preventi…" at bounding box center [500, 142] width 218 height 31
select select ""flea___tick""
click at [391, 127] on select "Select a product category Allergies Antibiotics Anxiety Combo Parasite Preventi…" at bounding box center [500, 142] width 218 height 31
click at [466, 203] on select "Select a product line Advantix II Bravecto 1 Month Bravecto 1 Month (3 Month) B…" at bounding box center [500, 206] width 218 height 31
select select ""NexGard""
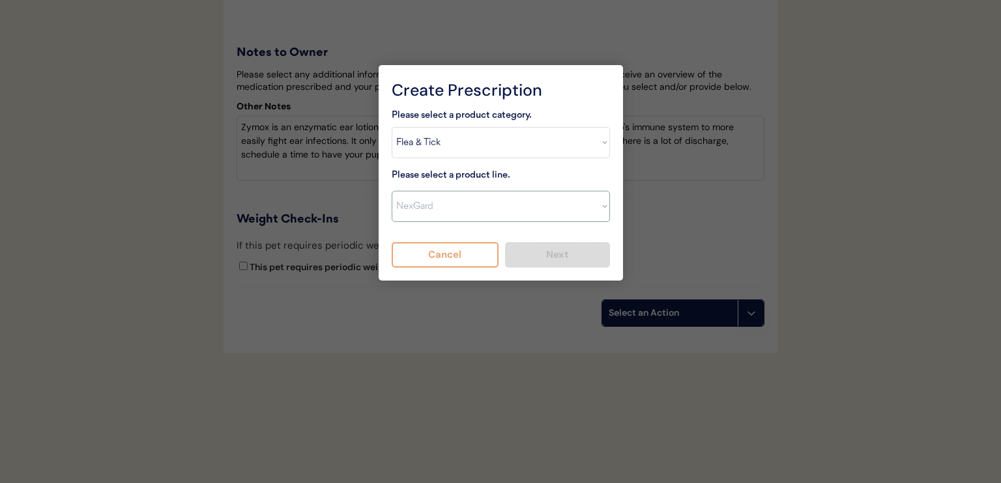
click at [391, 191] on select "Select a product line Advantix II Bravecto 1 Month Bravecto 1 Month (3 Month) B…" at bounding box center [500, 206] width 218 height 31
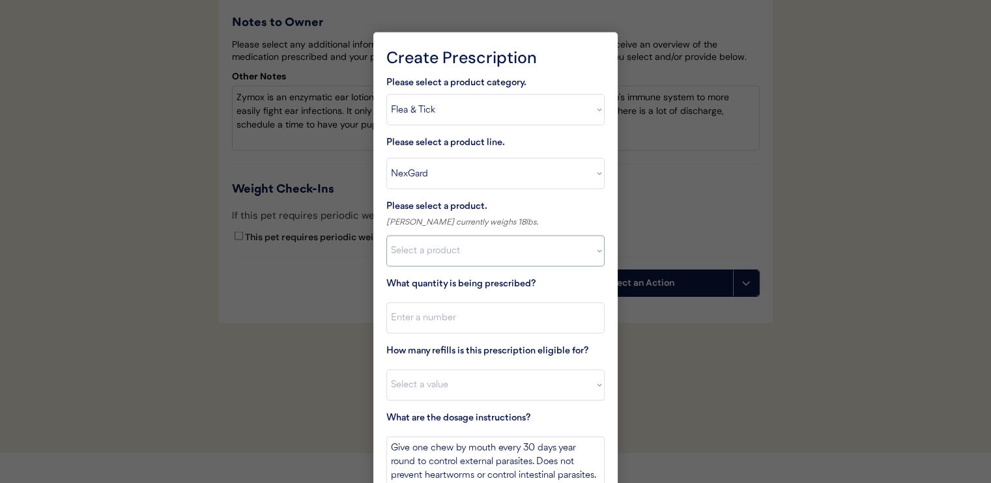
click at [473, 250] on select "Select a product NexGard, 4 - 10lbs NexGard, 10.1 - 24lbs NexGard, 24.1 - 60lbs…" at bounding box center [495, 251] width 218 height 31
select select ""1348695171700984260__LOOKUP__1670802139216x645124073882102900""
click at [386, 236] on select "Select a product NexGard, 4 - 10lbs NexGard, 10.1 - 24lbs NexGard, 24.1 - 60lbs…" at bounding box center [495, 251] width 218 height 31
click at [485, 315] on input "input" at bounding box center [495, 318] width 218 height 31
type input "1"
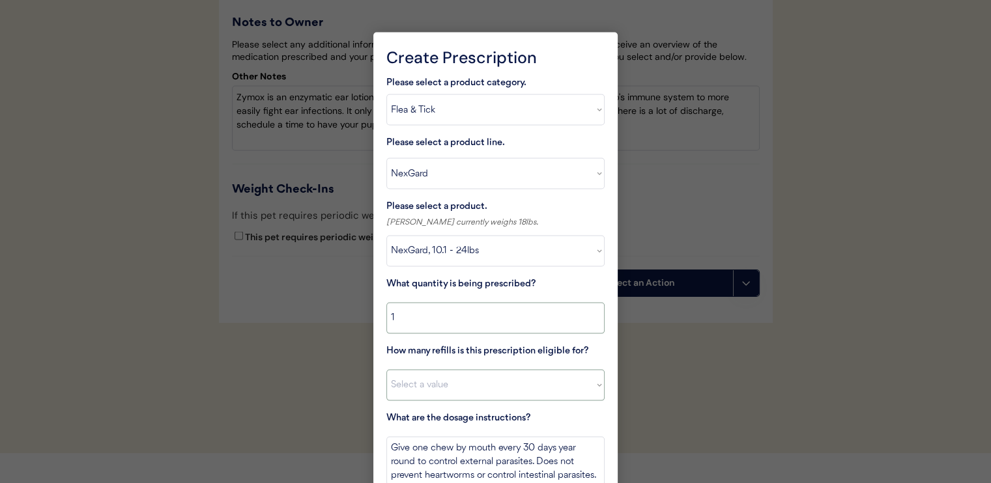
click at [520, 389] on select "Select a value 0 1 2 3 4 5 6 7 8 10 11" at bounding box center [495, 385] width 218 height 31
select select "11"
click at [386, 370] on select "Select a value 0 1 2 3 4 5 6 7 8 10 11" at bounding box center [495, 385] width 218 height 31
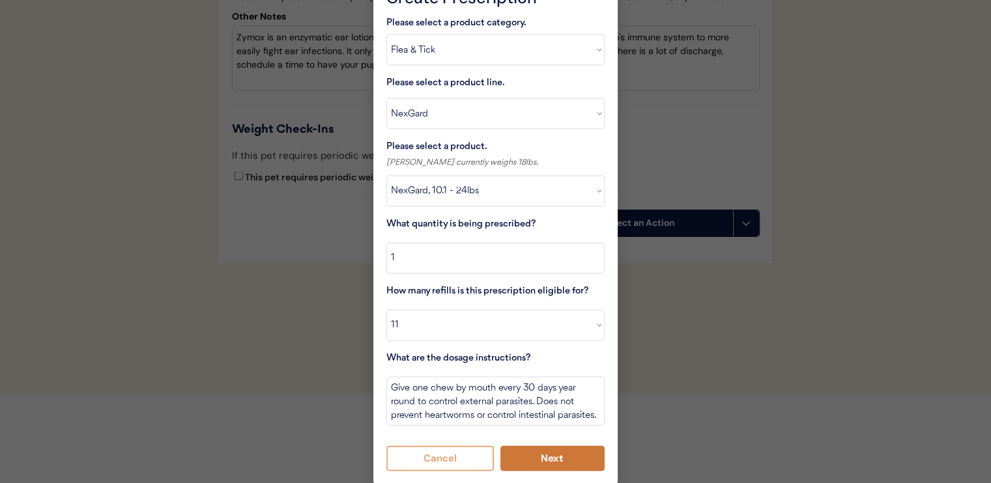
click at [550, 451] on button "Next" at bounding box center [552, 458] width 105 height 25
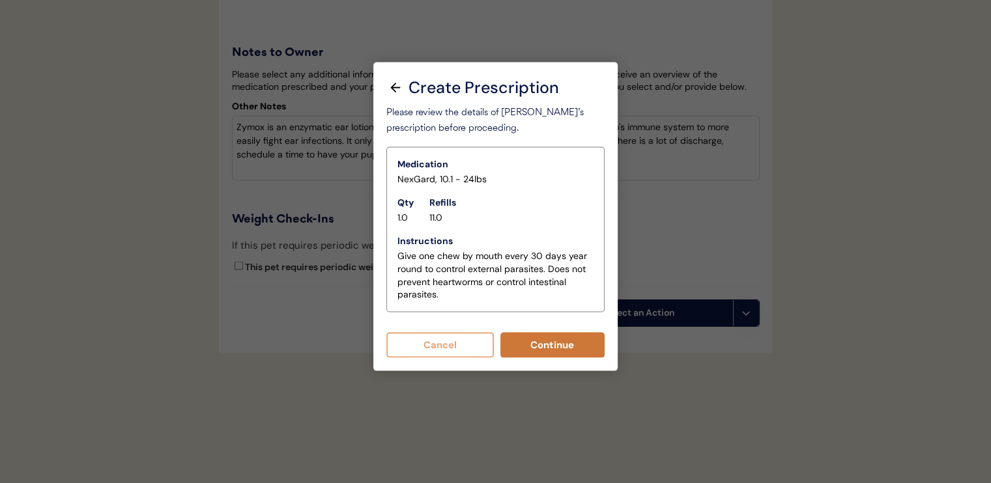
click at [535, 333] on button "Continue" at bounding box center [552, 345] width 105 height 25
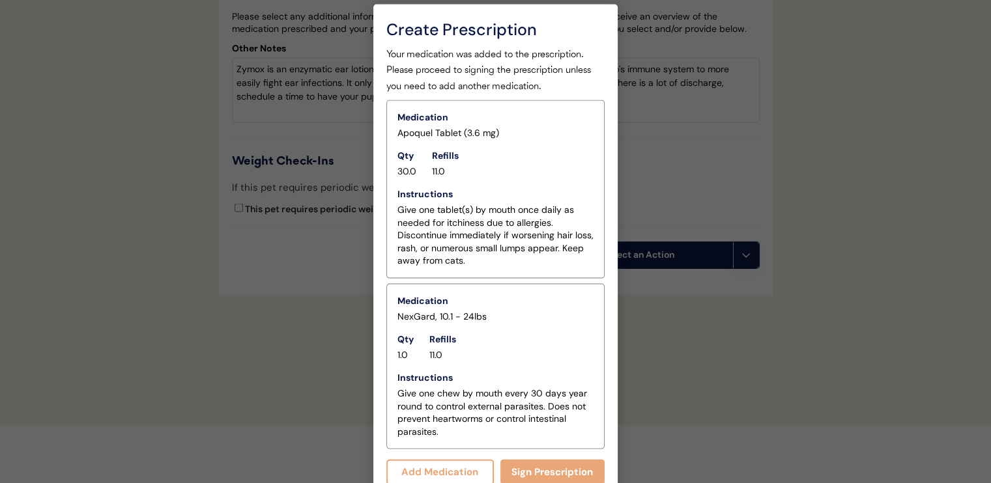
scroll to position [2660, 0]
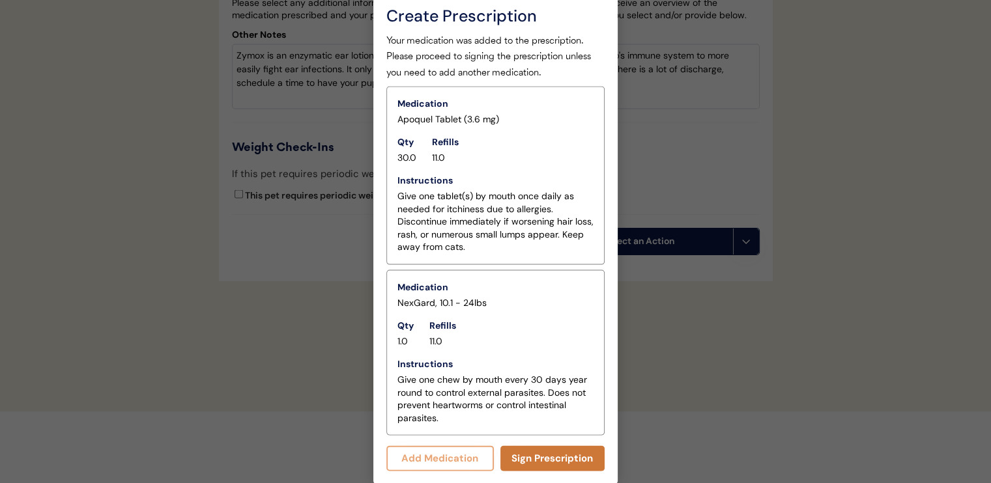
click at [547, 455] on button "Sign Prescription" at bounding box center [552, 458] width 105 height 25
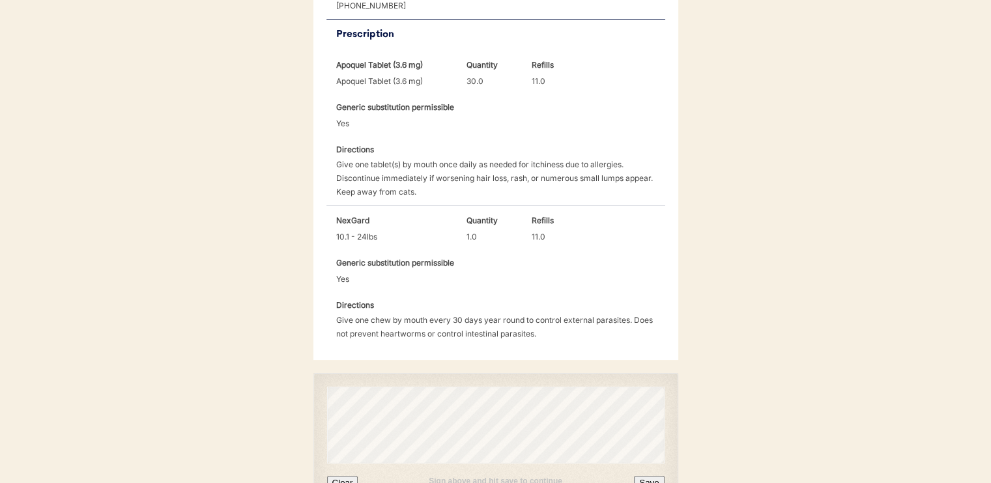
scroll to position [459, 0]
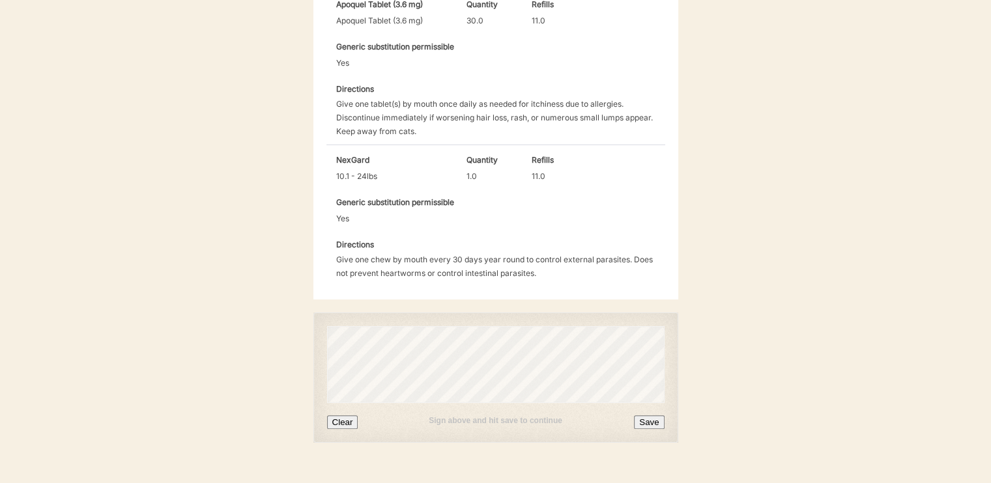
click at [651, 416] on button "Save" at bounding box center [649, 423] width 30 height 14
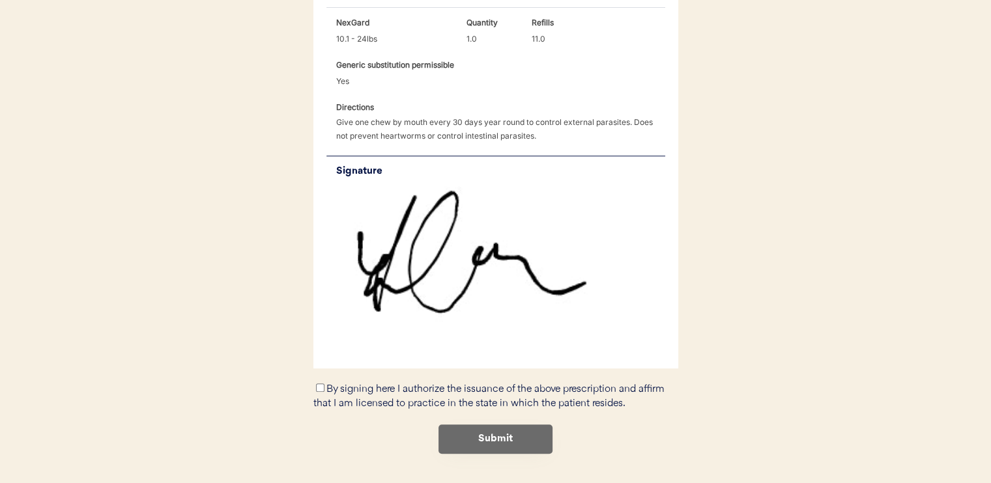
scroll to position [607, 0]
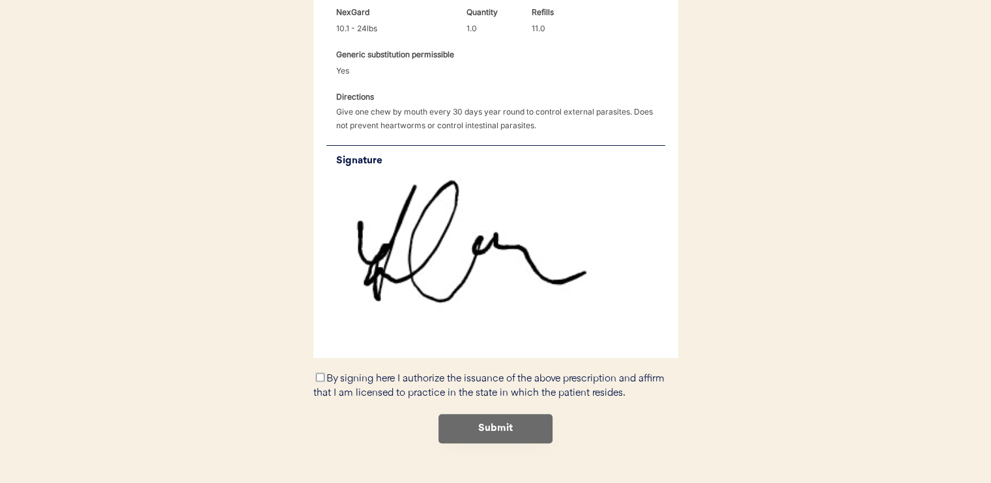
click at [319, 373] on input "By signing here I authorize the issuance of the above prescription and affirm t…" at bounding box center [320, 377] width 8 height 8
checkbox input "true"
click at [474, 414] on button "Submit" at bounding box center [495, 428] width 114 height 29
